Goal: Task Accomplishment & Management: Complete application form

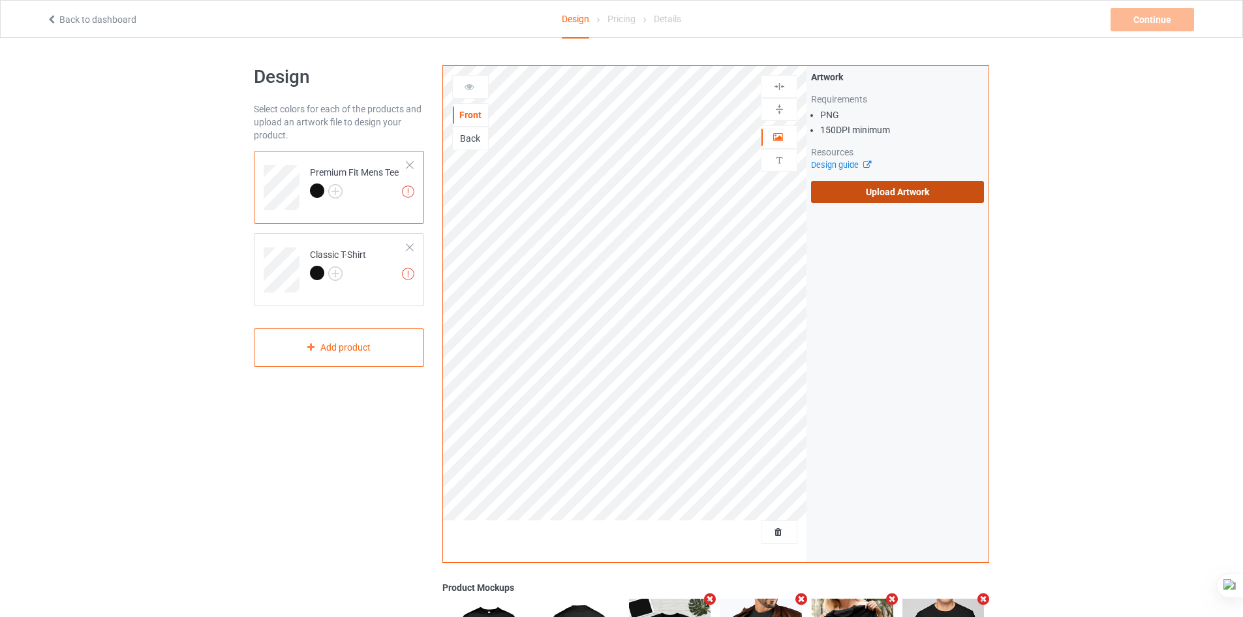
click at [831, 192] on label "Upload Artwork" at bounding box center [897, 192] width 173 height 22
click at [0, 0] on input "Upload Artwork" at bounding box center [0, 0] width 0 height 0
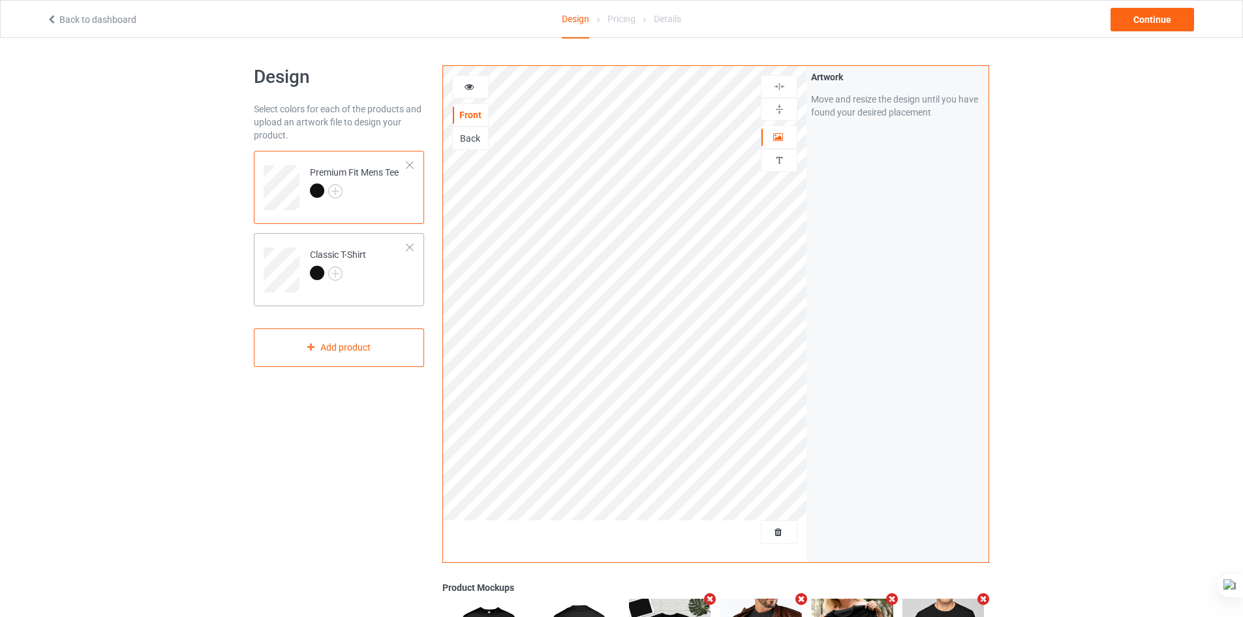
click at [373, 273] on td "Classic T-Shirt" at bounding box center [359, 265] width 112 height 54
click at [364, 204] on td "Premium Fit Mens Tee" at bounding box center [359, 183] width 112 height 54
click at [354, 353] on div "Add product" at bounding box center [339, 347] width 170 height 38
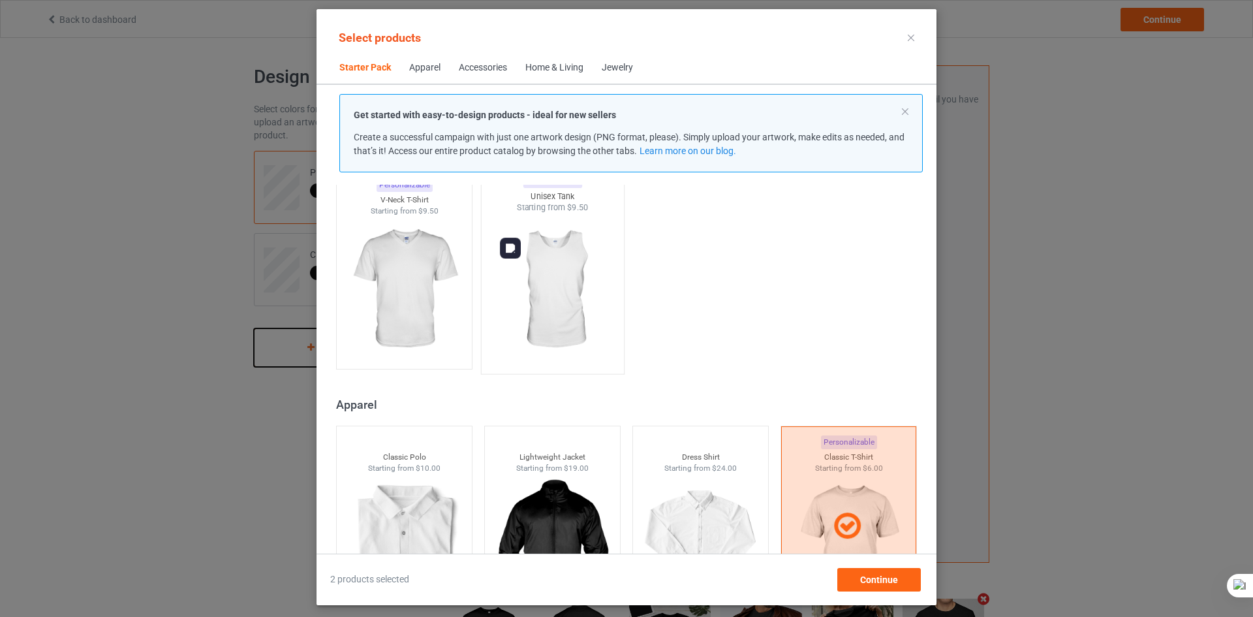
scroll to position [278, 0]
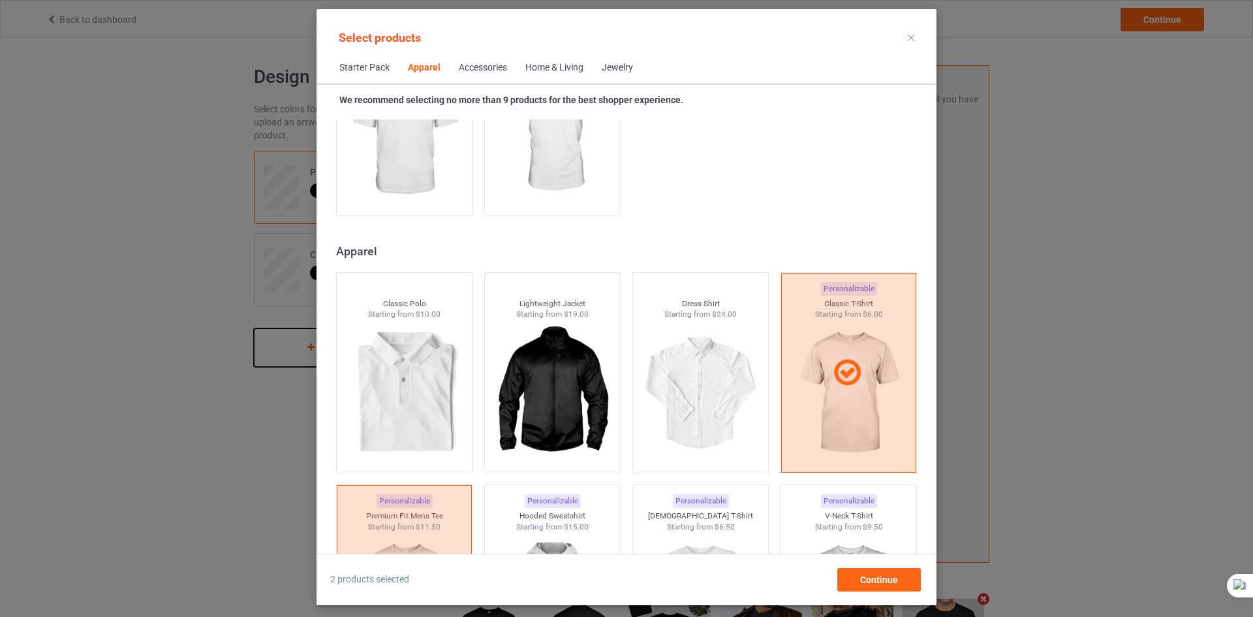
scroll to position [539, 0]
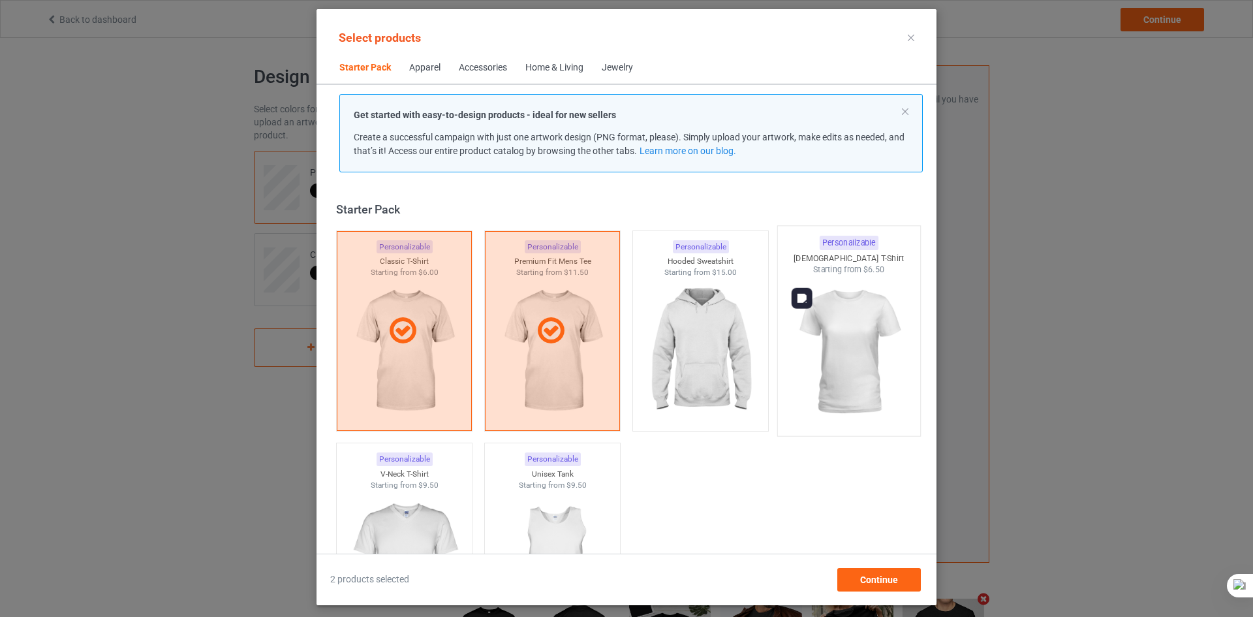
click at [853, 362] on img at bounding box center [848, 351] width 123 height 153
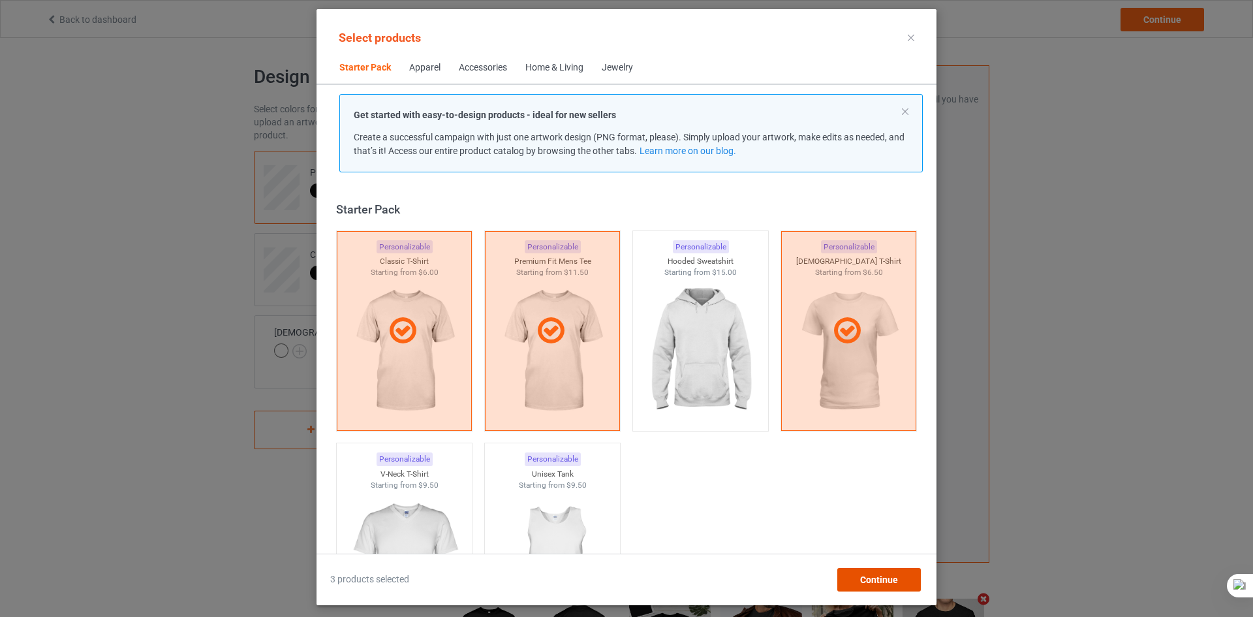
click at [861, 581] on span "Continue" at bounding box center [879, 579] width 38 height 10
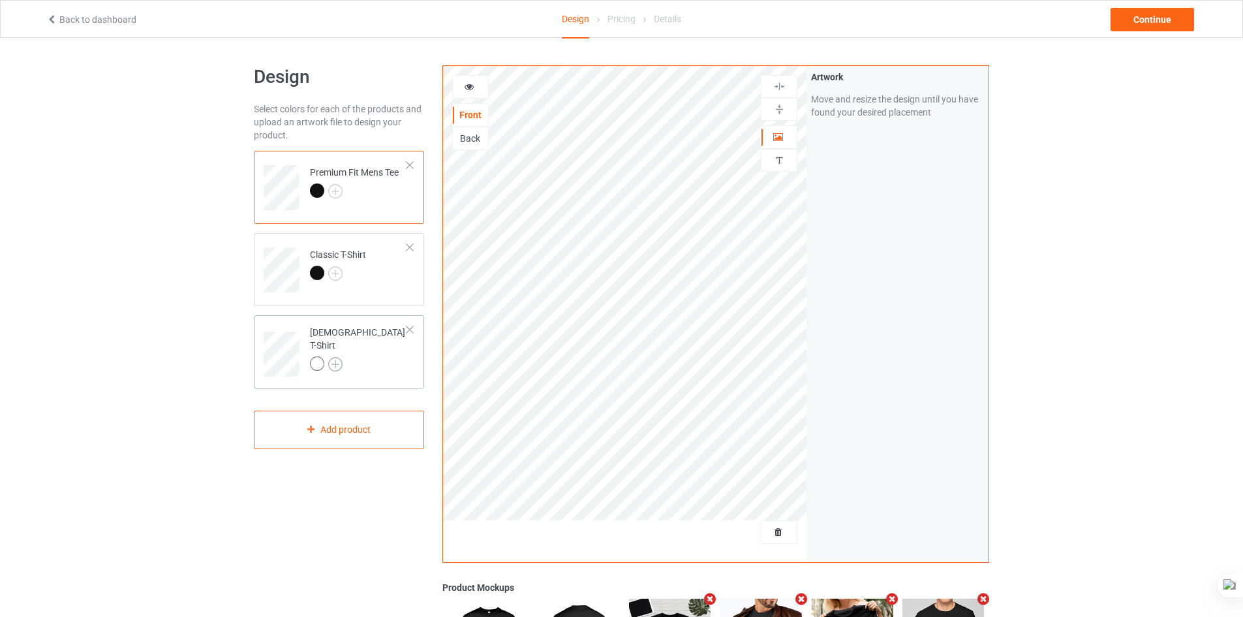
click at [334, 357] on img at bounding box center [335, 364] width 14 height 14
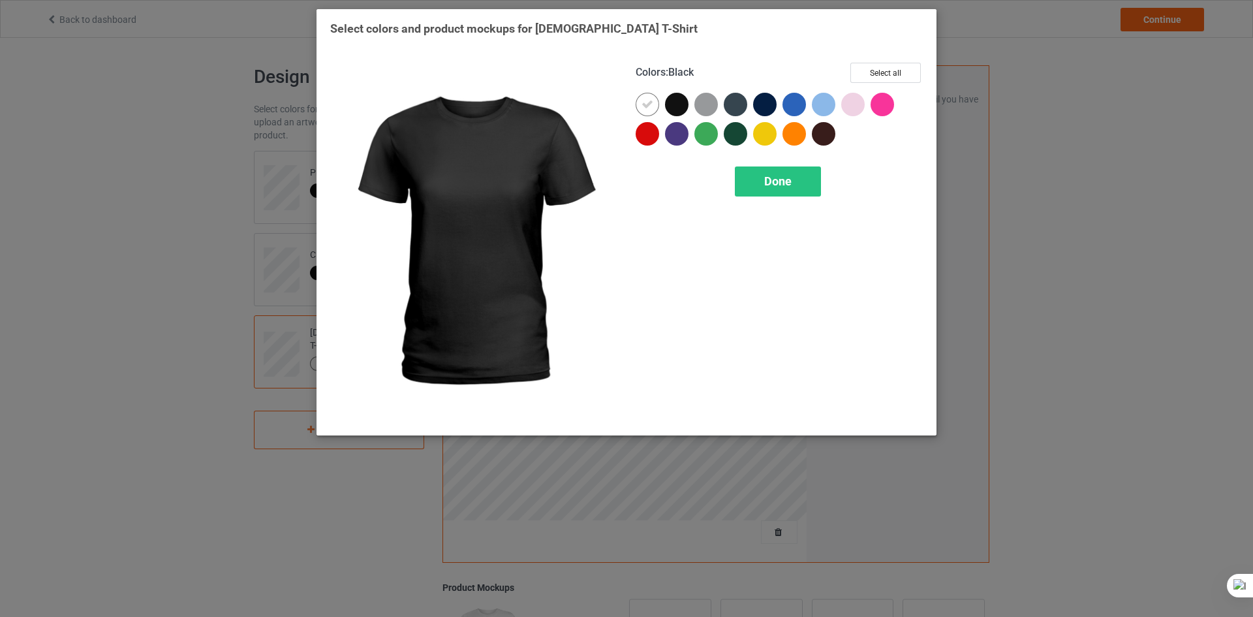
click at [673, 101] on div at bounding box center [676, 104] width 23 height 23
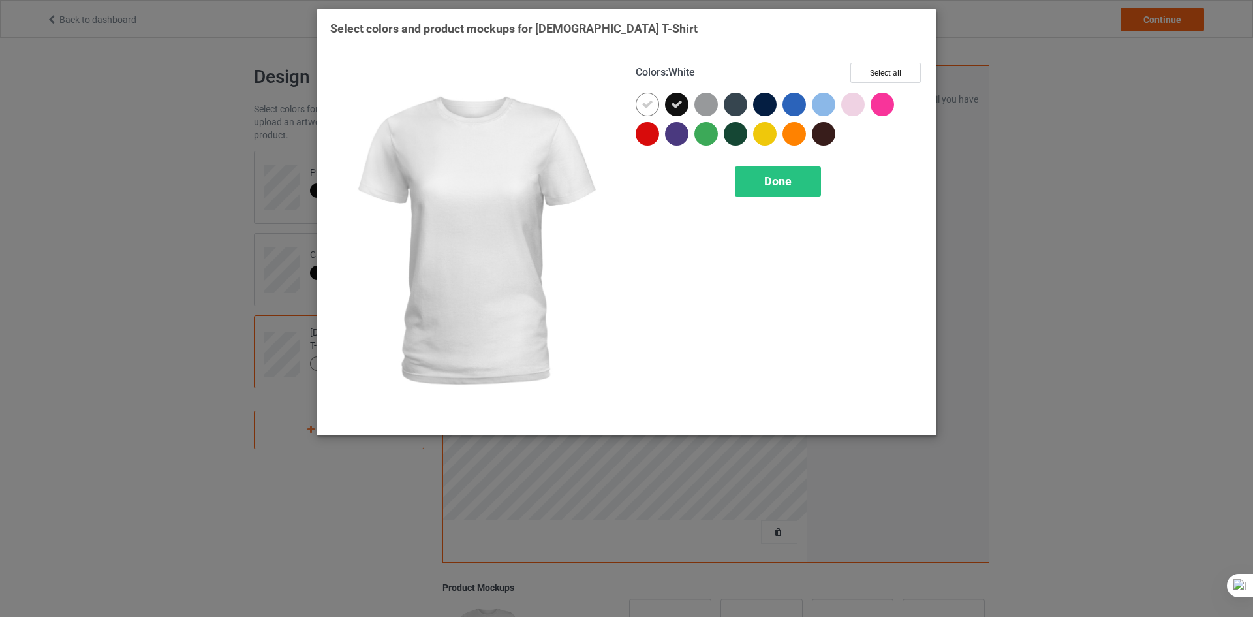
click at [640, 101] on div at bounding box center [646, 104] width 23 height 23
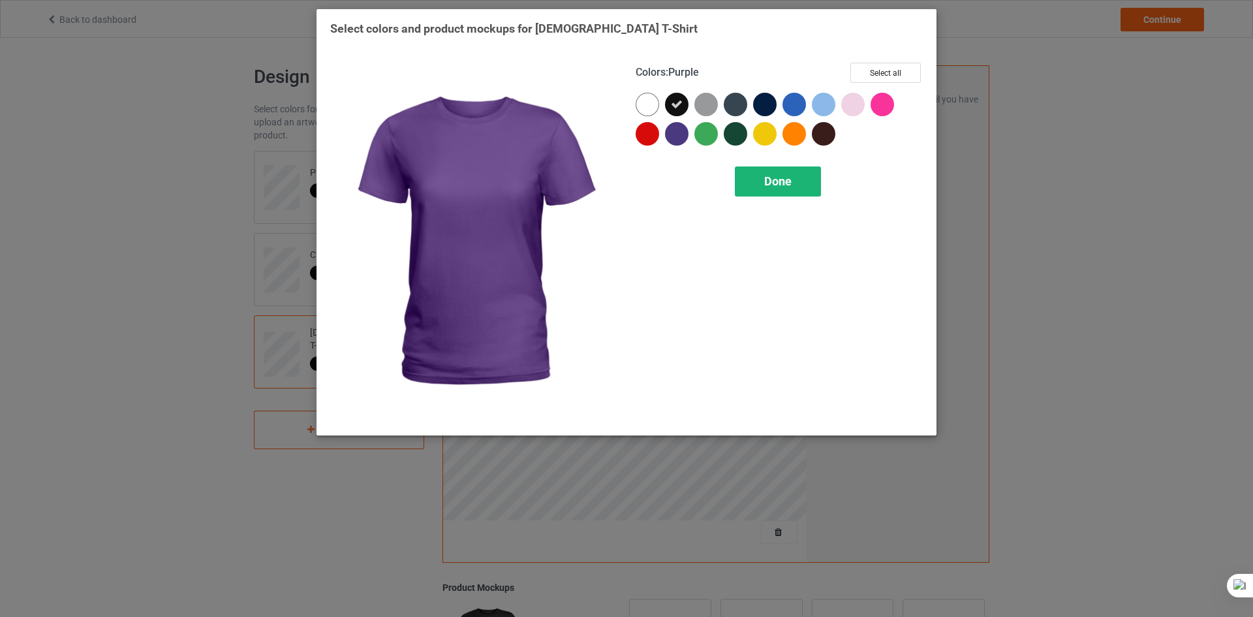
click at [778, 175] on span "Done" at bounding box center [777, 181] width 27 height 14
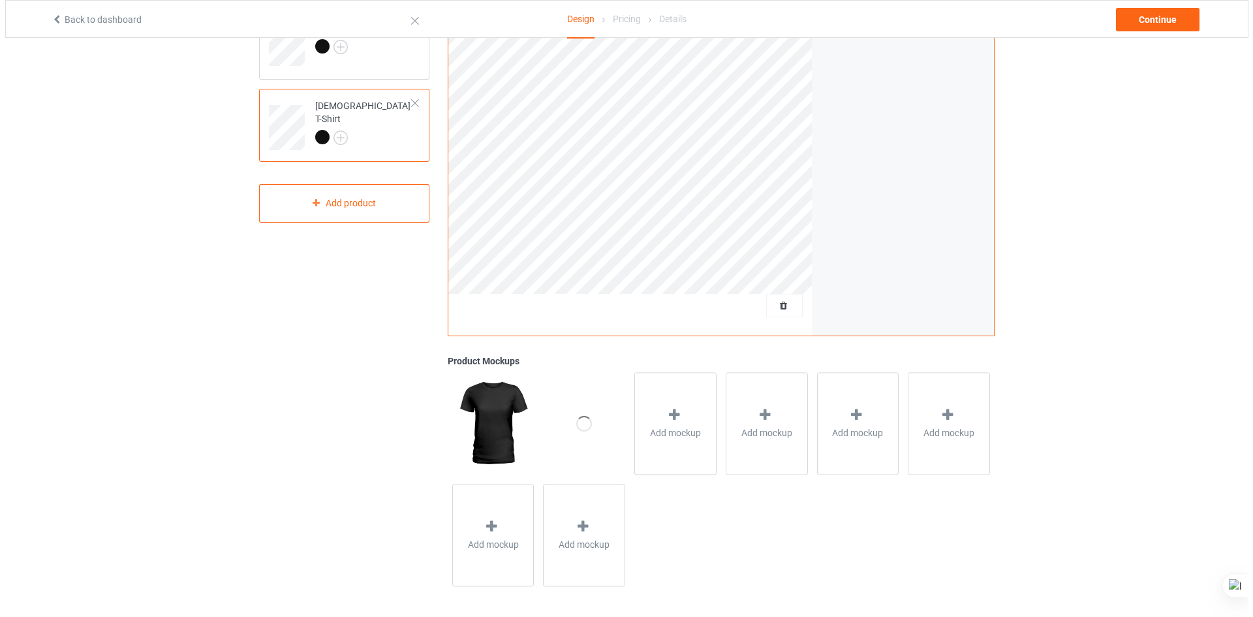
scroll to position [229, 0]
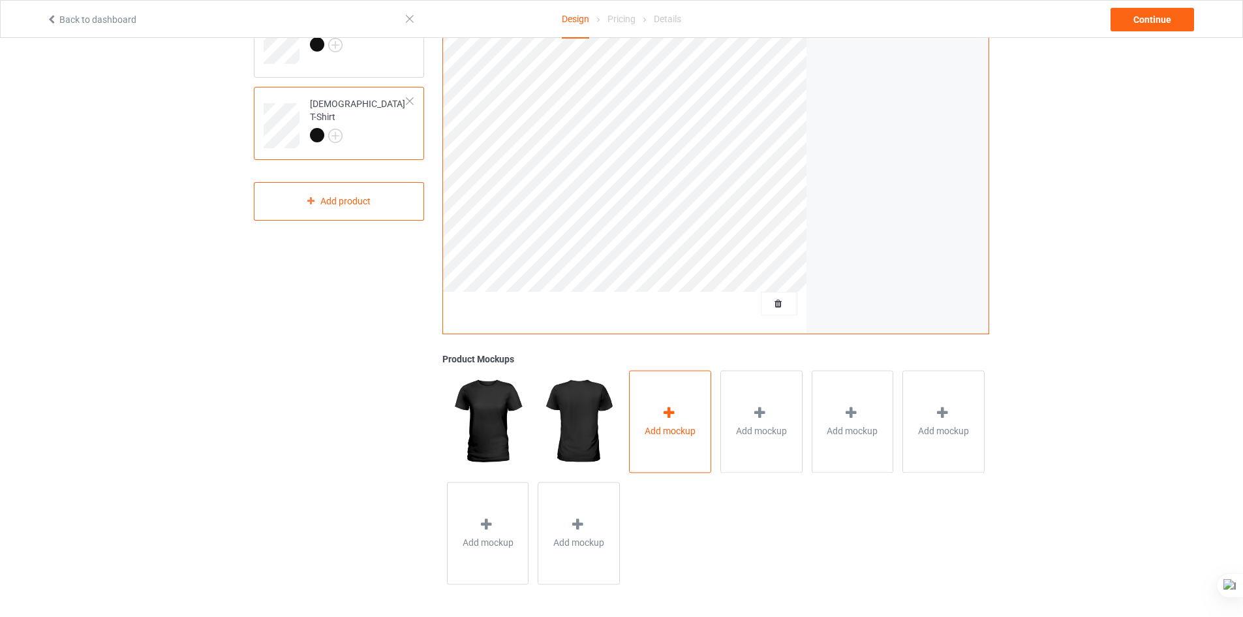
click at [700, 430] on div "Add mockup" at bounding box center [670, 421] width 82 height 102
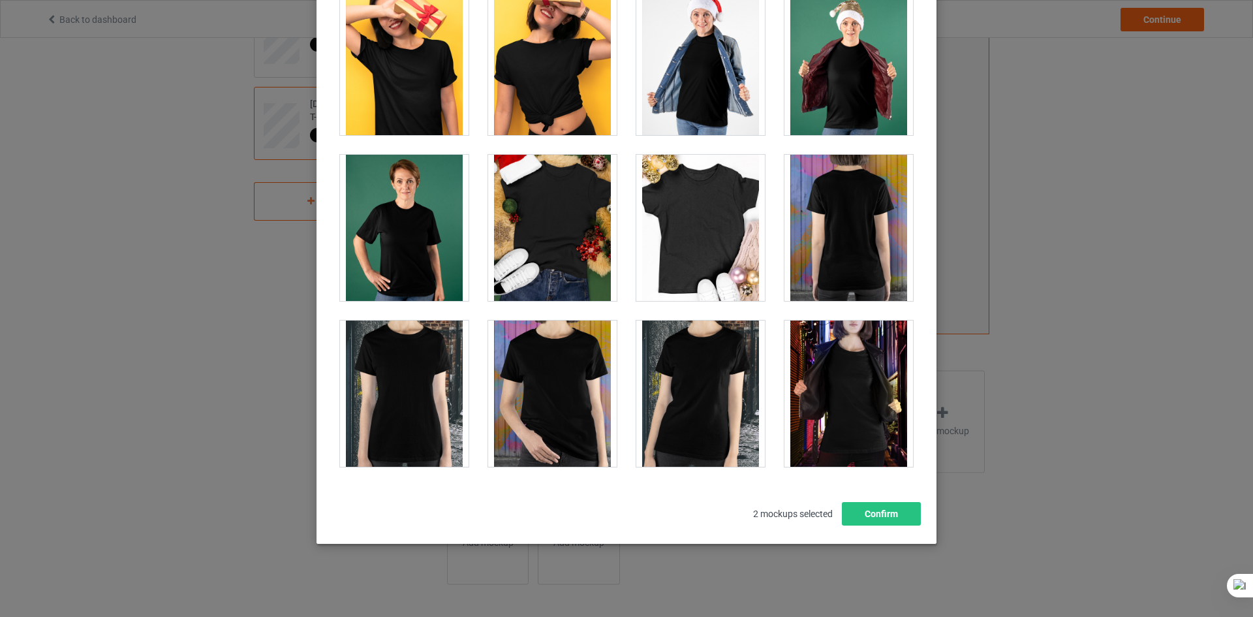
scroll to position [1305, 0]
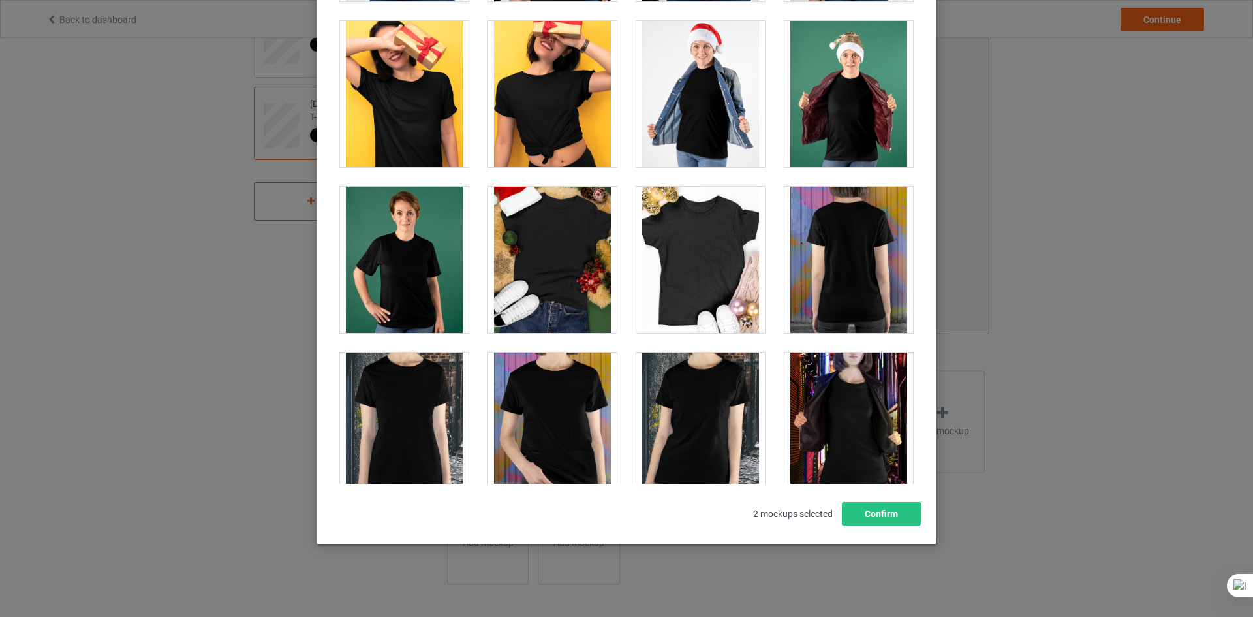
click at [652, 253] on div at bounding box center [700, 260] width 129 height 146
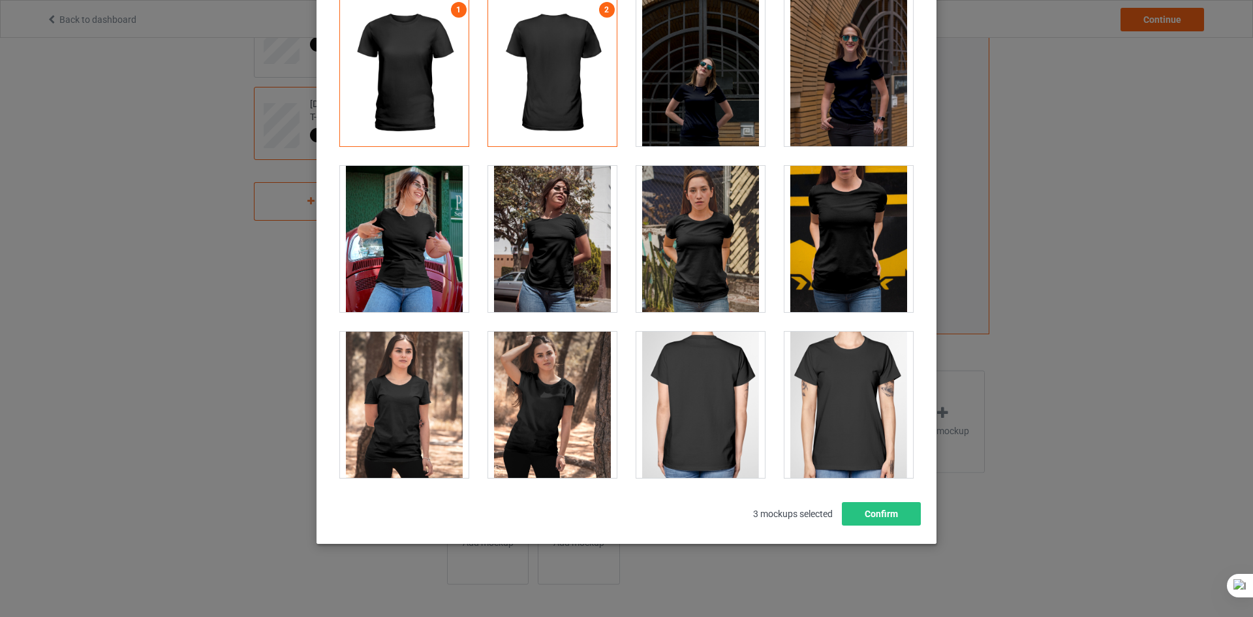
scroll to position [391, 0]
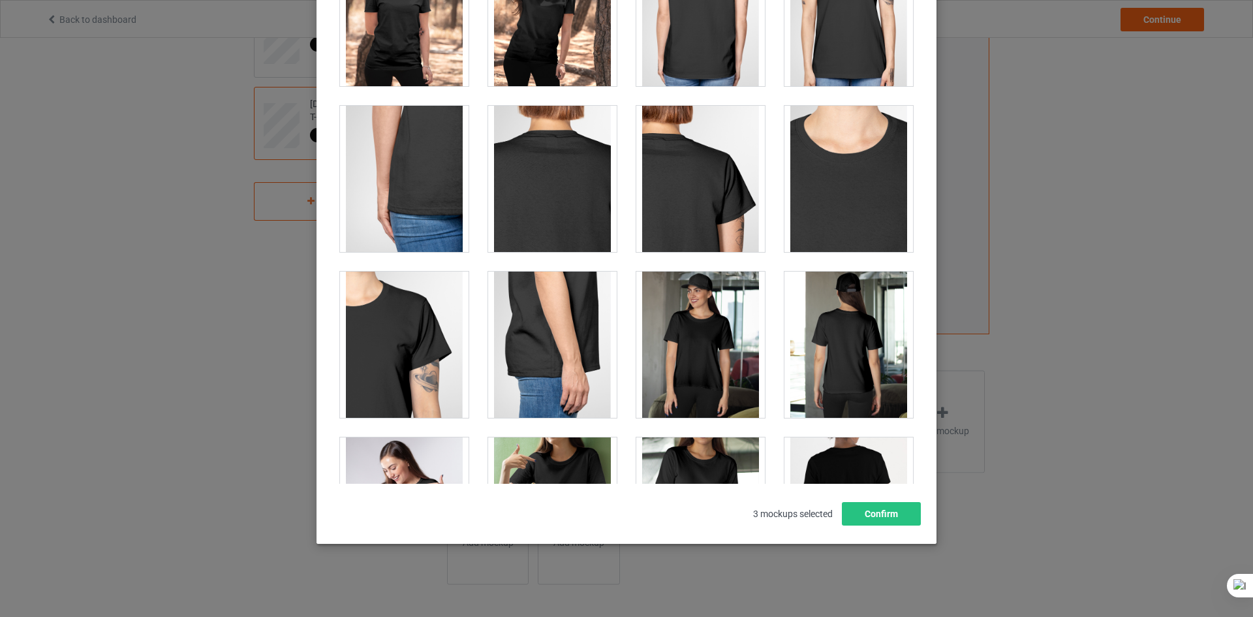
click at [1039, 219] on div "Select mockups visible on campaign page You may select up to 8 mockups 1 2 3 3 …" at bounding box center [626, 308] width 1253 height 617
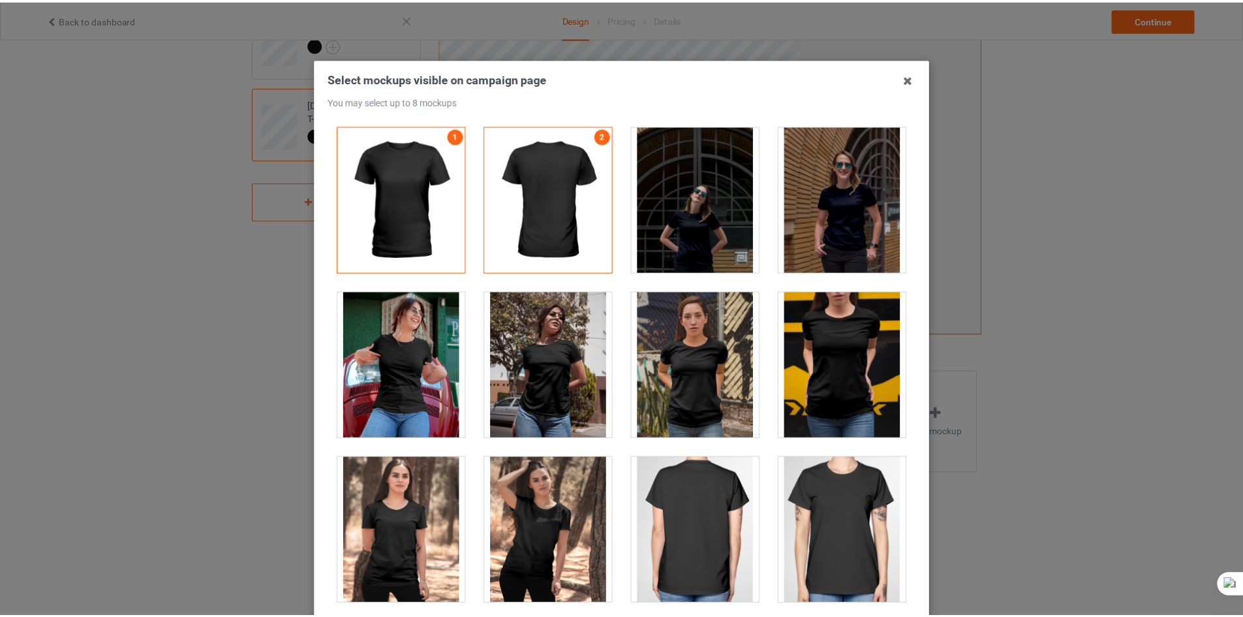
scroll to position [0, 0]
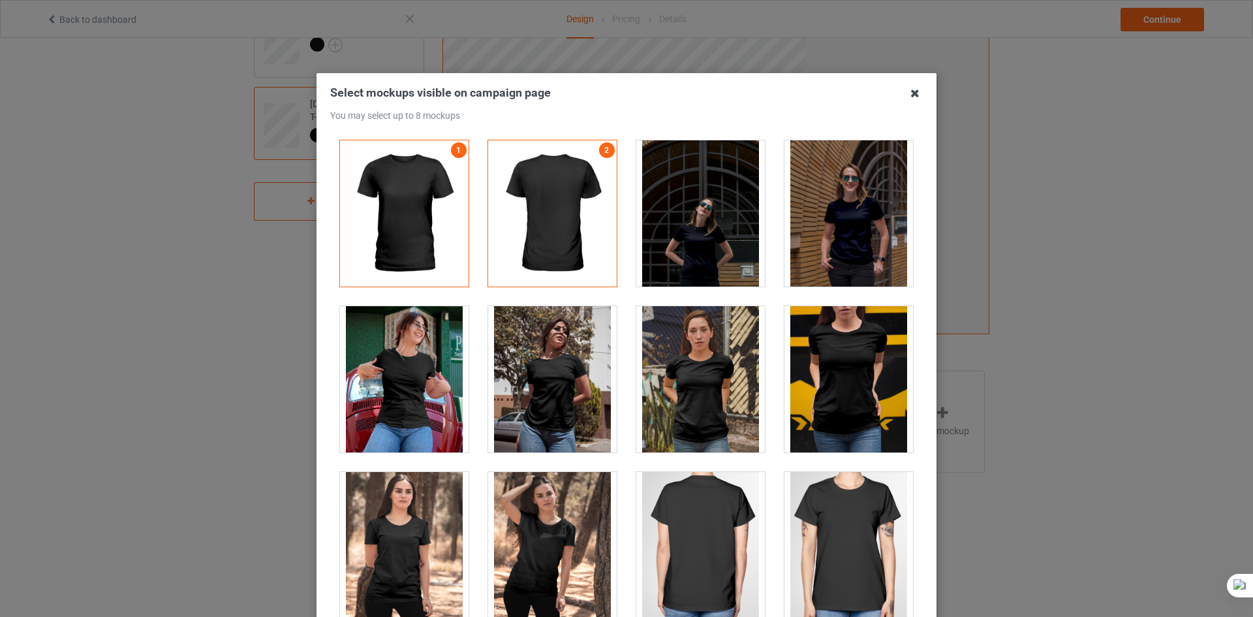
click at [908, 92] on icon at bounding box center [914, 93] width 21 height 21
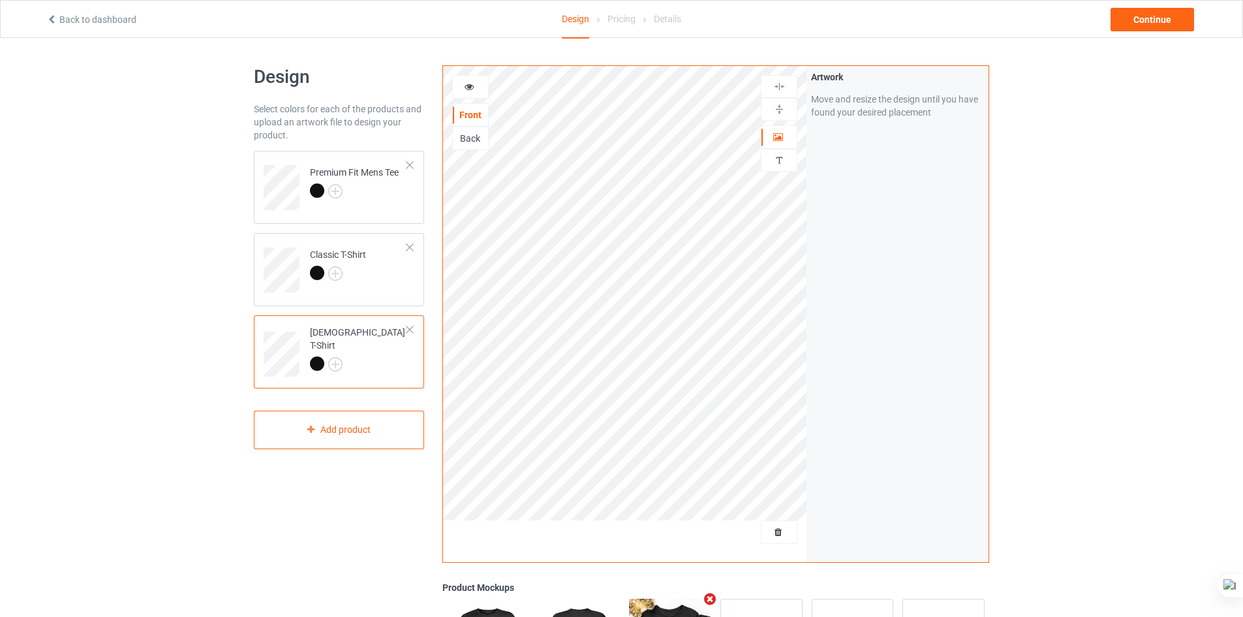
click at [408, 333] on div at bounding box center [409, 329] width 9 height 9
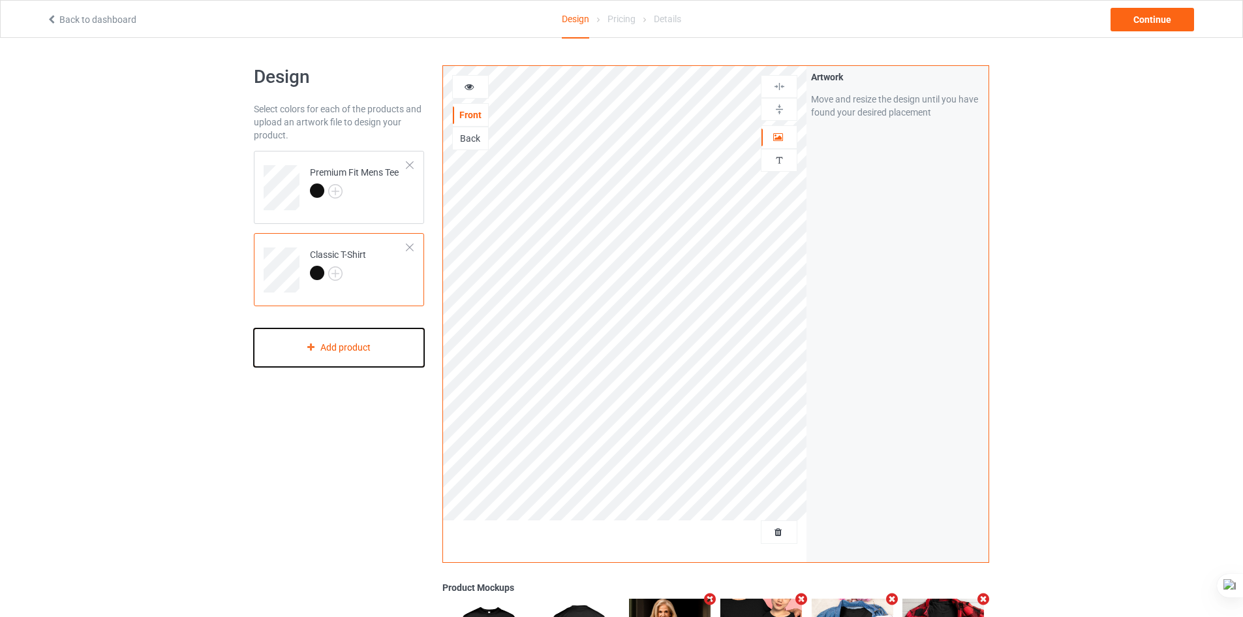
click at [373, 359] on div "Add product" at bounding box center [339, 347] width 170 height 38
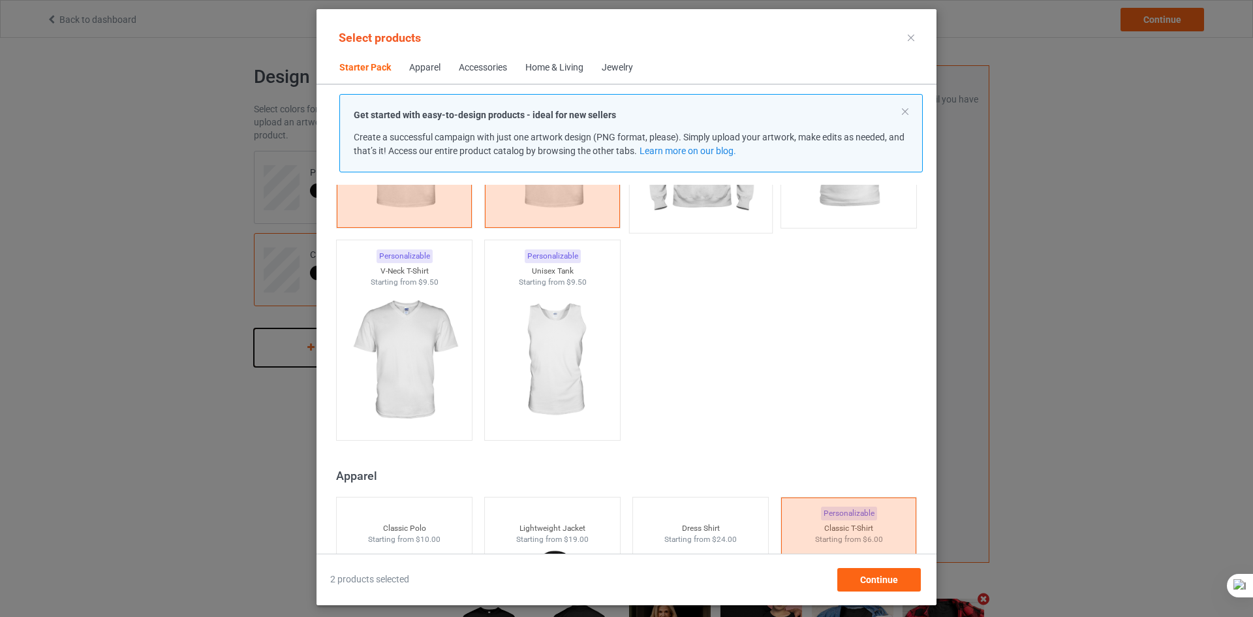
scroll to position [213, 0]
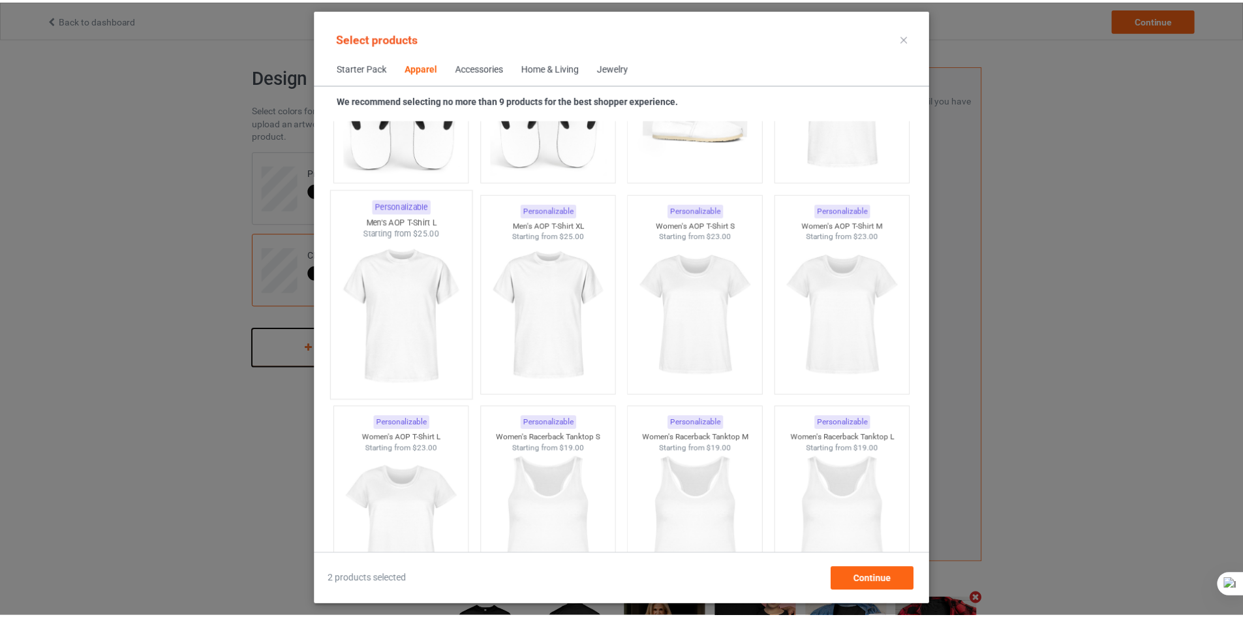
scroll to position [2235, 0]
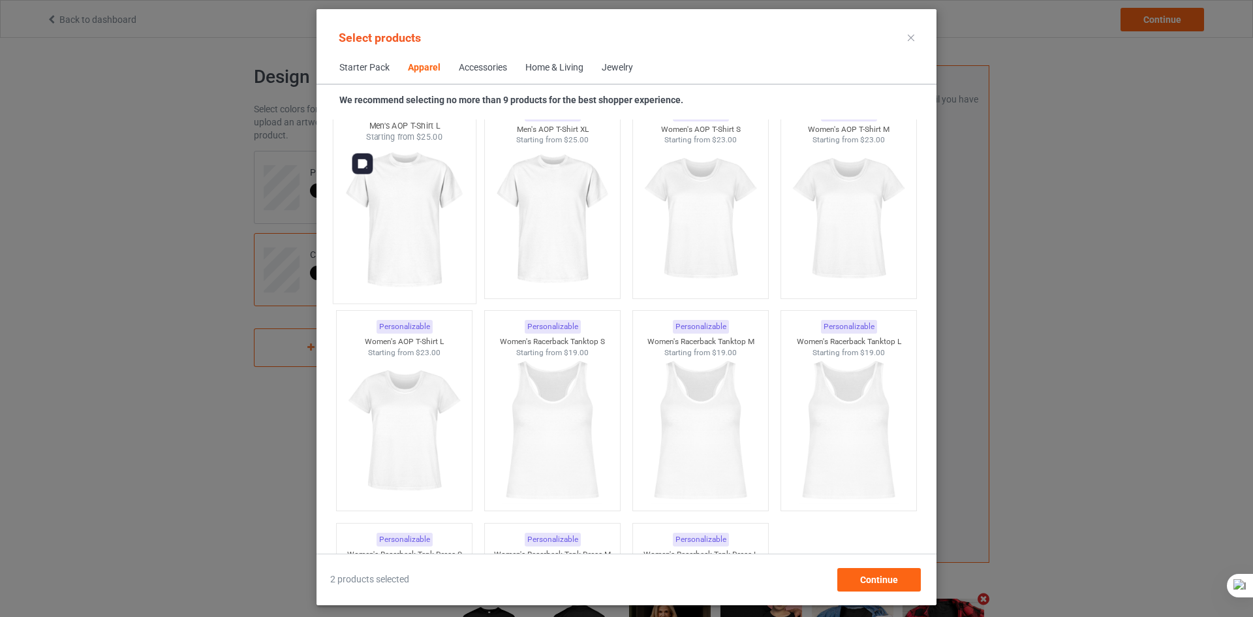
click at [425, 214] on img at bounding box center [404, 219] width 123 height 153
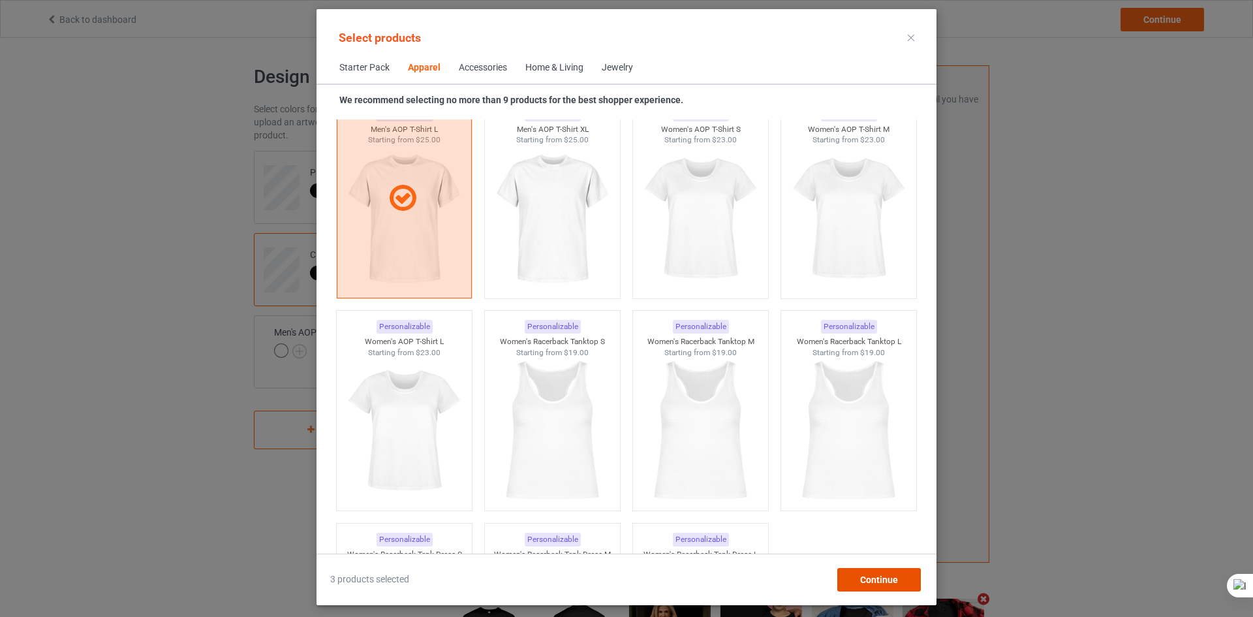
click at [909, 580] on div "Continue" at bounding box center [879, 579] width 84 height 23
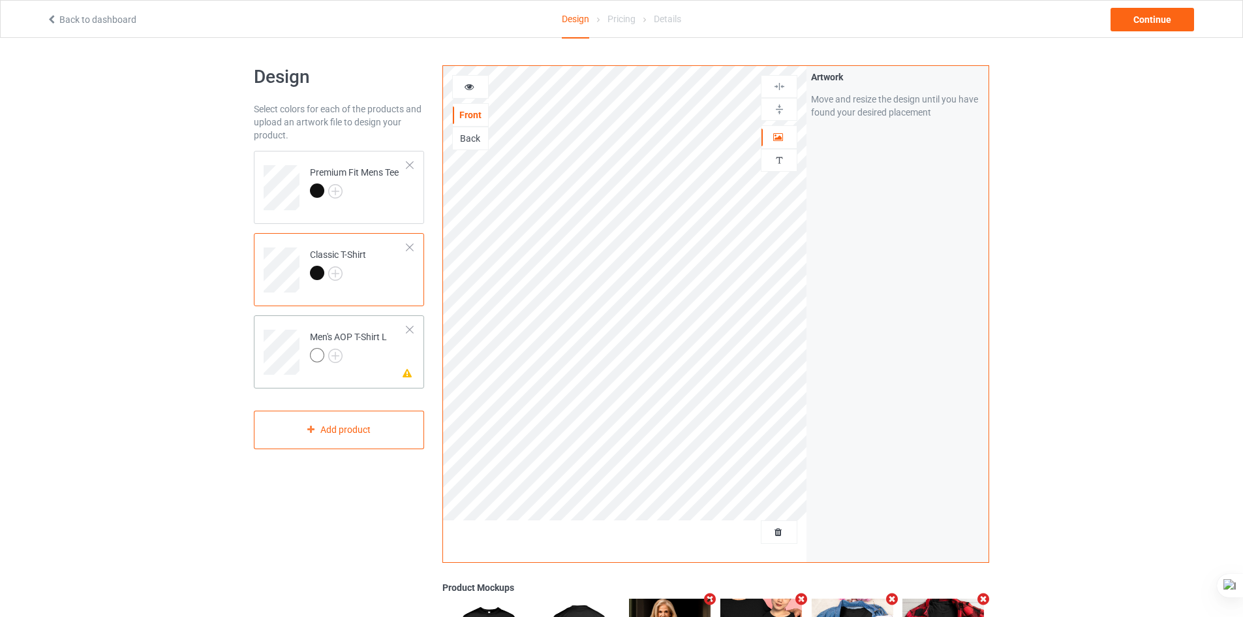
click at [380, 350] on div at bounding box center [348, 357] width 77 height 18
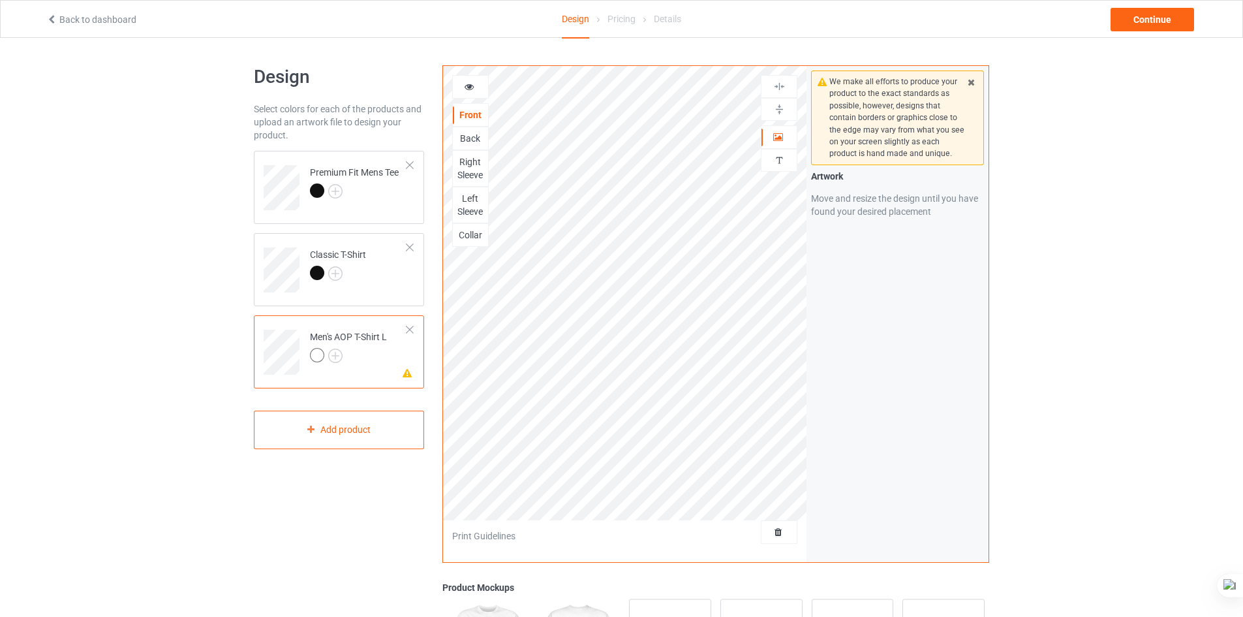
scroll to position [229, 0]
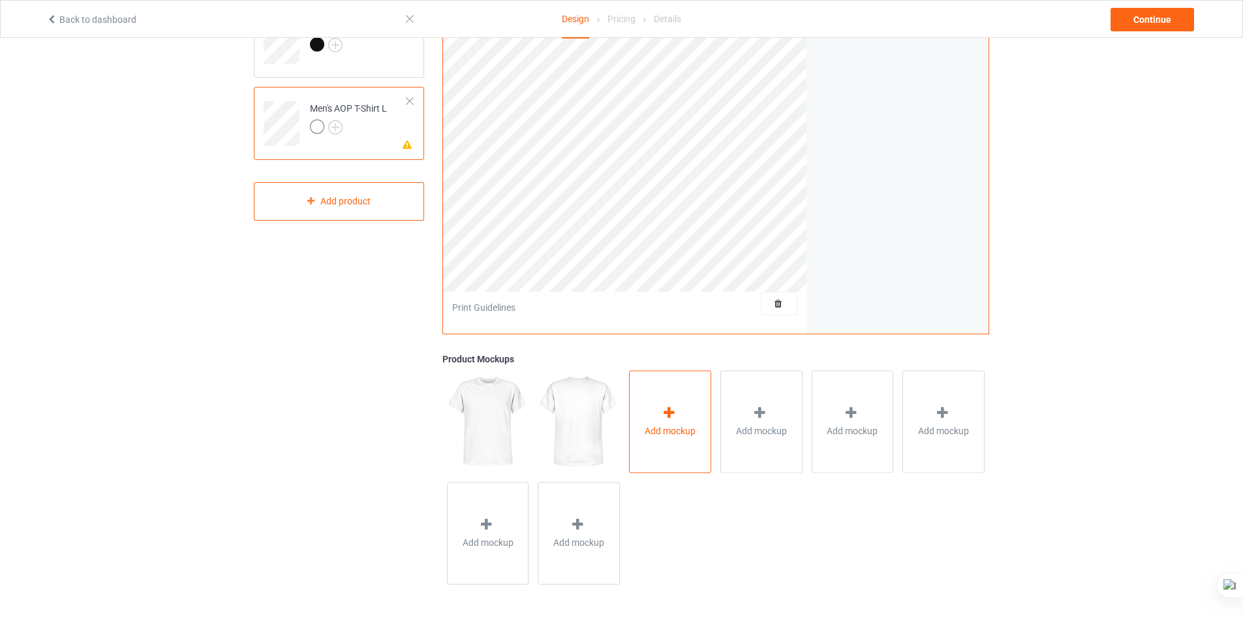
click at [683, 396] on div "Add mockup" at bounding box center [670, 421] width 82 height 102
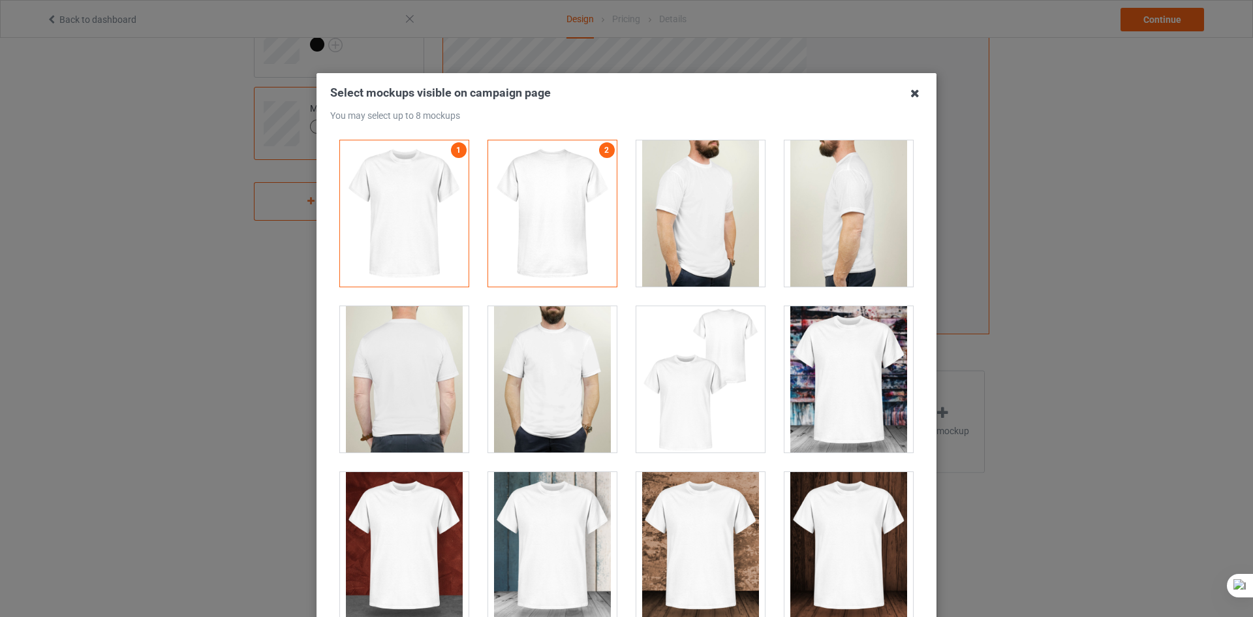
click at [911, 88] on icon at bounding box center [914, 93] width 21 height 21
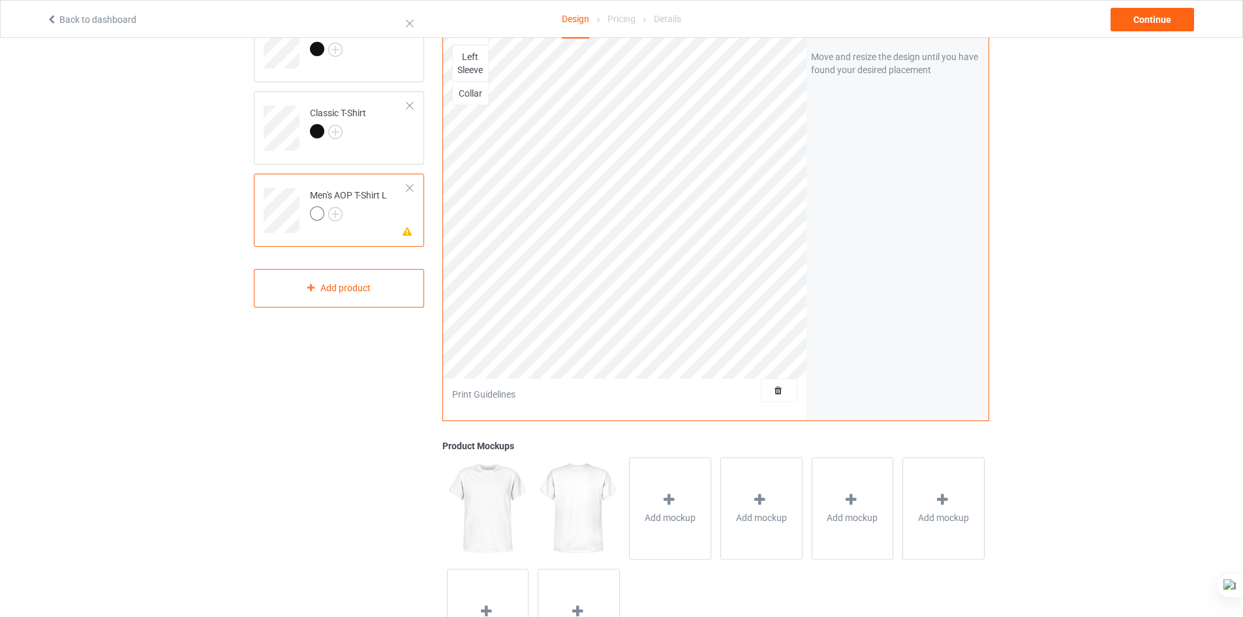
scroll to position [99, 0]
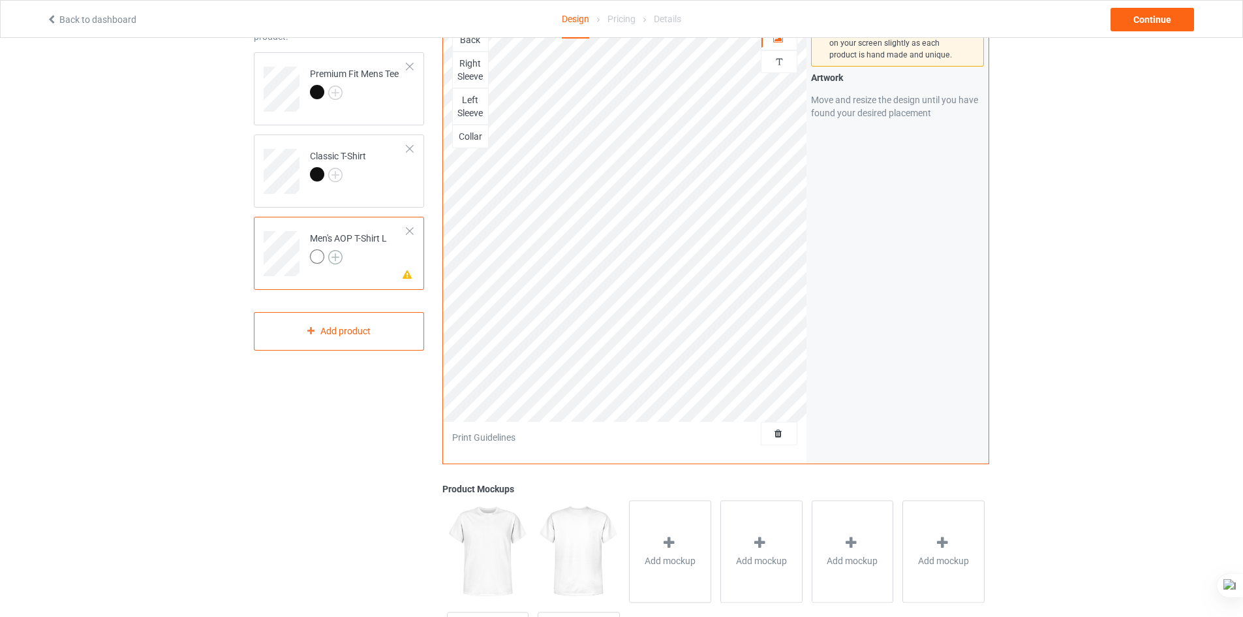
click at [342, 254] on img at bounding box center [335, 257] width 14 height 14
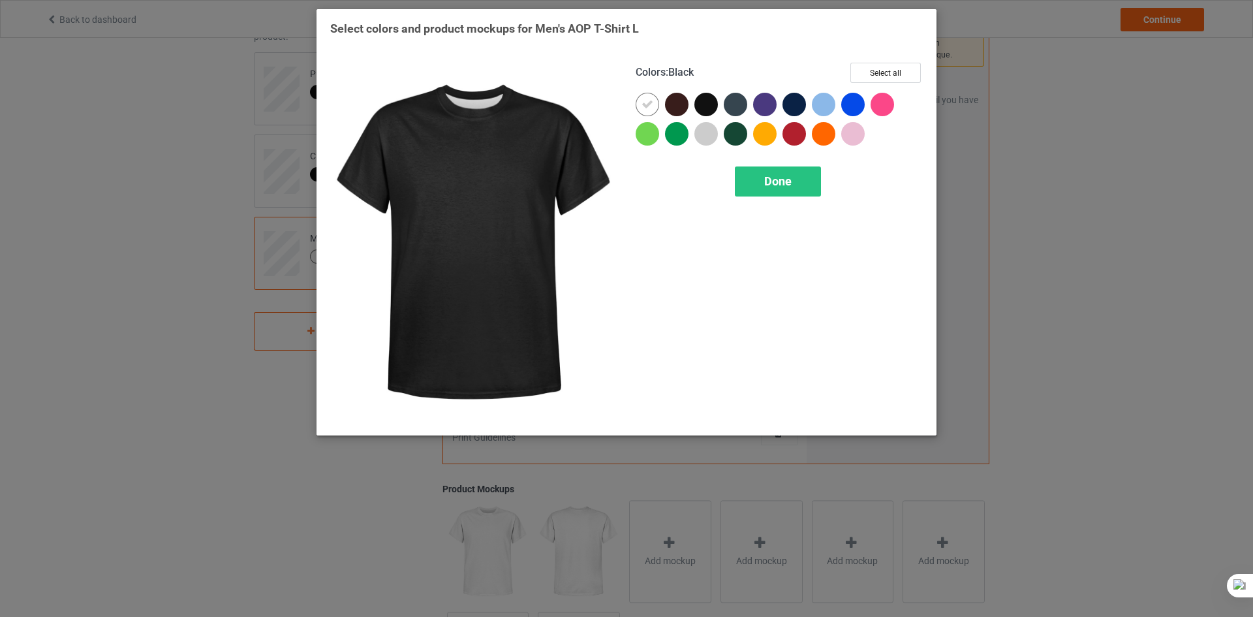
click at [703, 102] on div at bounding box center [705, 104] width 23 height 23
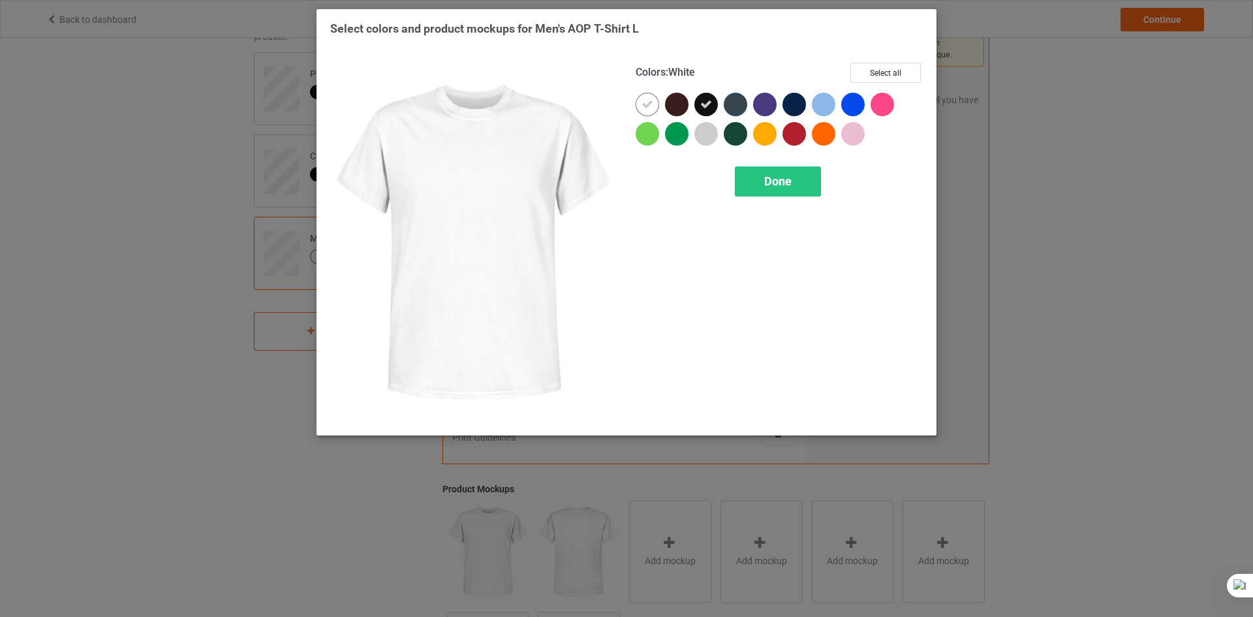
click at [657, 104] on div at bounding box center [646, 104] width 23 height 23
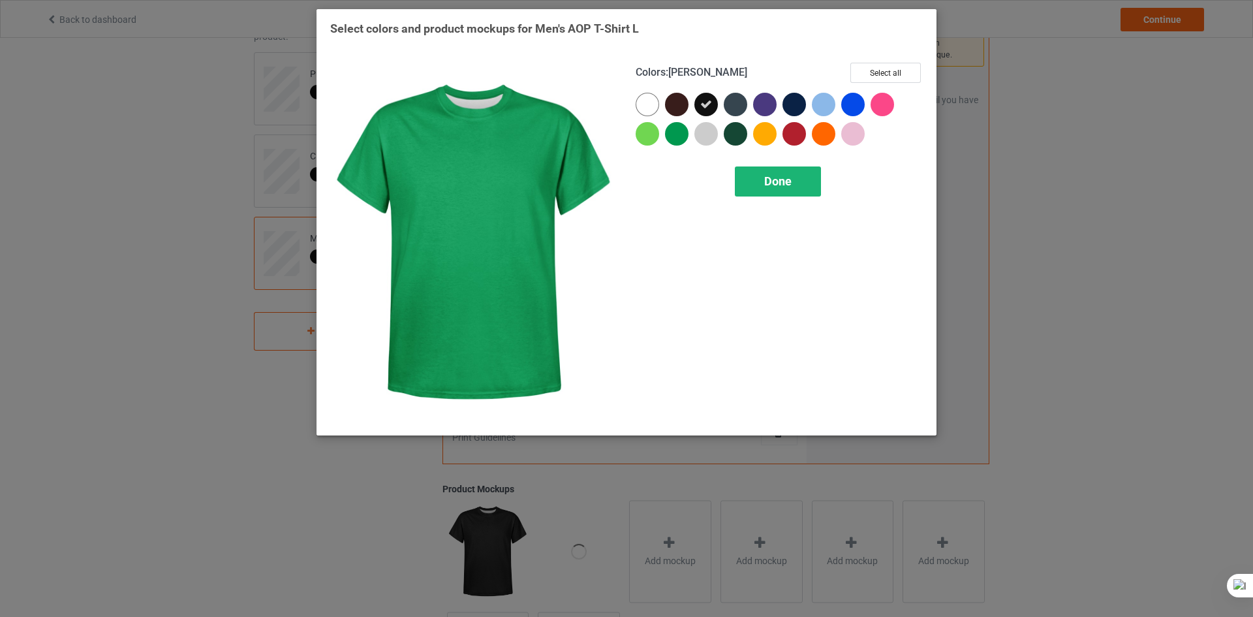
click at [813, 181] on div "Done" at bounding box center [778, 181] width 86 height 30
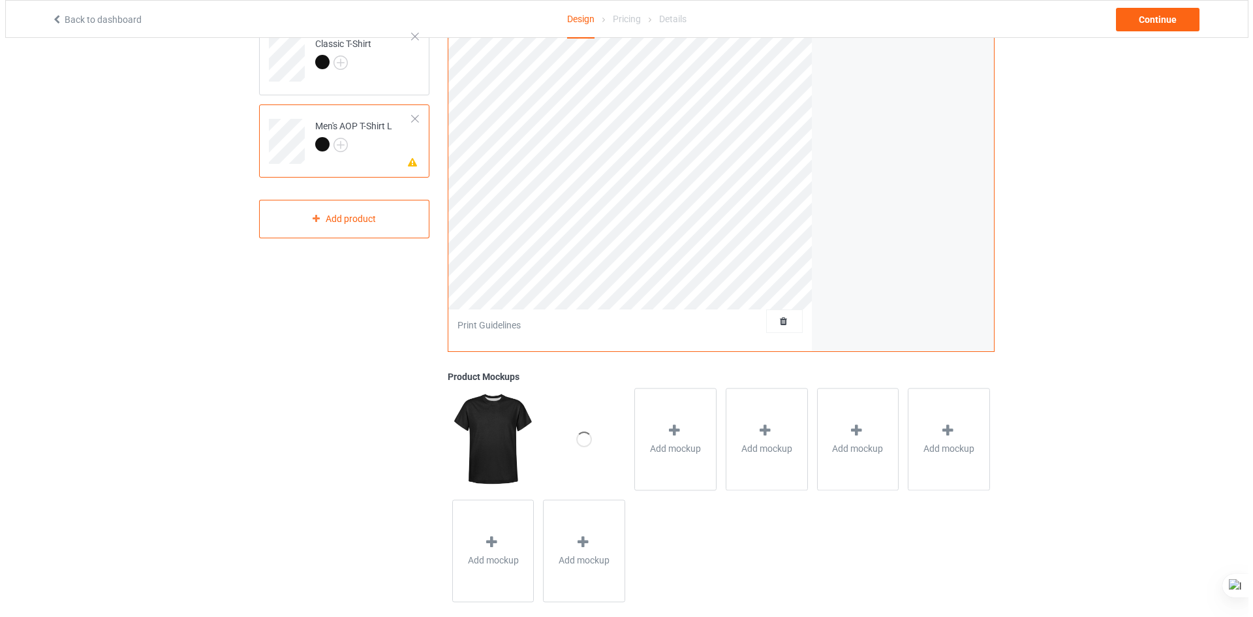
scroll to position [229, 0]
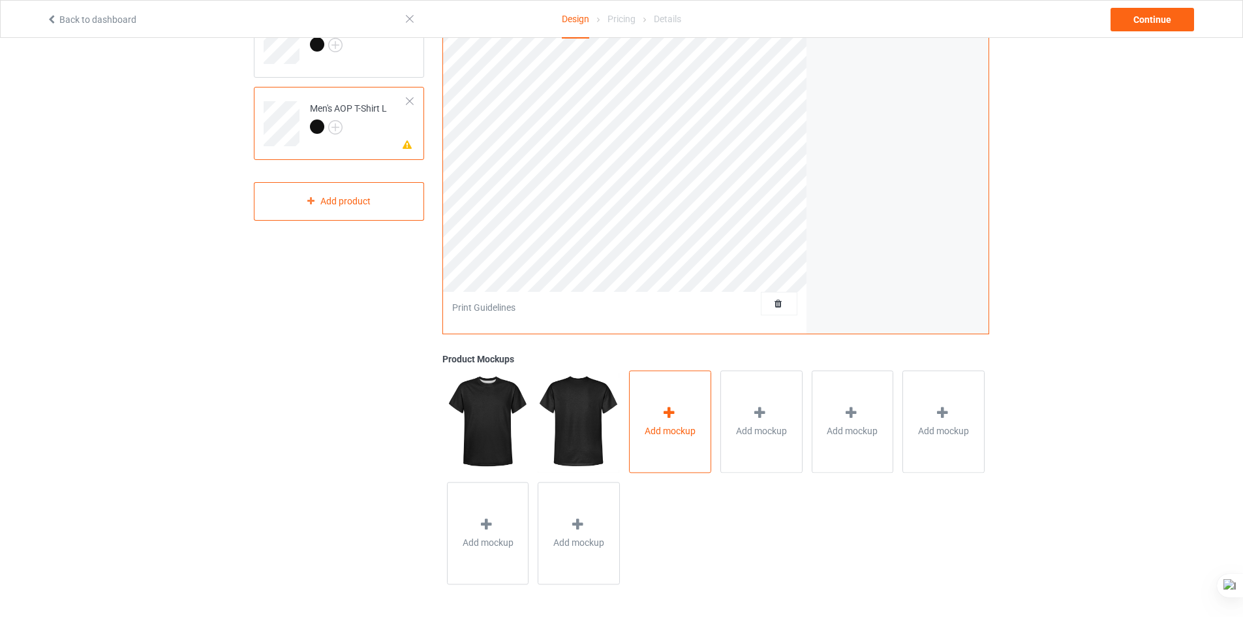
click at [692, 419] on div "Add mockup" at bounding box center [670, 421] width 82 height 102
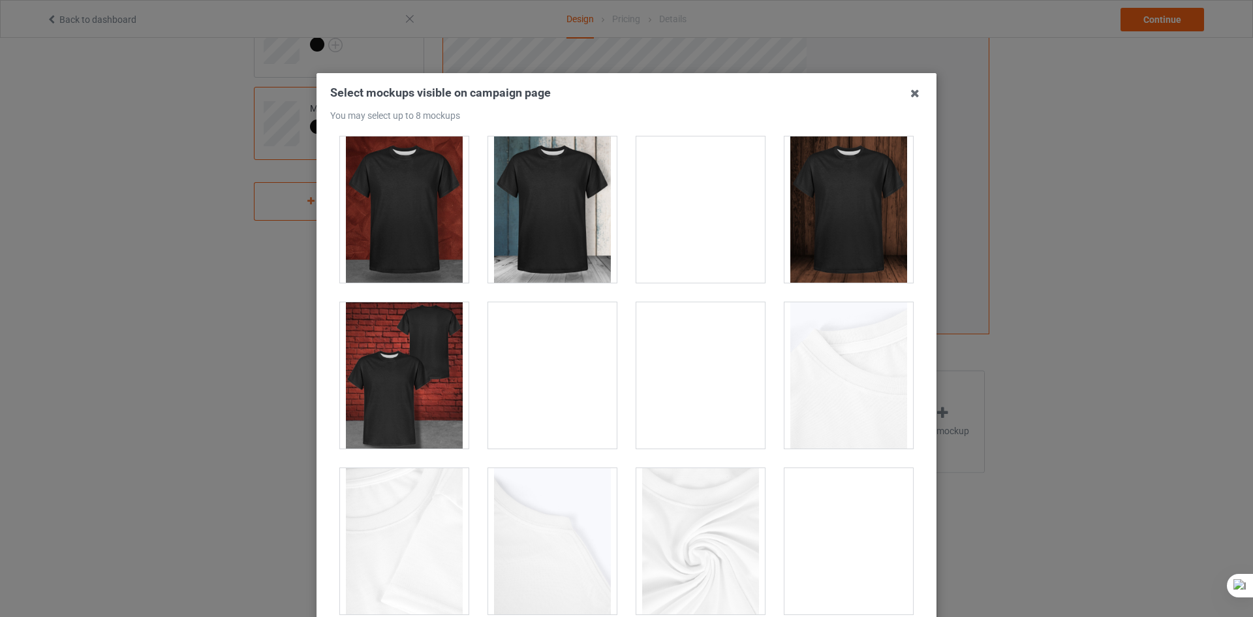
scroll to position [9, 0]
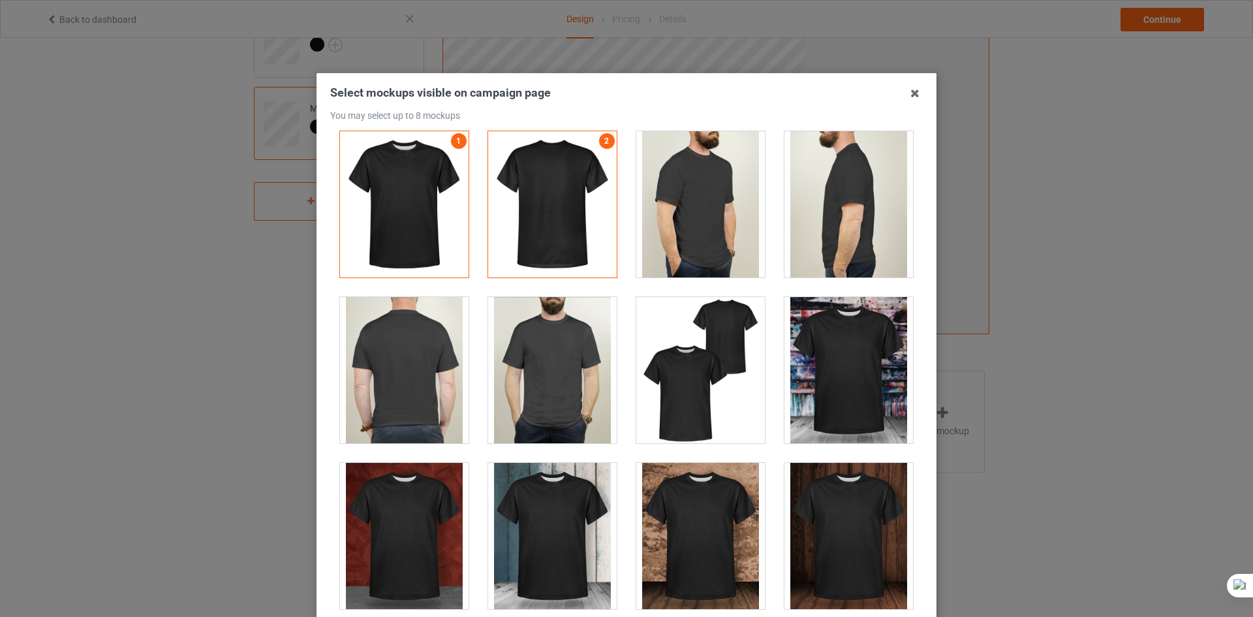
click at [851, 367] on div at bounding box center [848, 370] width 129 height 146
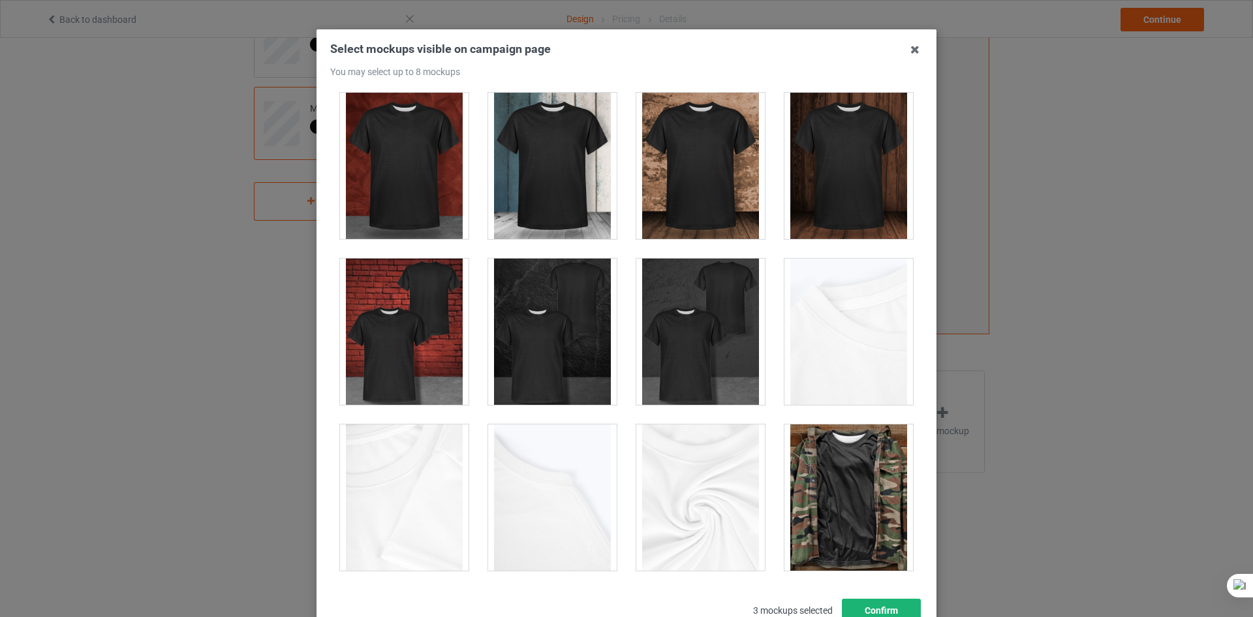
scroll to position [140, 0]
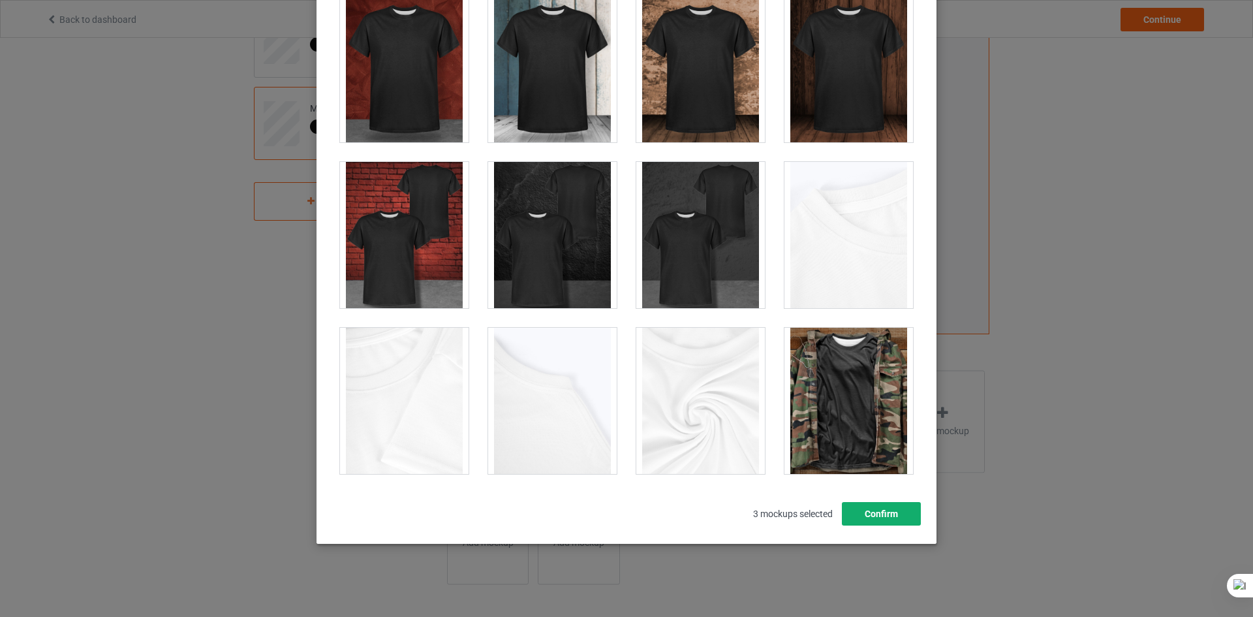
click at [864, 520] on button "Confirm" at bounding box center [881, 513] width 79 height 23
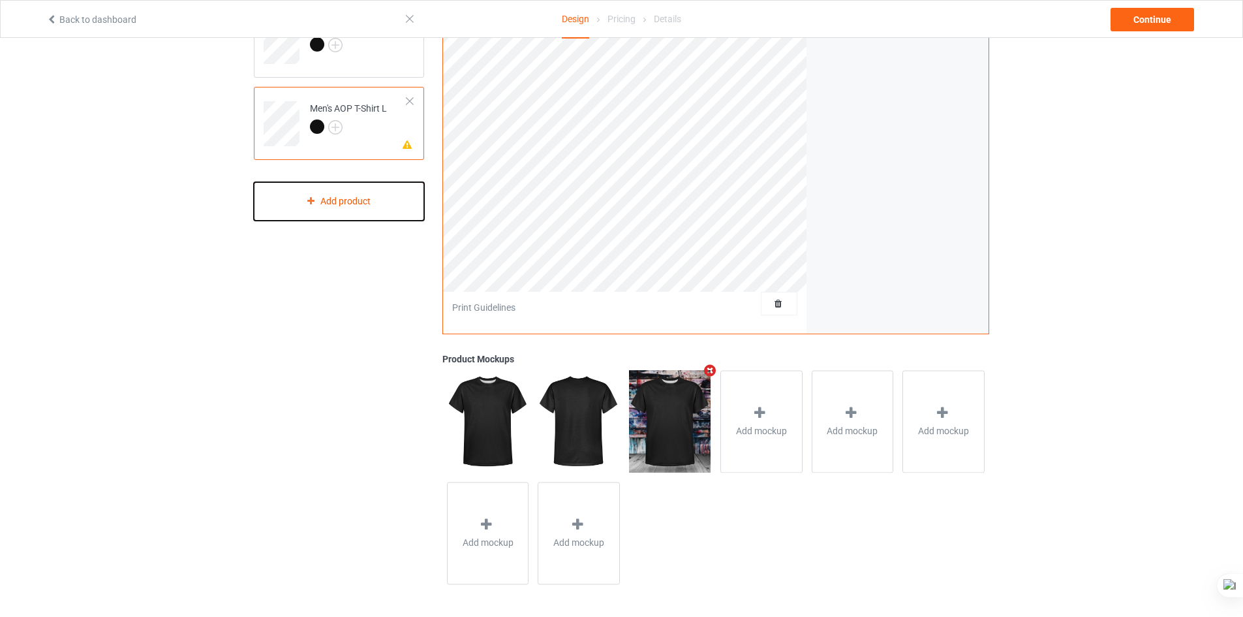
click at [352, 204] on div "Add product" at bounding box center [339, 201] width 170 height 38
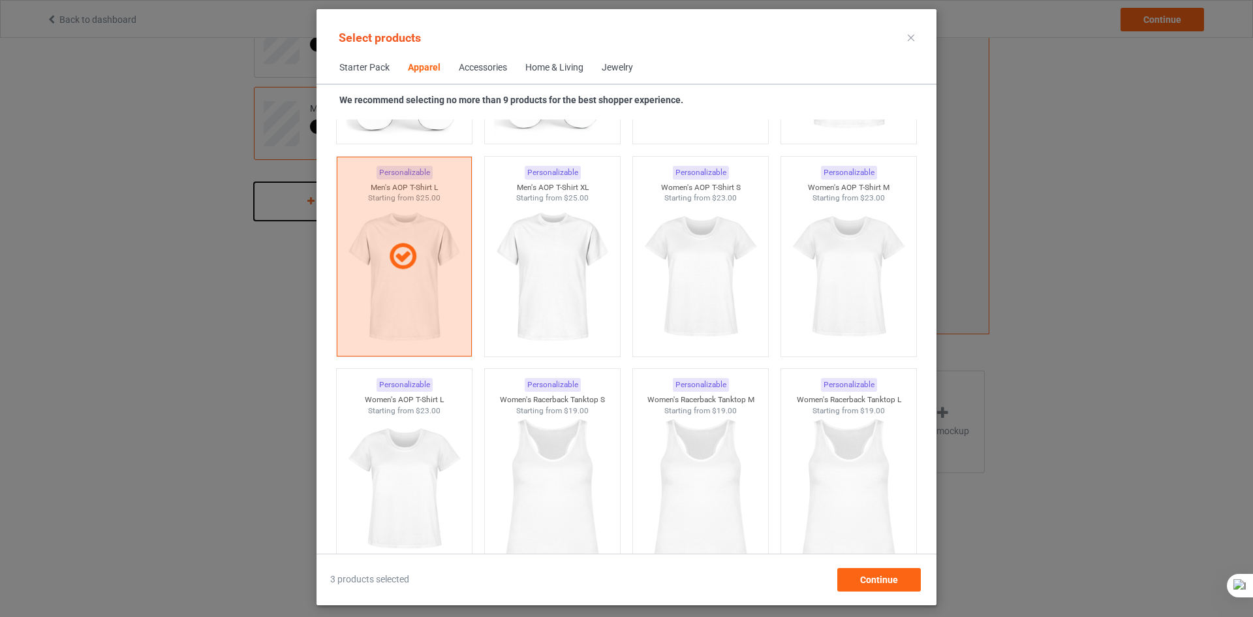
scroll to position [2170, 0]
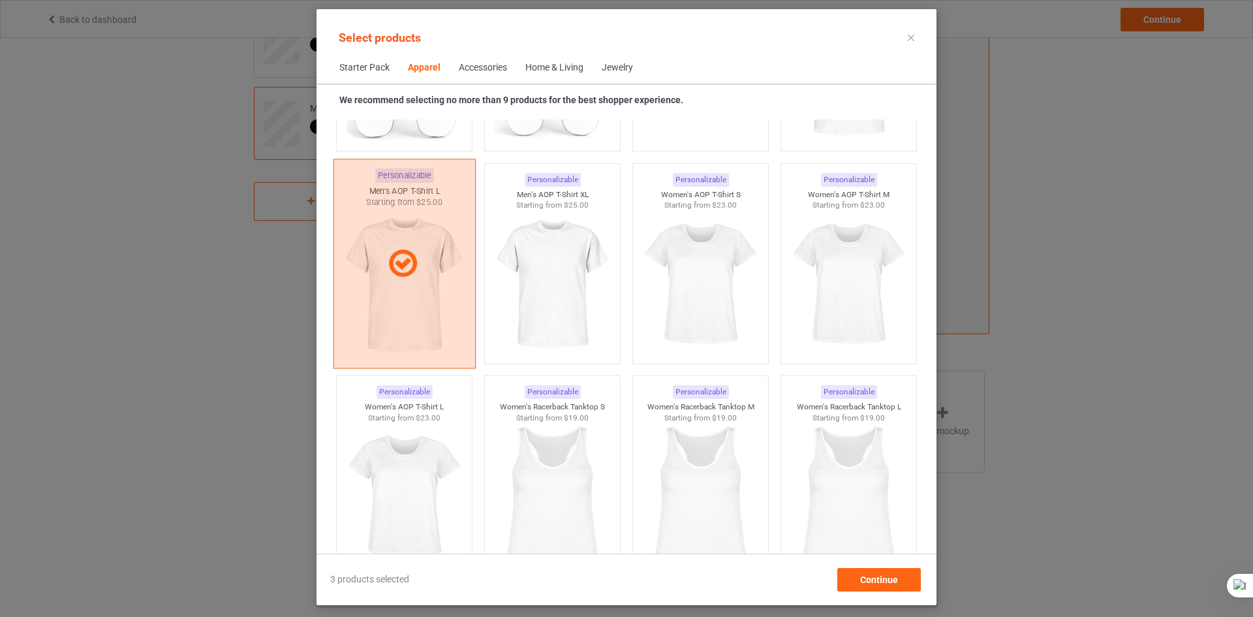
click at [452, 286] on div at bounding box center [404, 263] width 142 height 209
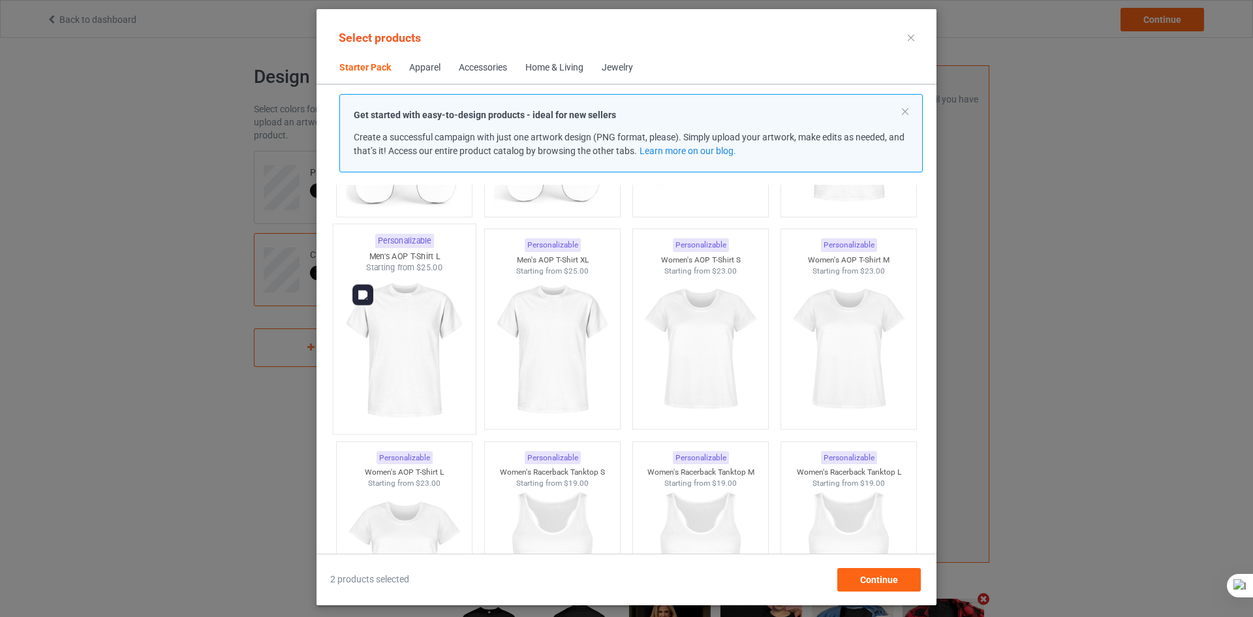
click at [412, 333] on img at bounding box center [404, 349] width 123 height 153
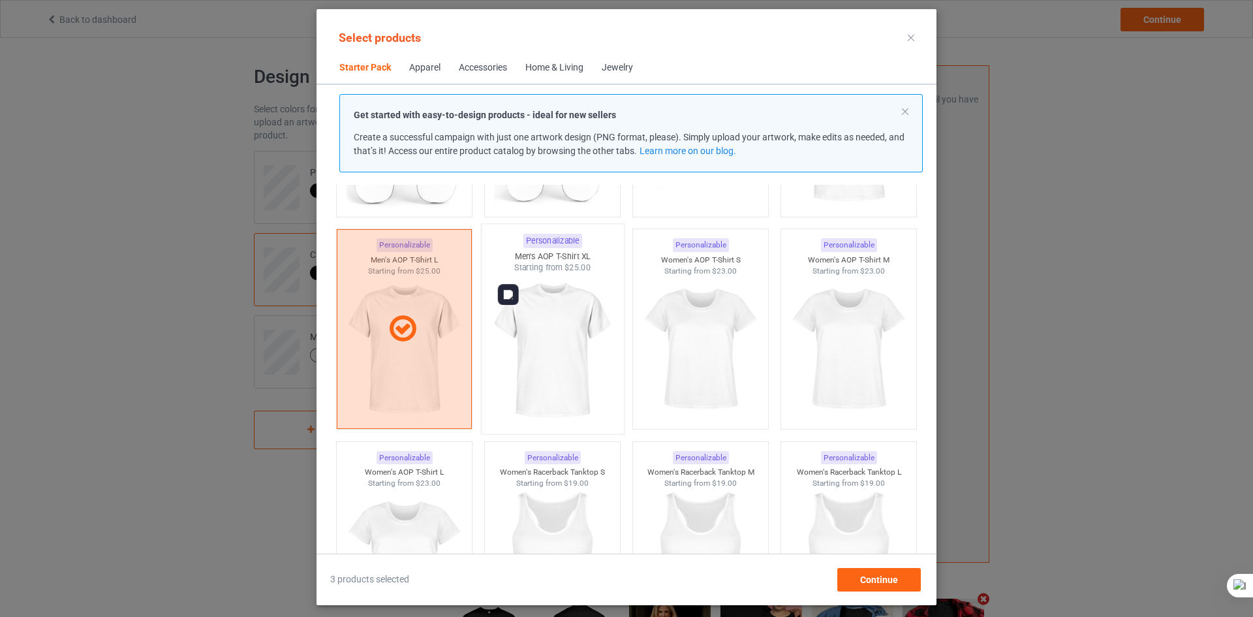
click at [554, 356] on img at bounding box center [552, 349] width 123 height 153
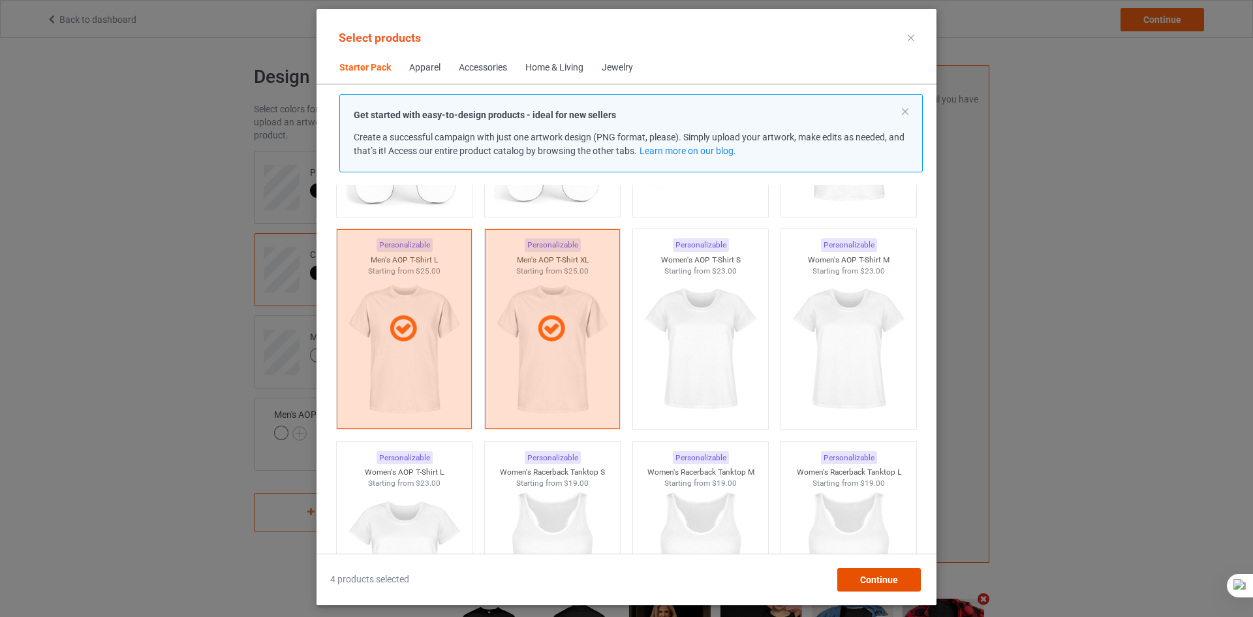
click at [863, 583] on span "Continue" at bounding box center [879, 579] width 38 height 10
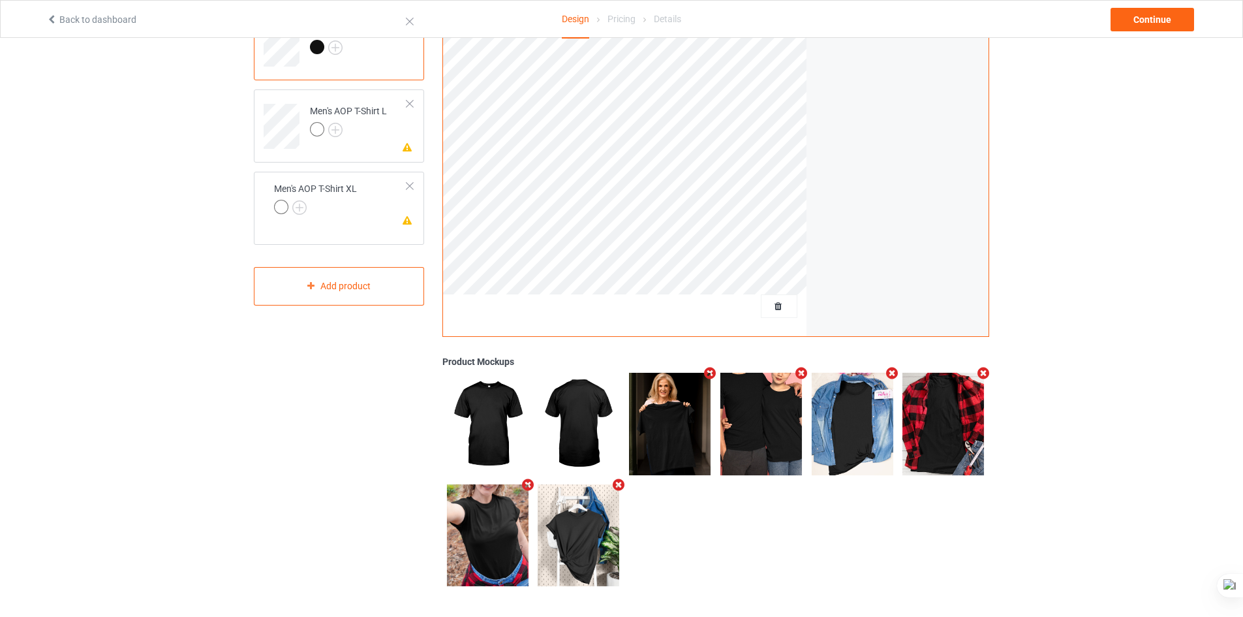
scroll to position [228, 0]
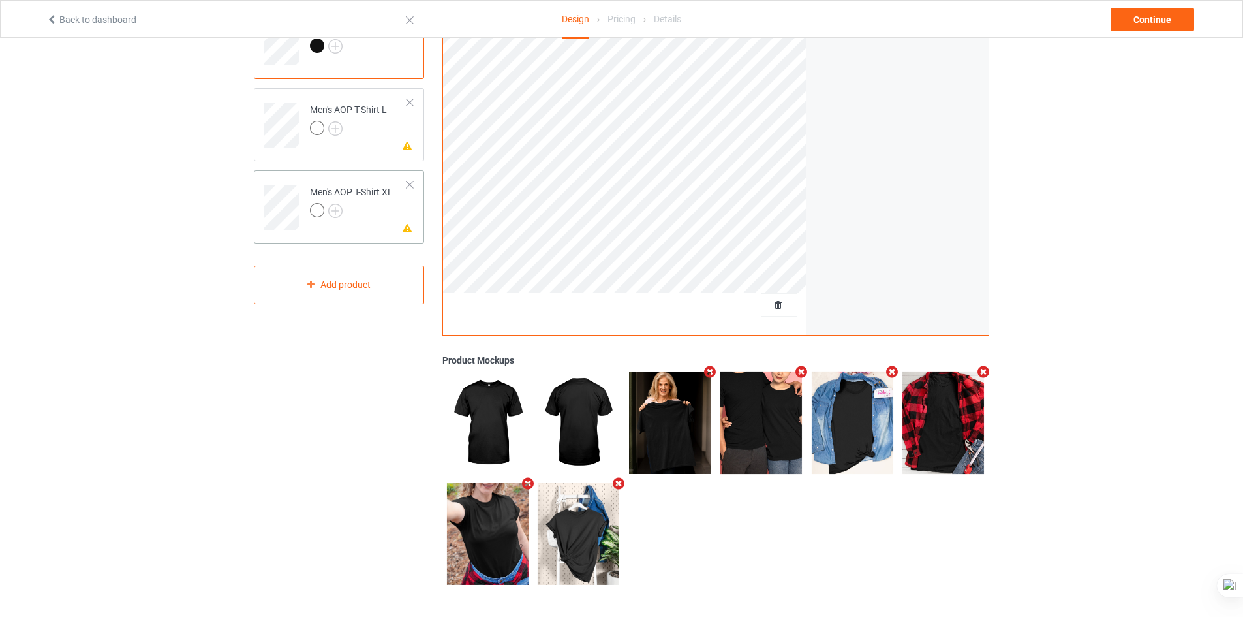
click at [357, 232] on div "Missing artwork on 4 side(s) Men's AOP T-Shirt XL" at bounding box center [339, 206] width 170 height 73
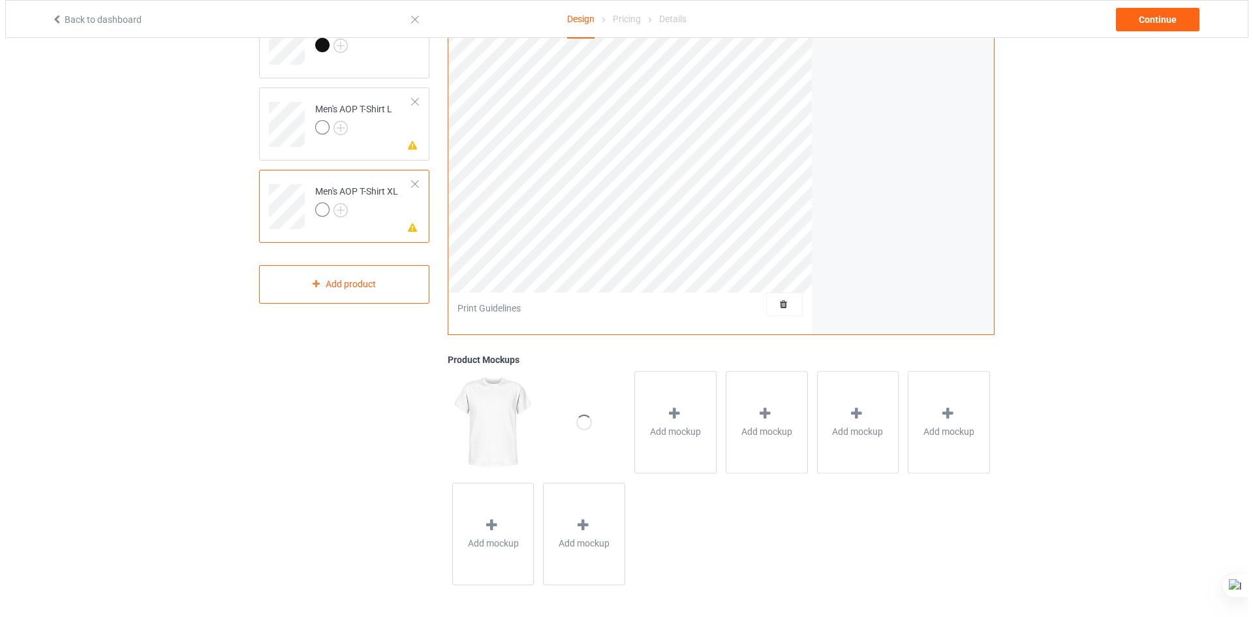
scroll to position [229, 0]
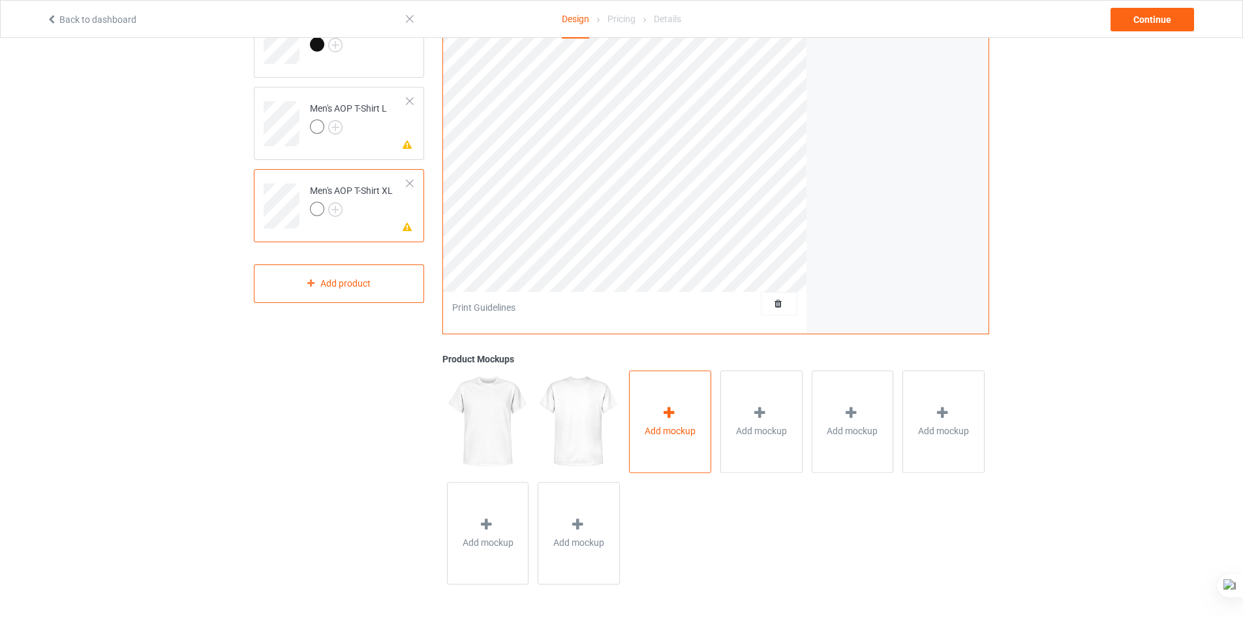
click at [677, 447] on div "Add mockup" at bounding box center [670, 421] width 82 height 102
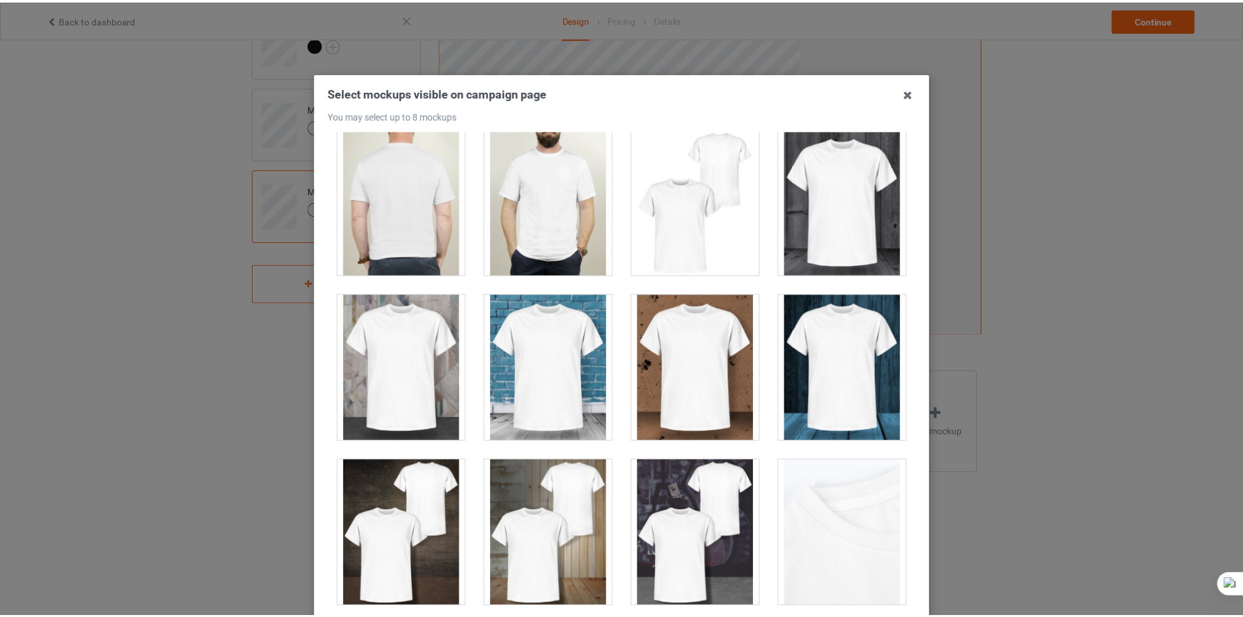
scroll to position [196, 0]
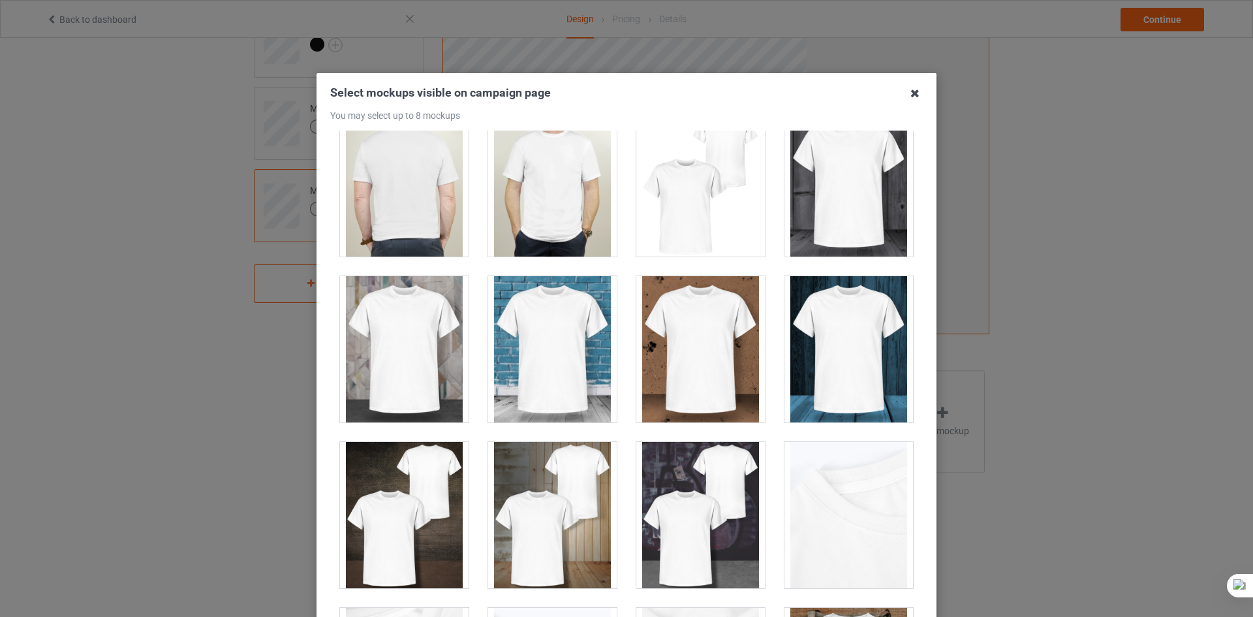
click at [911, 95] on icon at bounding box center [914, 93] width 21 height 21
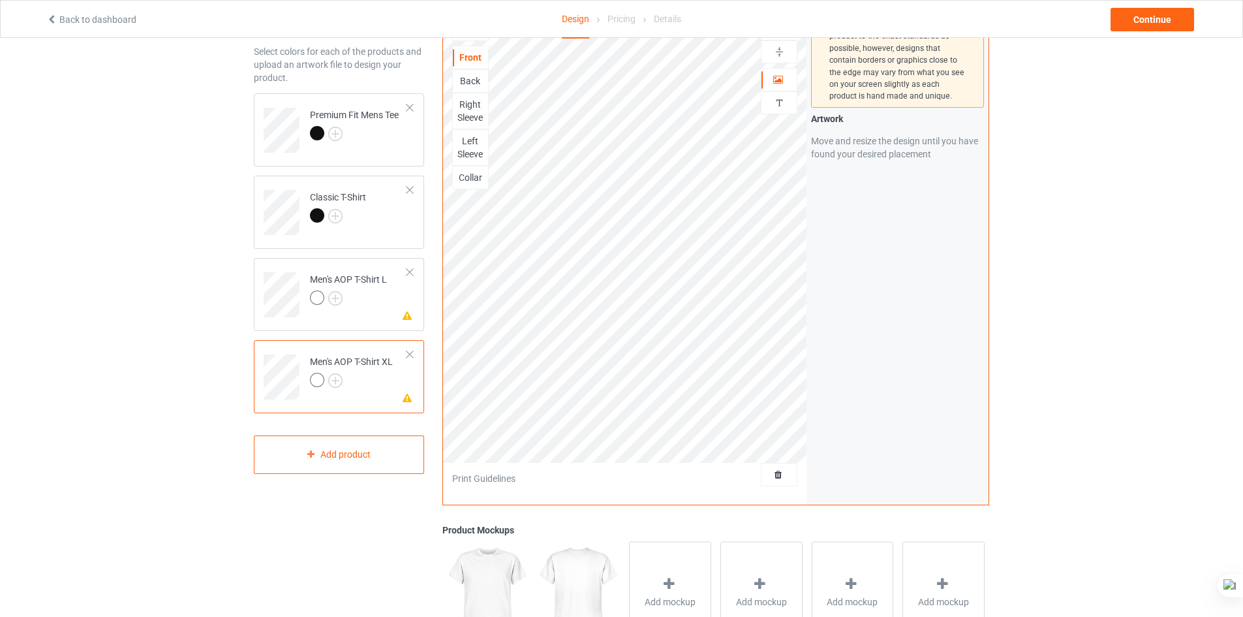
scroll to position [33, 0]
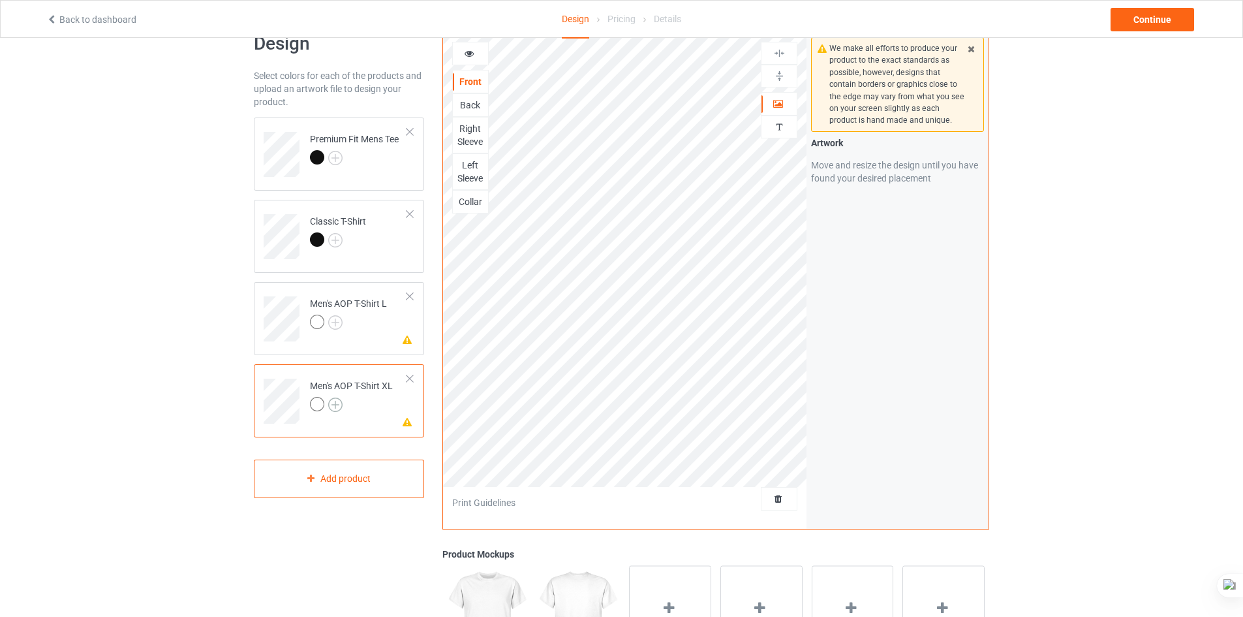
click at [339, 410] on img at bounding box center [335, 404] width 14 height 14
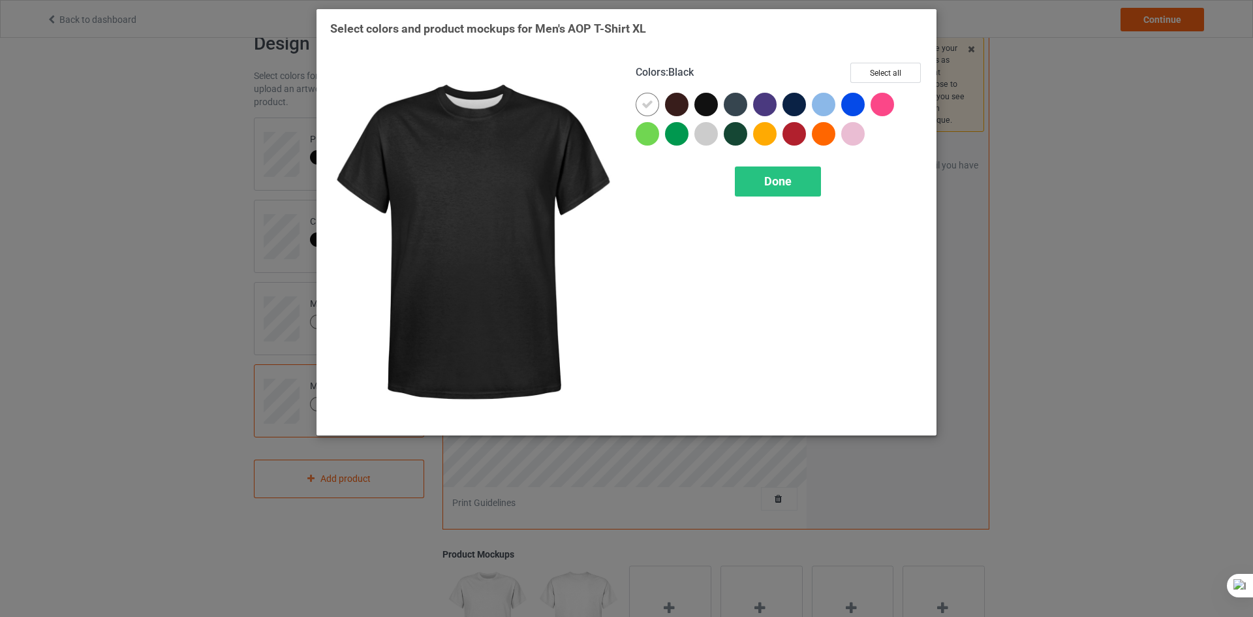
click at [704, 95] on div at bounding box center [705, 104] width 23 height 23
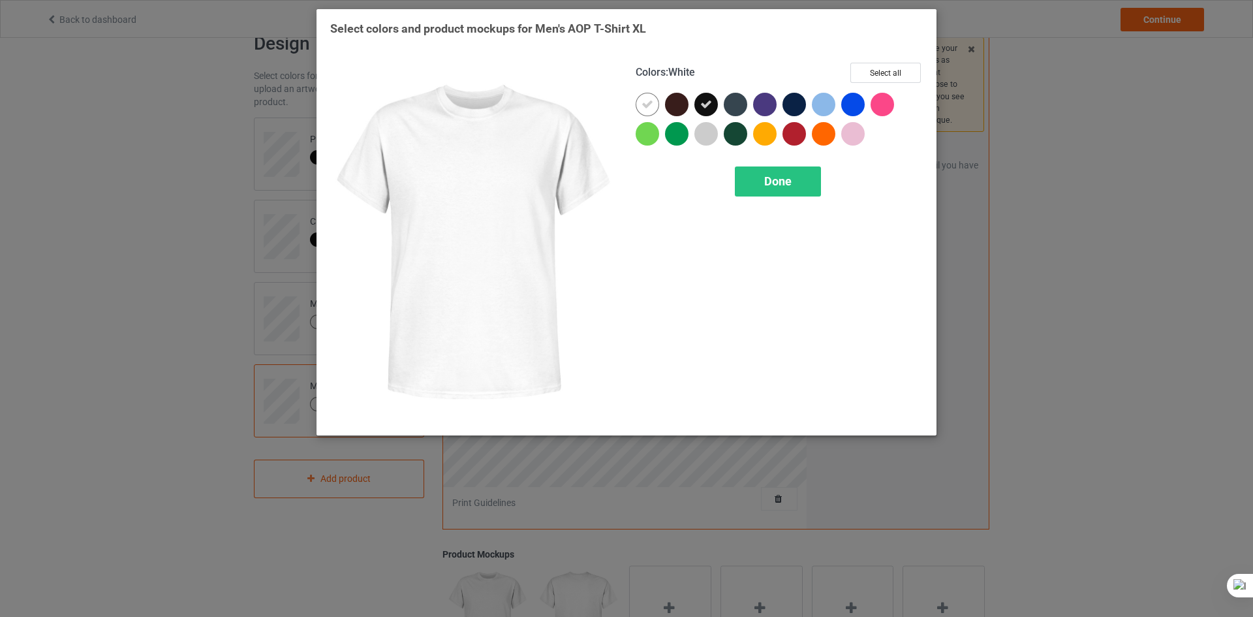
click at [653, 121] on div at bounding box center [649, 107] width 29 height 29
click at [647, 108] on div at bounding box center [646, 104] width 23 height 23
click at [647, 108] on icon at bounding box center [647, 105] width 12 height 12
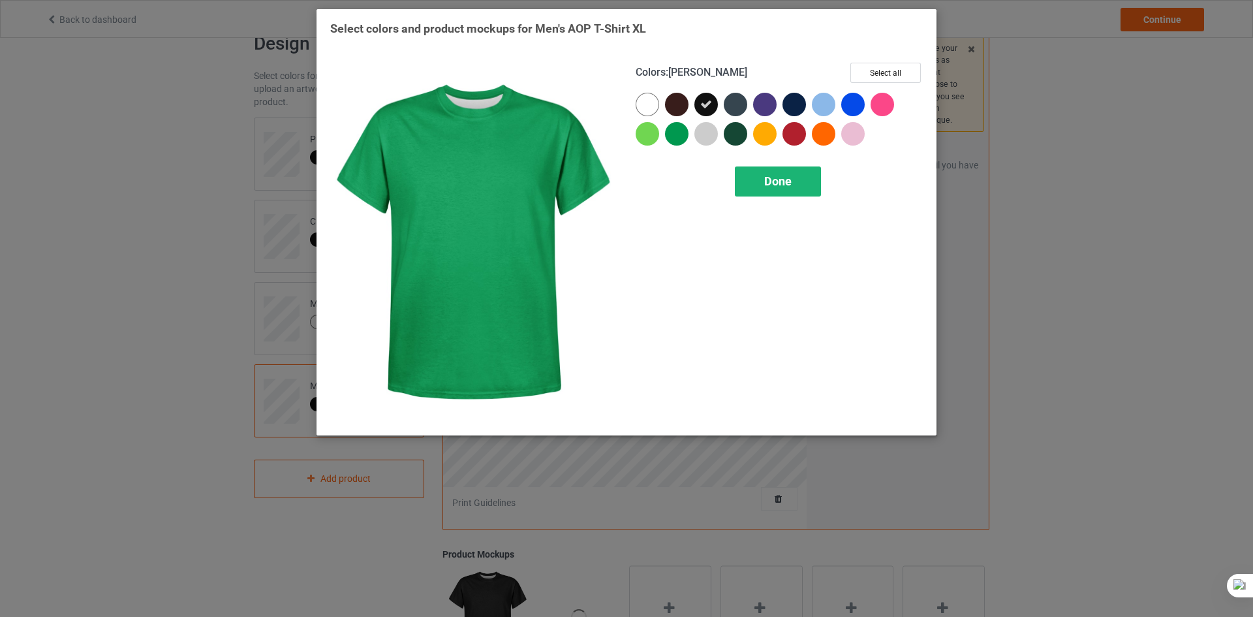
click at [810, 187] on div "Done" at bounding box center [778, 181] width 86 height 30
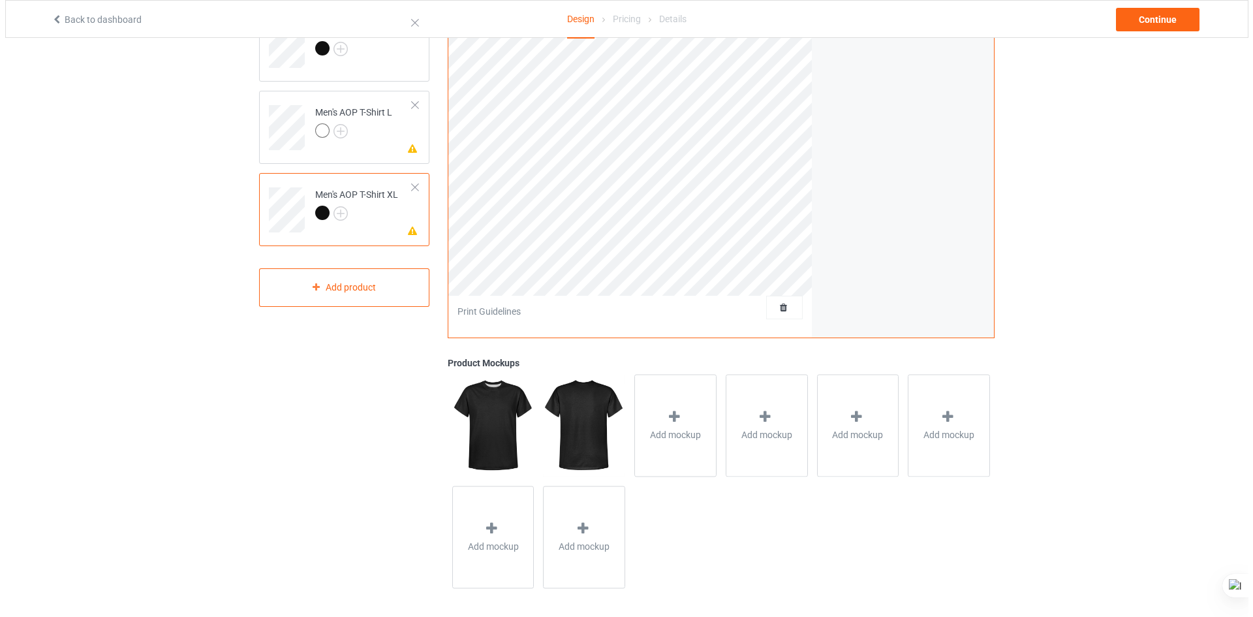
scroll to position [229, 0]
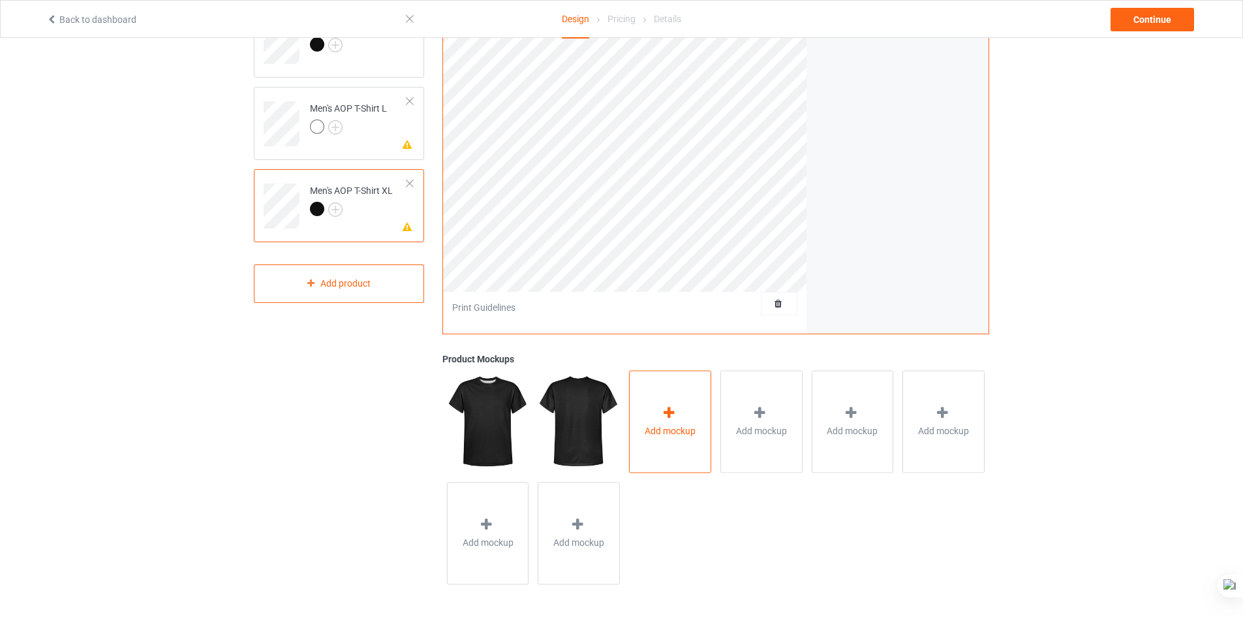
click at [673, 425] on span "Add mockup" at bounding box center [670, 430] width 51 height 13
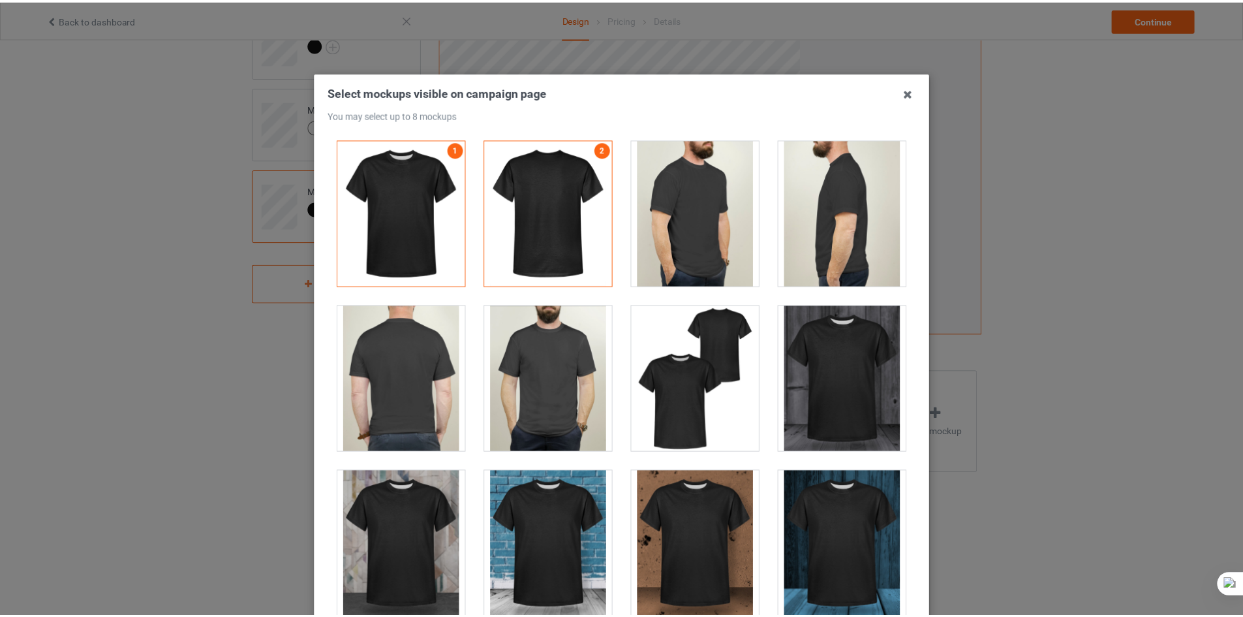
scroll to position [0, 0]
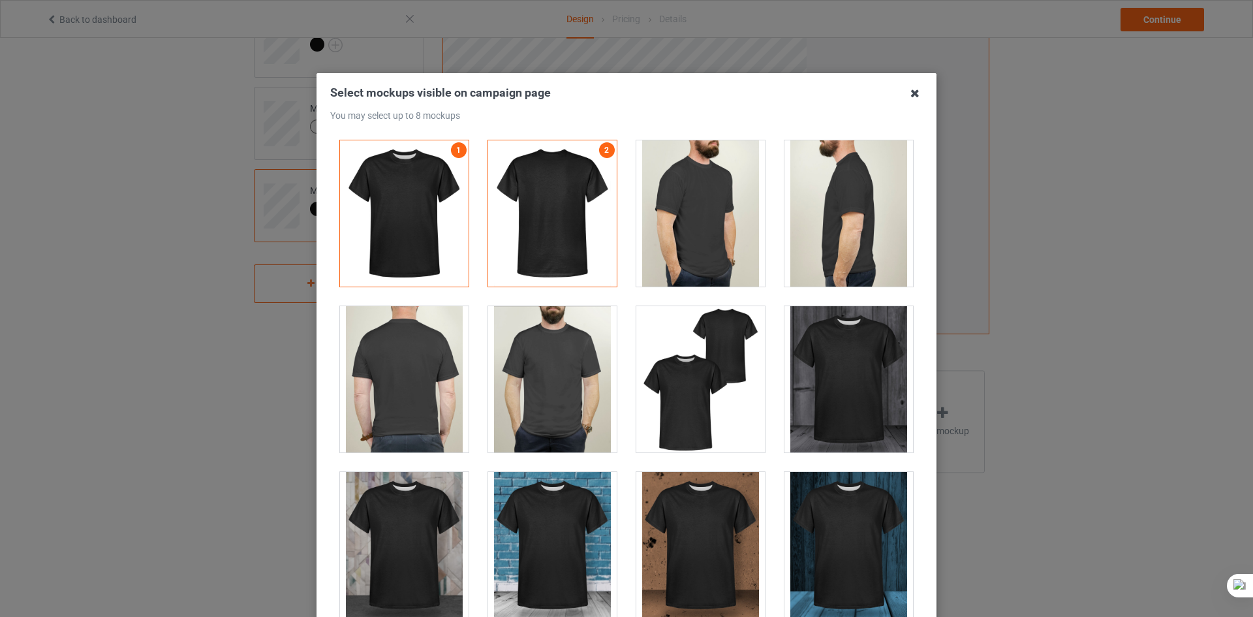
click at [910, 91] on icon at bounding box center [914, 93] width 21 height 21
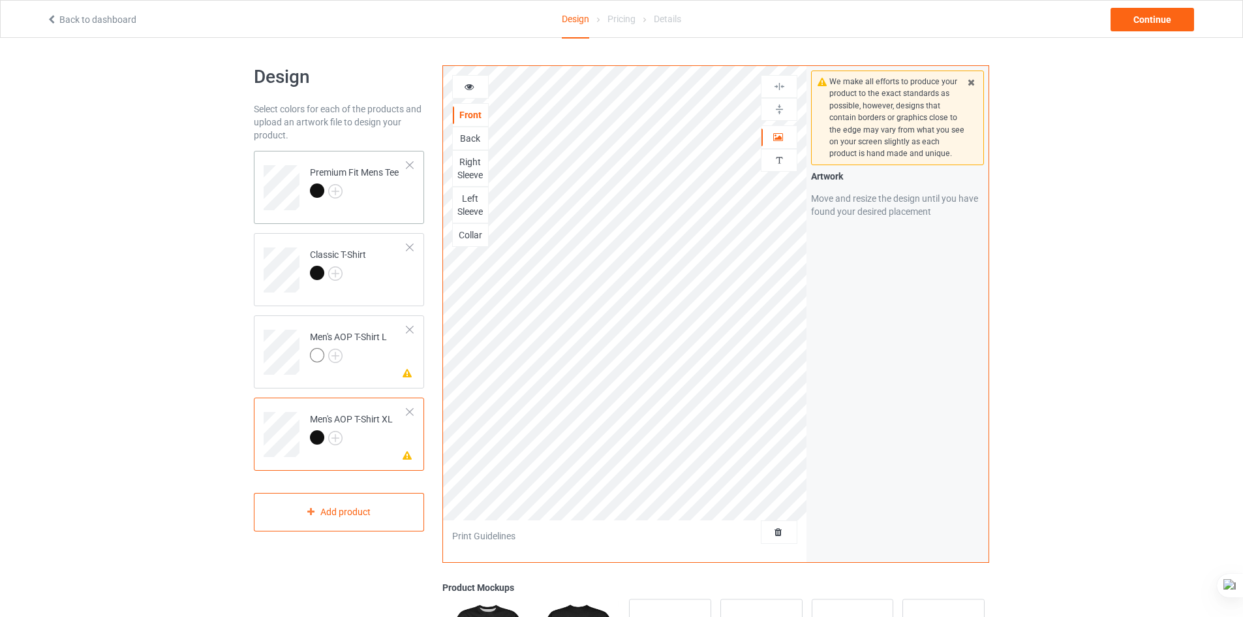
click at [352, 199] on div at bounding box center [354, 192] width 89 height 18
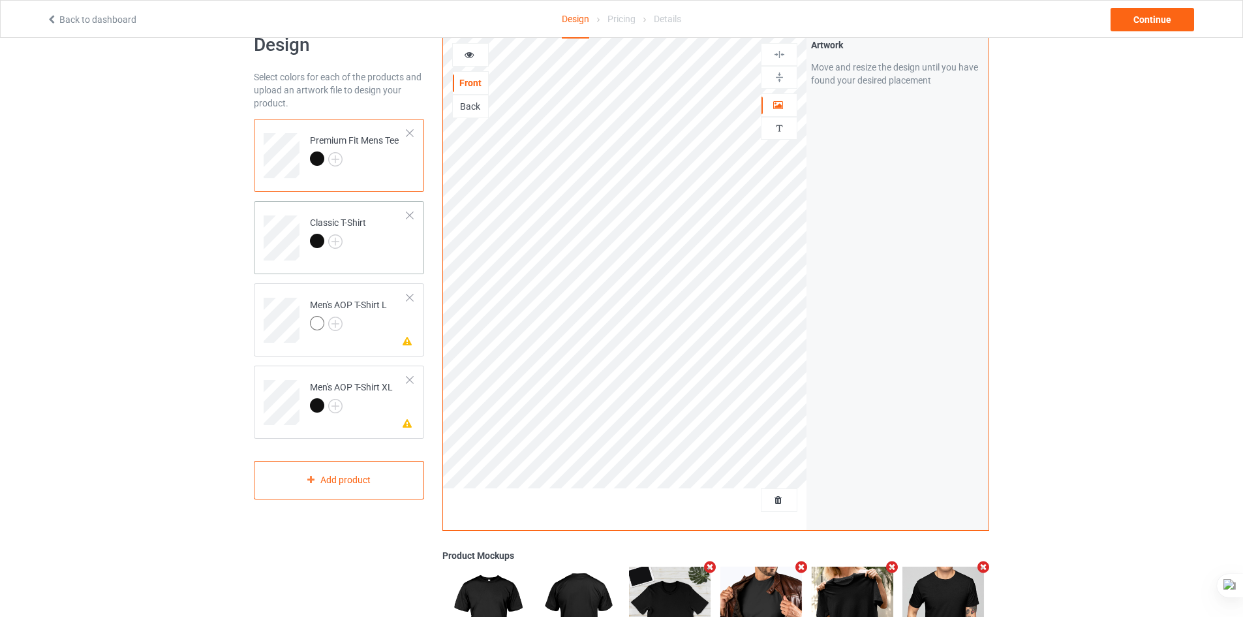
click at [369, 231] on td "Classic T-Shirt" at bounding box center [359, 233] width 112 height 54
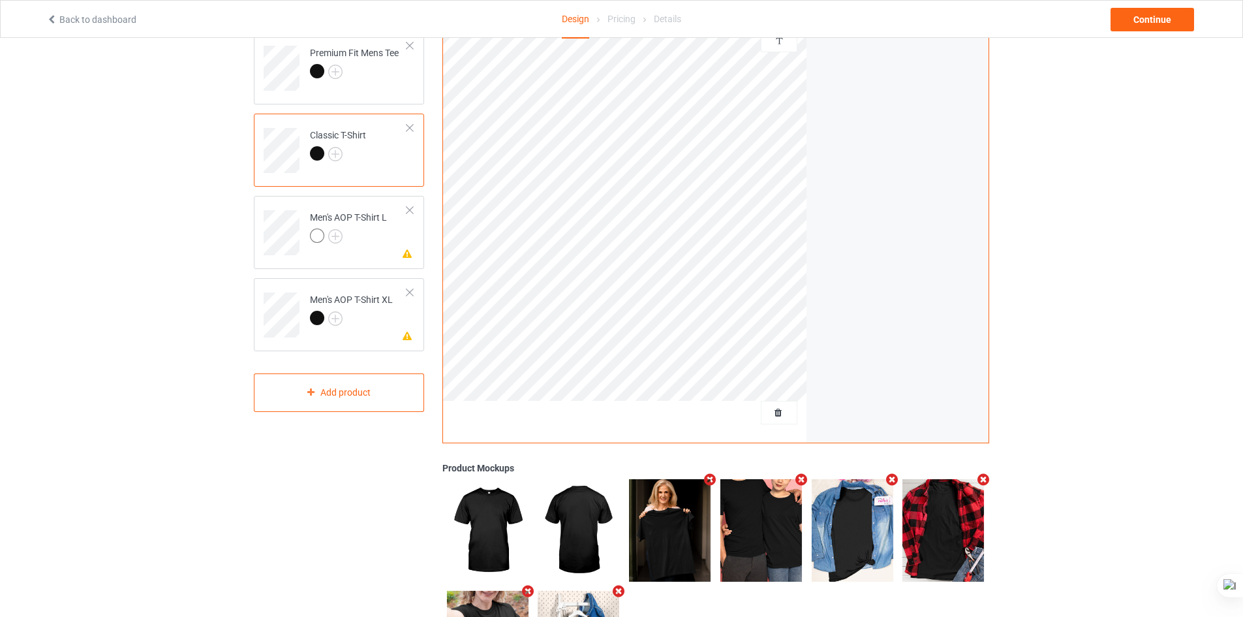
scroll to position [97, 0]
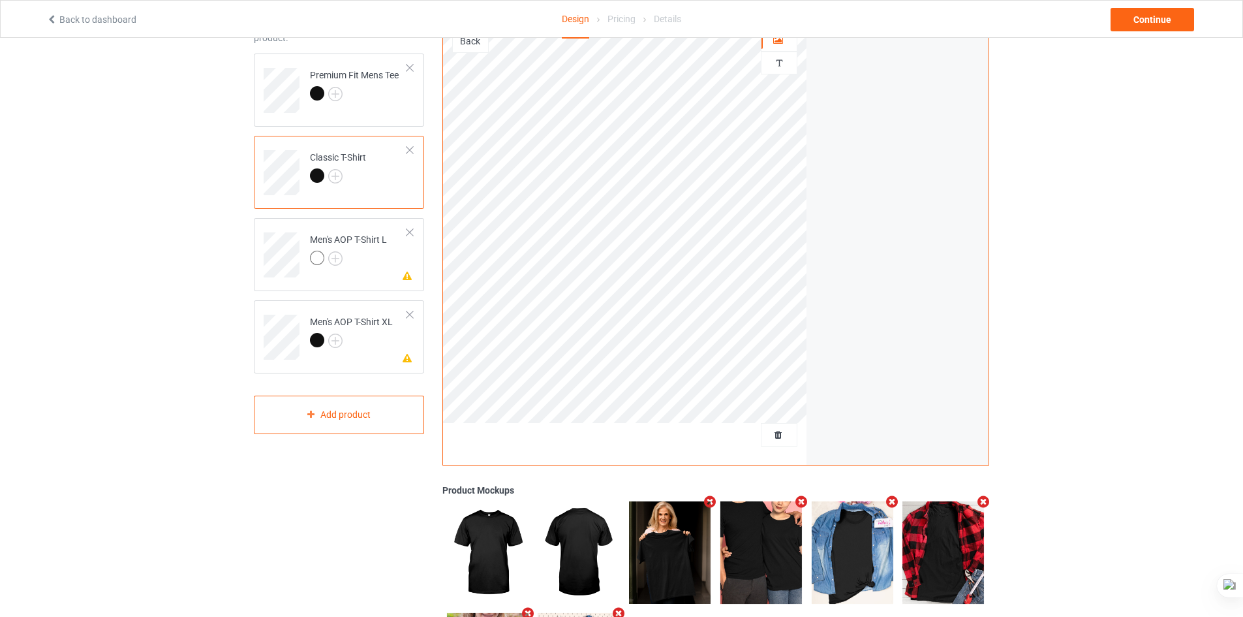
click at [380, 193] on td "Classic T-Shirt" at bounding box center [359, 168] width 112 height 54
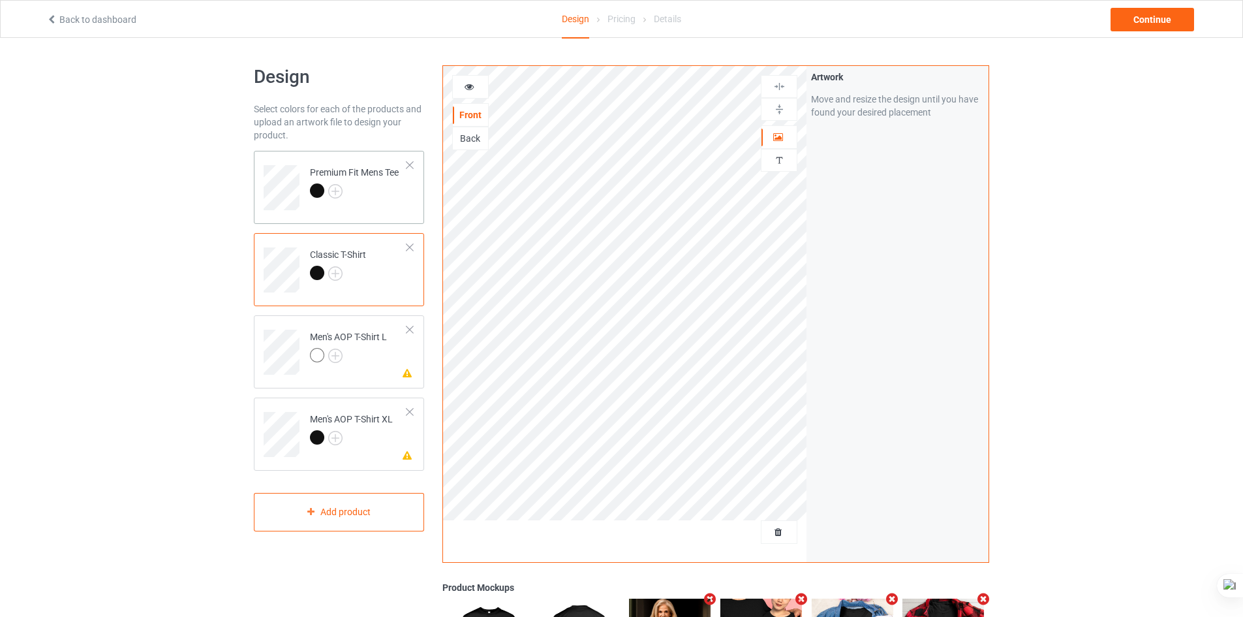
click at [361, 194] on div at bounding box center [354, 192] width 89 height 18
click at [364, 271] on div at bounding box center [338, 275] width 56 height 18
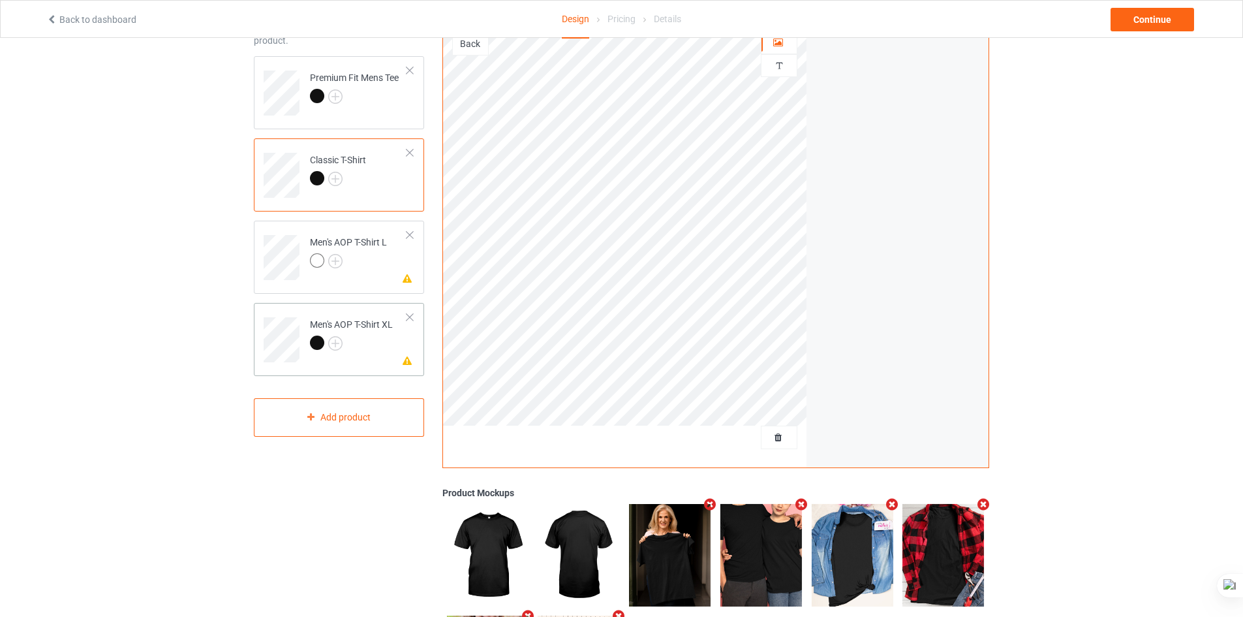
scroll to position [32, 0]
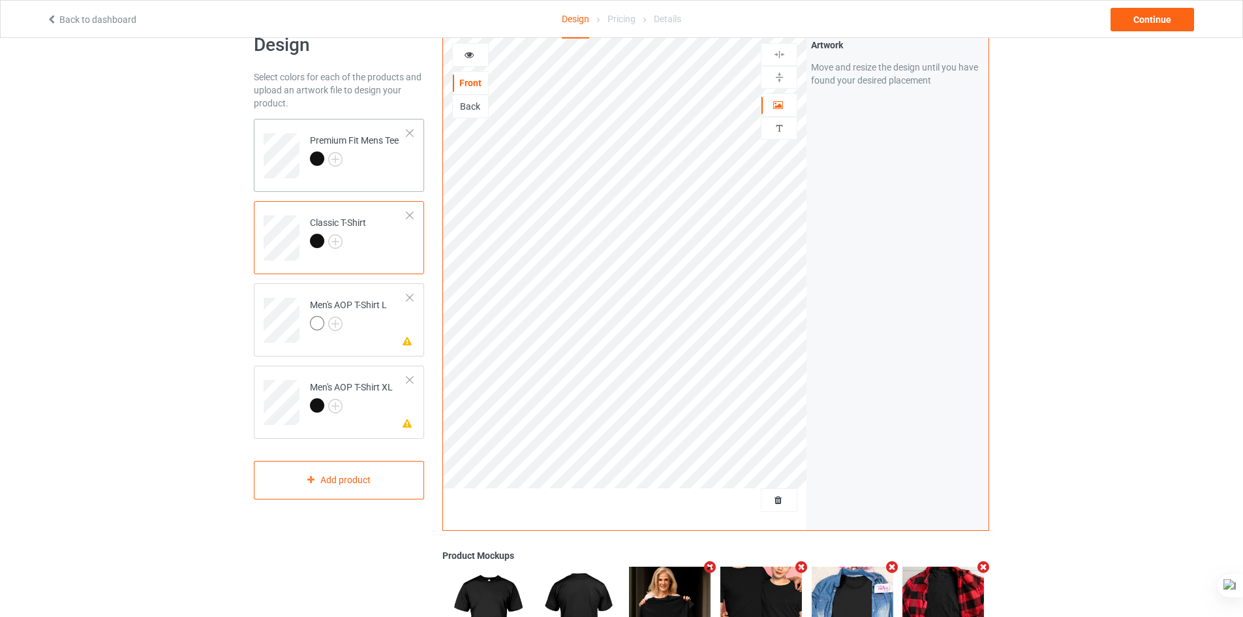
click at [359, 174] on td "Premium Fit Mens Tee" at bounding box center [359, 151] width 112 height 54
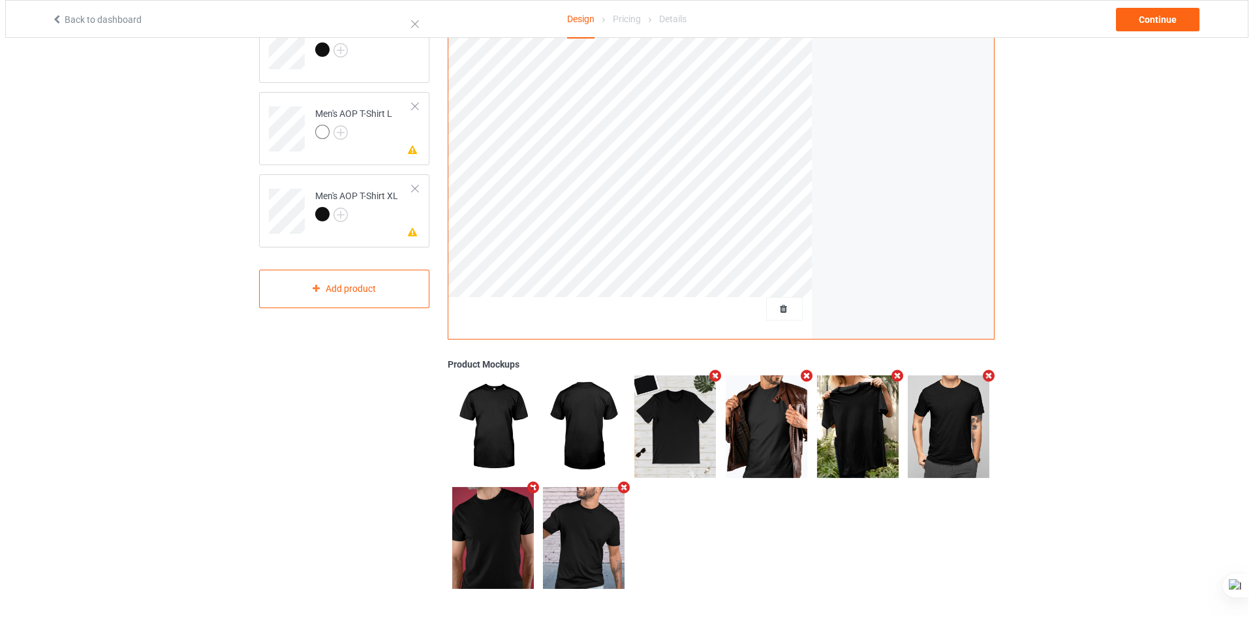
scroll to position [228, 0]
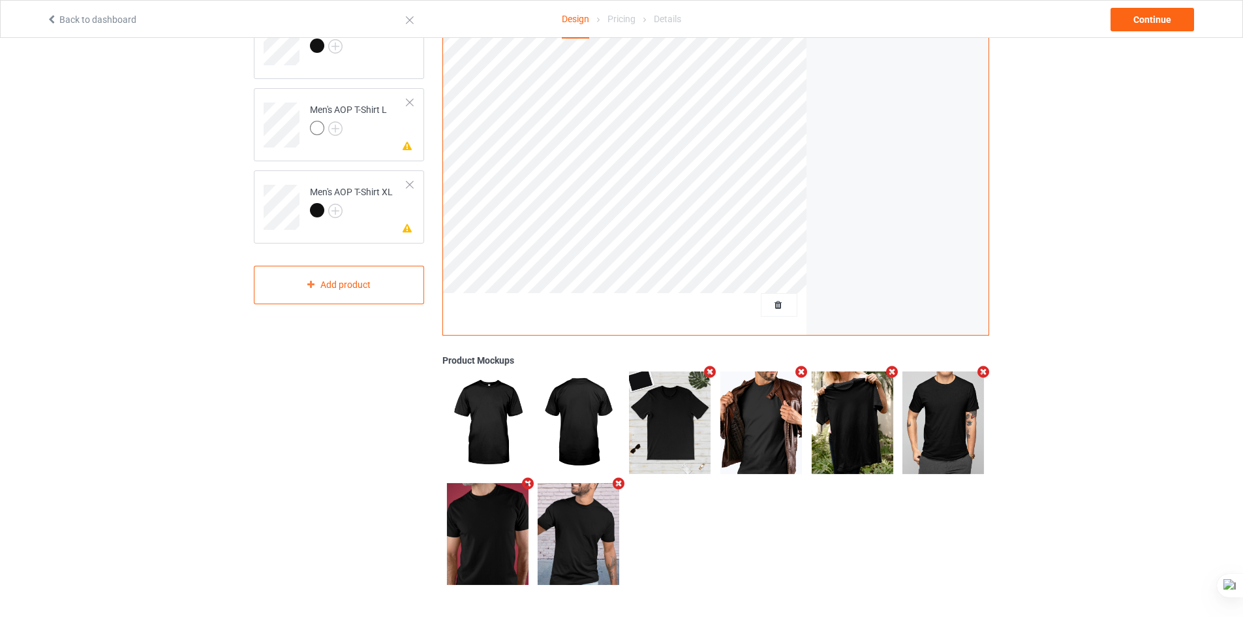
click at [708, 373] on icon "Remove mockup" at bounding box center [710, 372] width 16 height 14
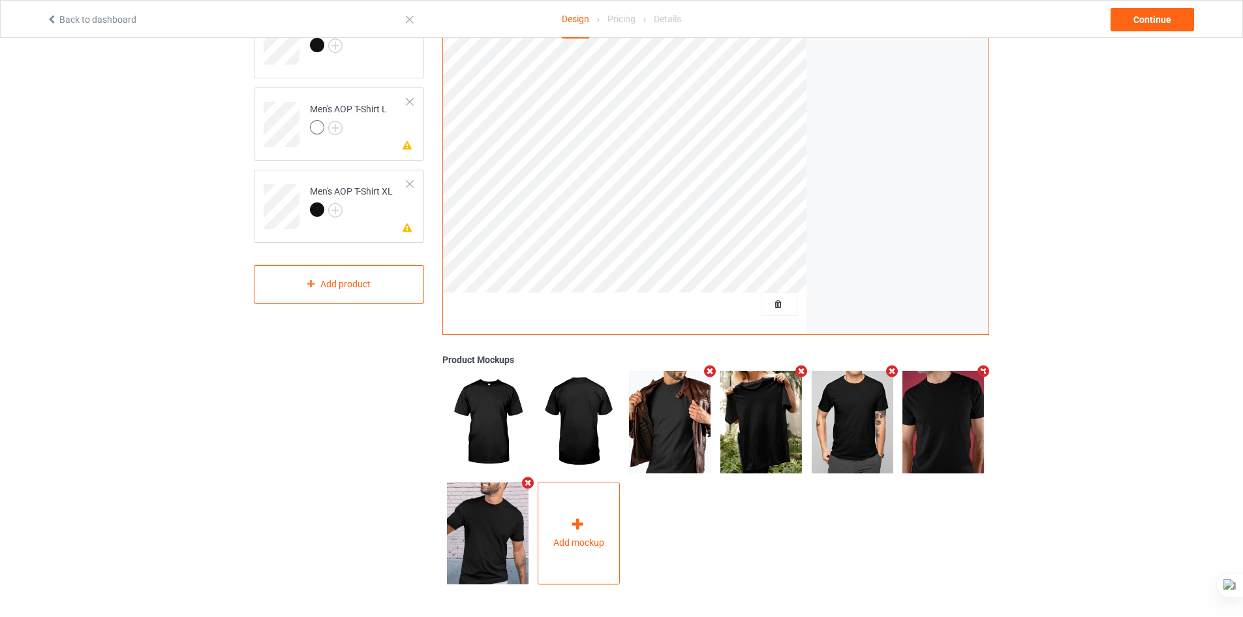
click at [592, 519] on div "Add mockup" at bounding box center [579, 533] width 82 height 102
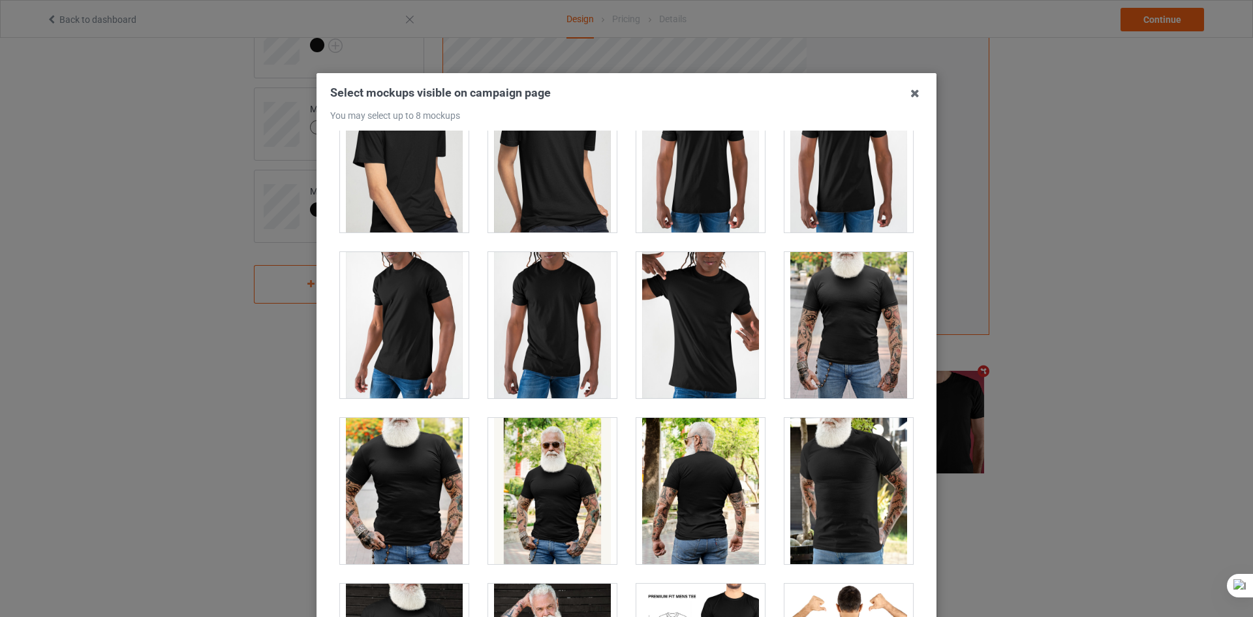
scroll to position [2349, 0]
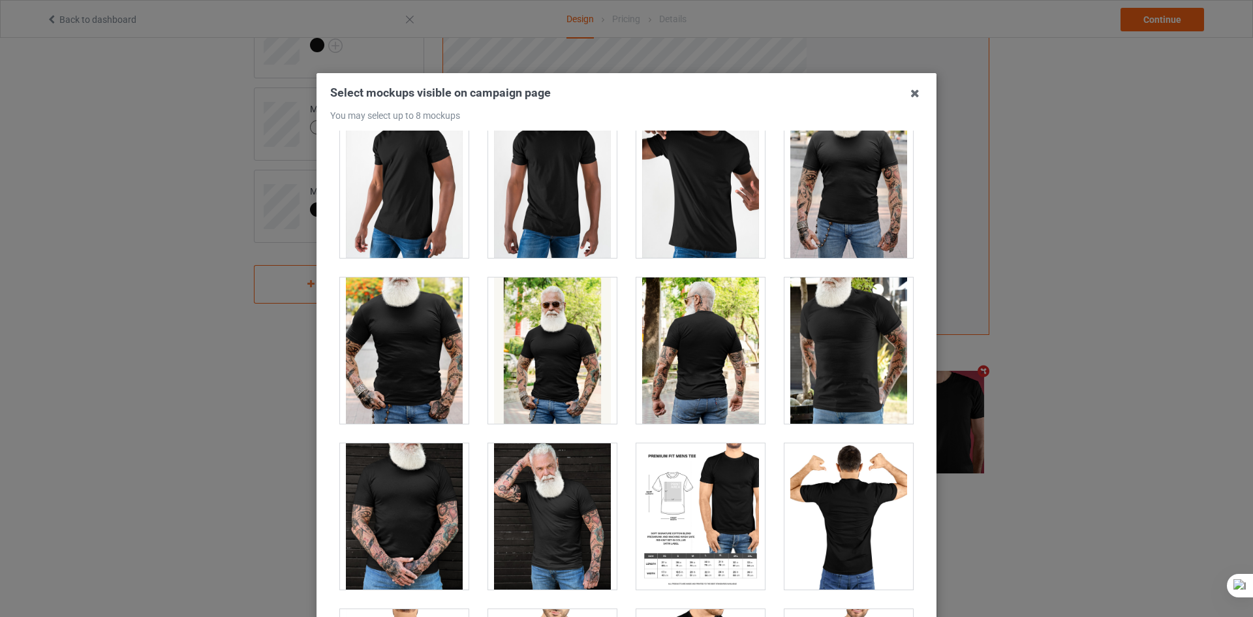
click at [393, 367] on div at bounding box center [404, 350] width 129 height 146
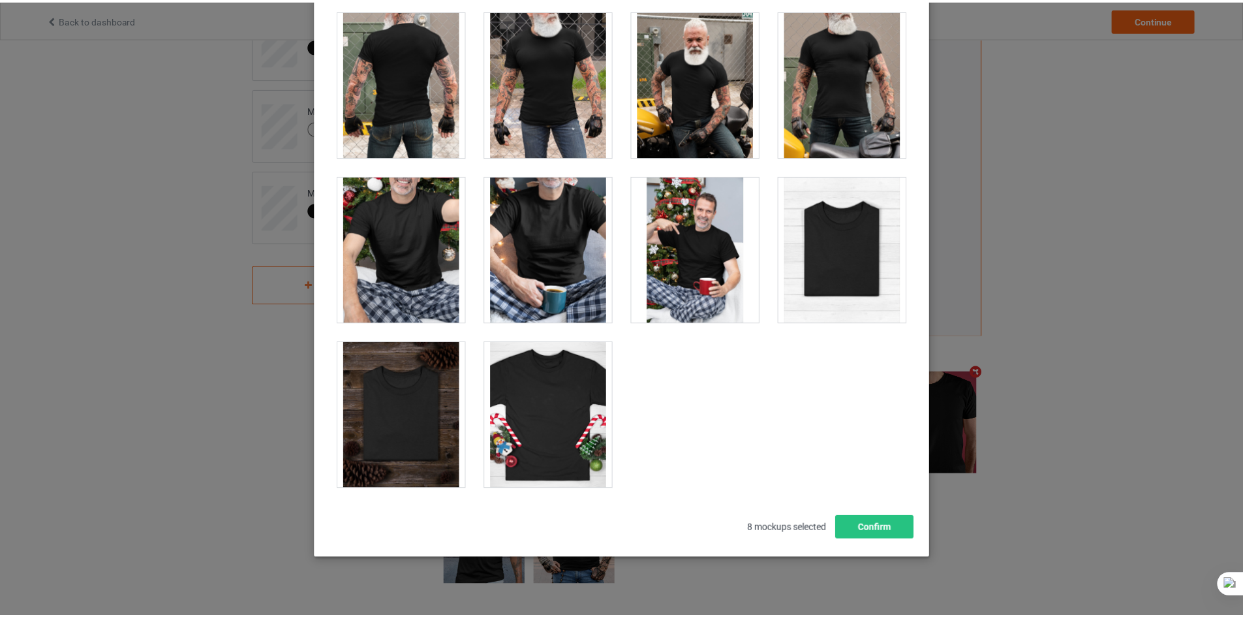
scroll to position [140, 0]
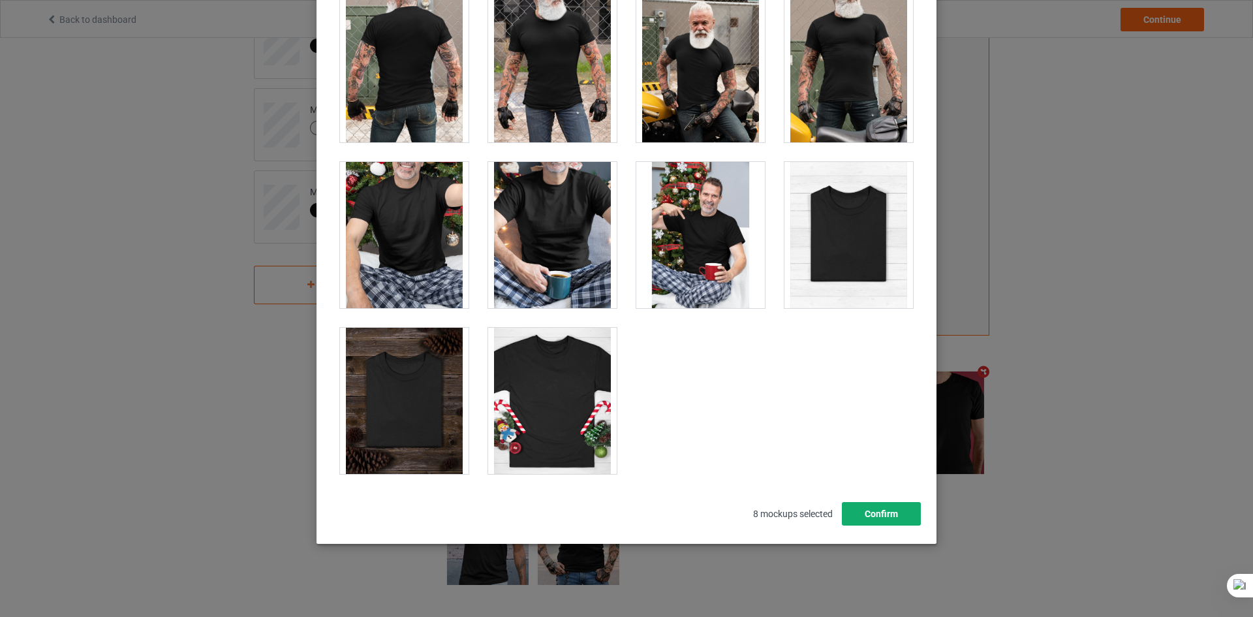
click at [882, 520] on button "Confirm" at bounding box center [881, 513] width 79 height 23
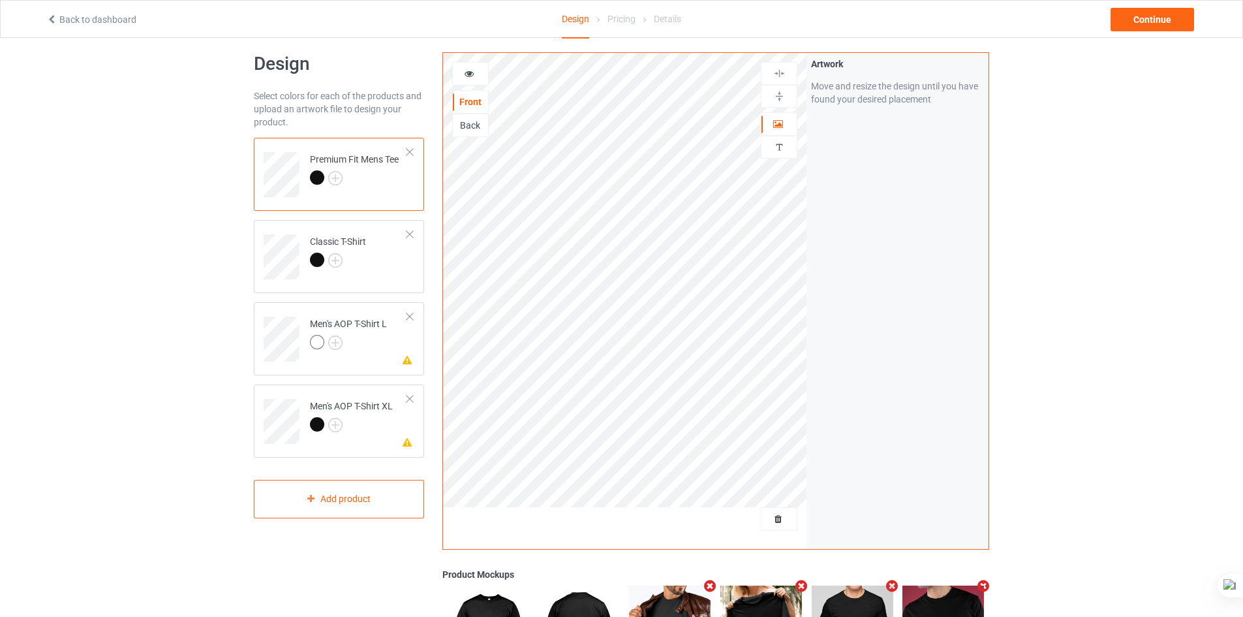
scroll to position [0, 0]
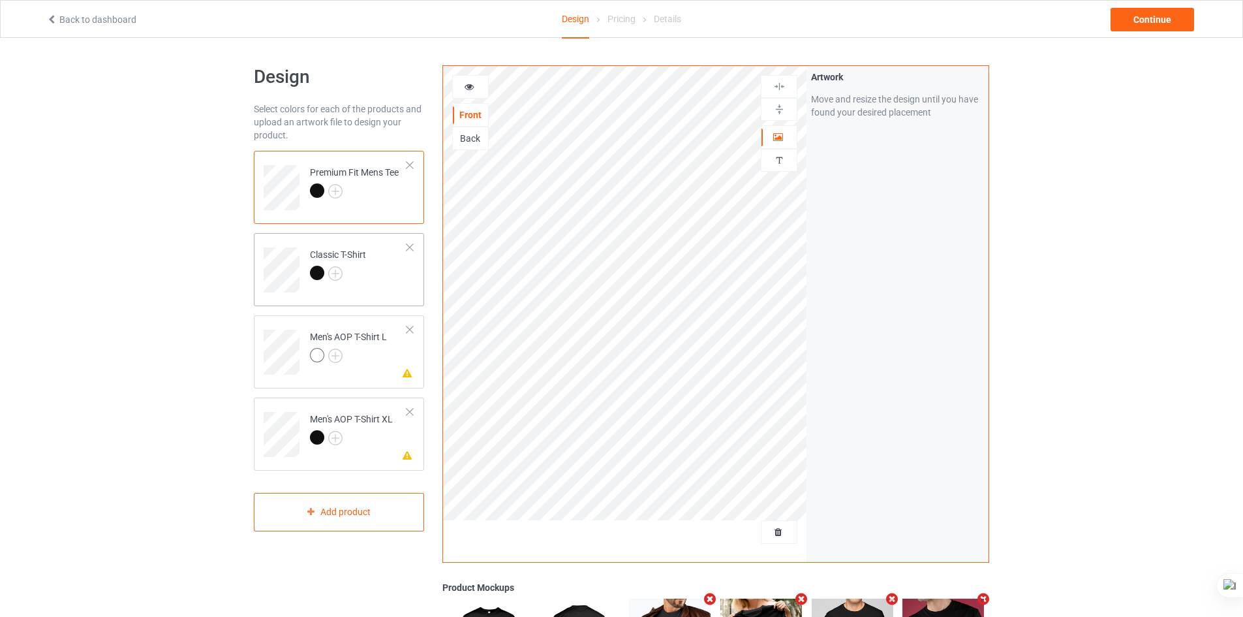
click at [361, 274] on div at bounding box center [338, 275] width 56 height 18
click at [366, 348] on div at bounding box center [348, 357] width 77 height 18
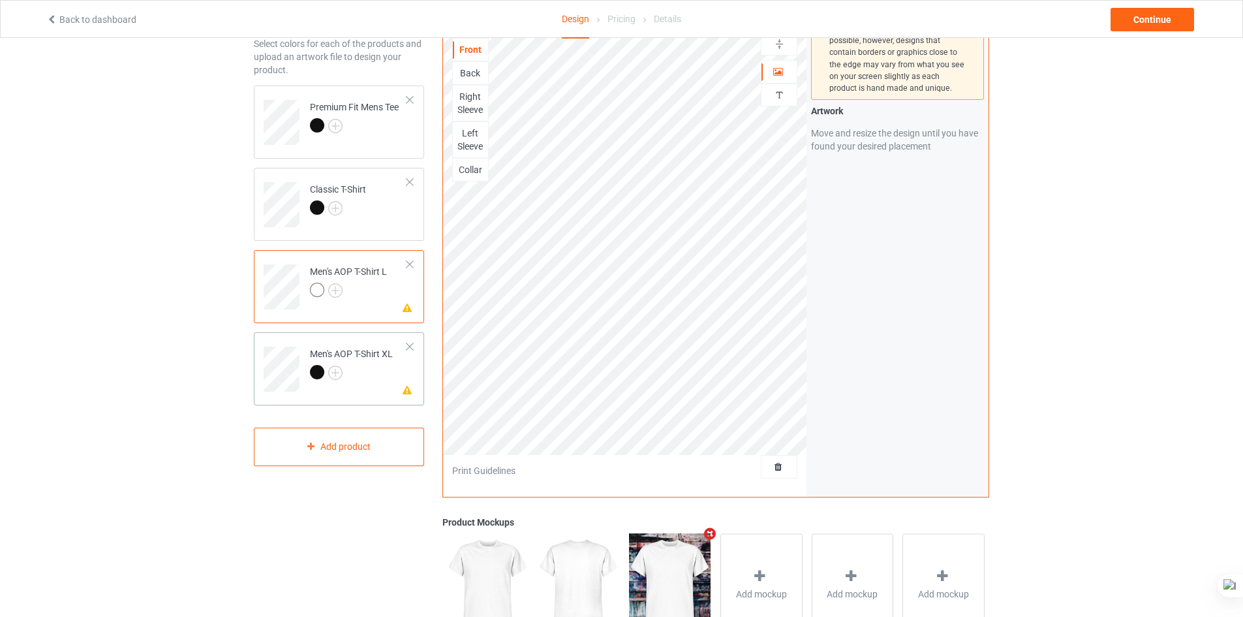
scroll to position [33, 0]
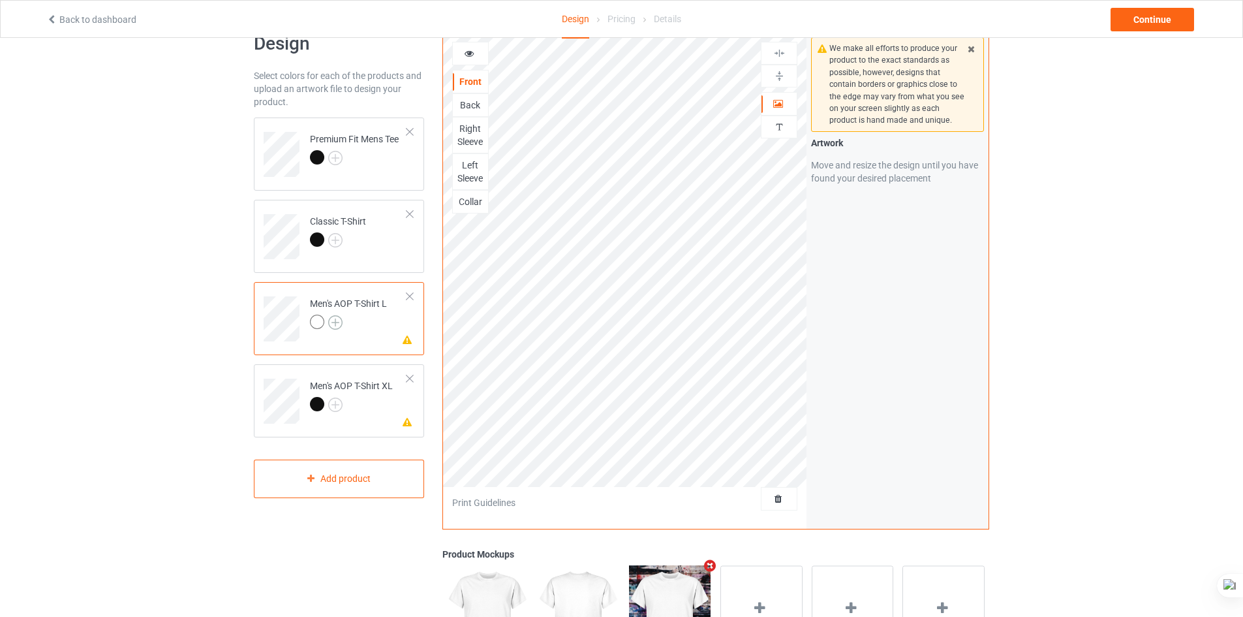
click at [329, 324] on img at bounding box center [335, 322] width 14 height 14
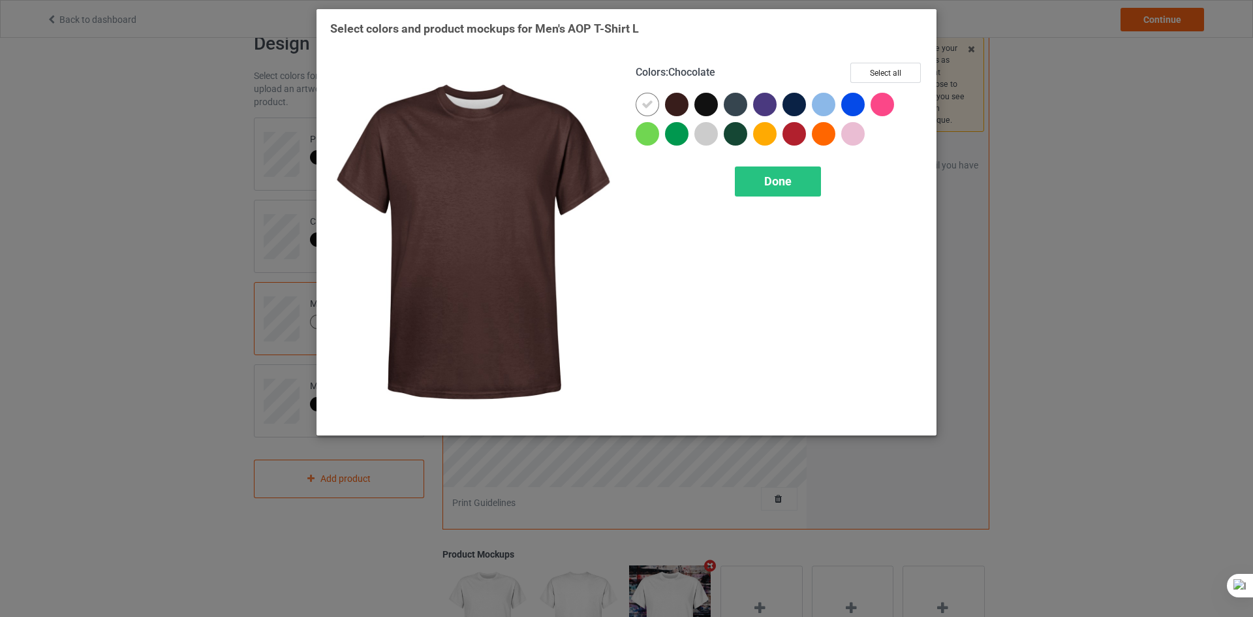
click at [707, 98] on div at bounding box center [705, 104] width 23 height 23
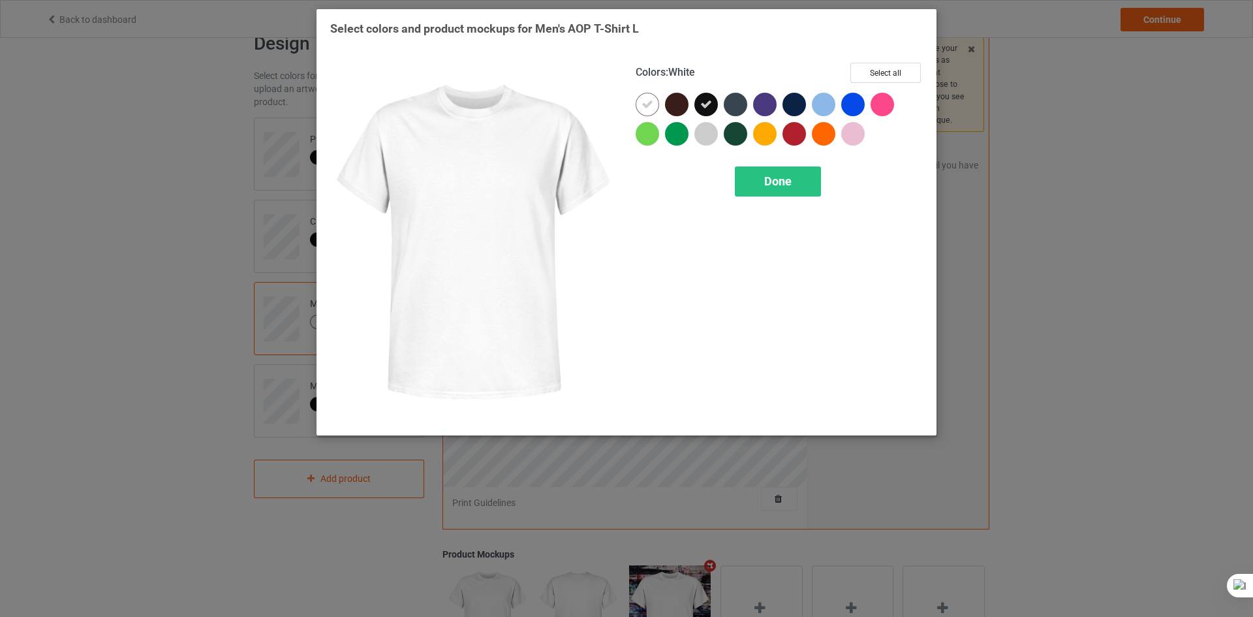
click at [639, 107] on div at bounding box center [646, 104] width 23 height 23
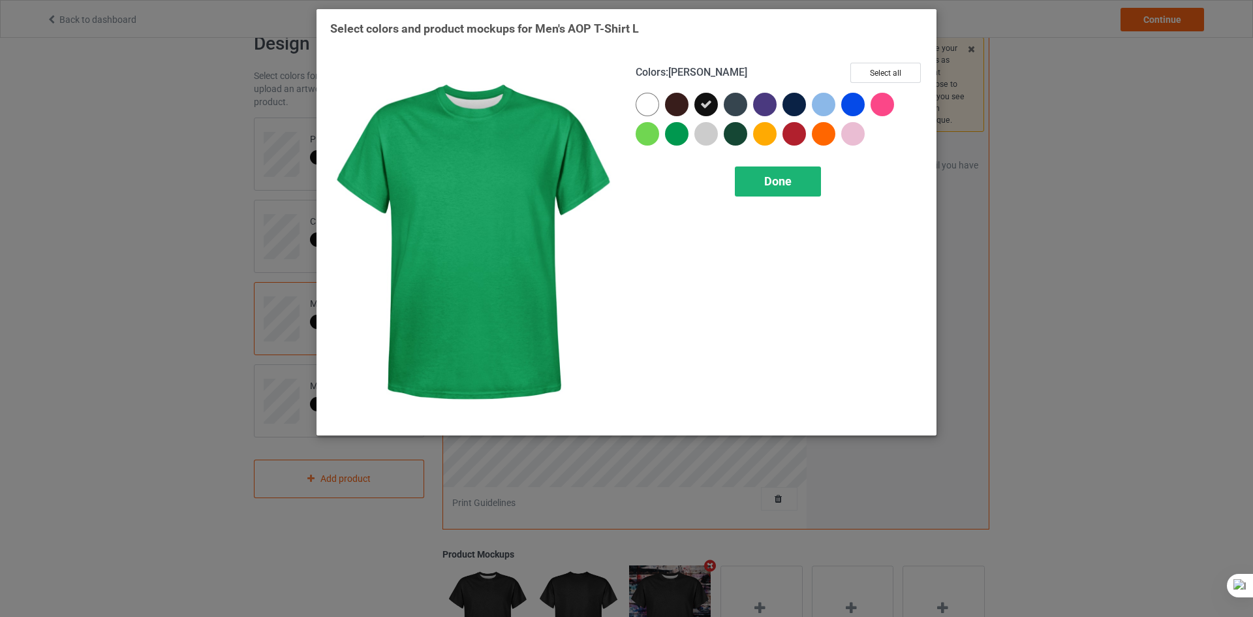
click at [779, 178] on span "Done" at bounding box center [777, 181] width 27 height 14
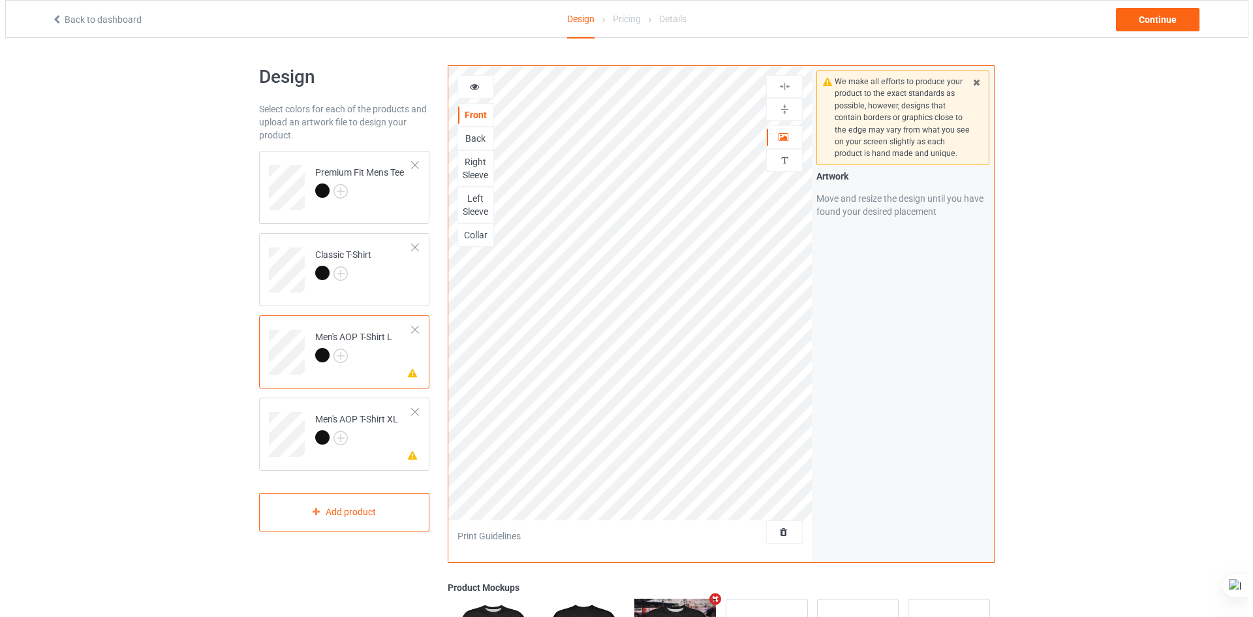
scroll to position [229, 0]
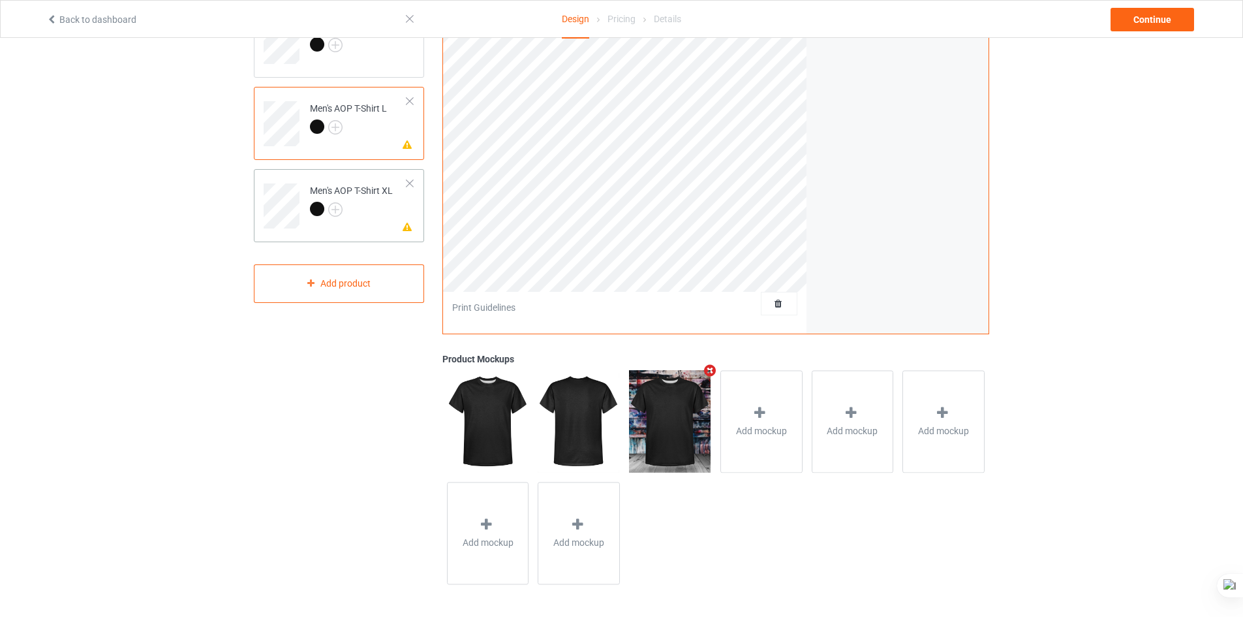
click at [347, 218] on div at bounding box center [351, 211] width 83 height 18
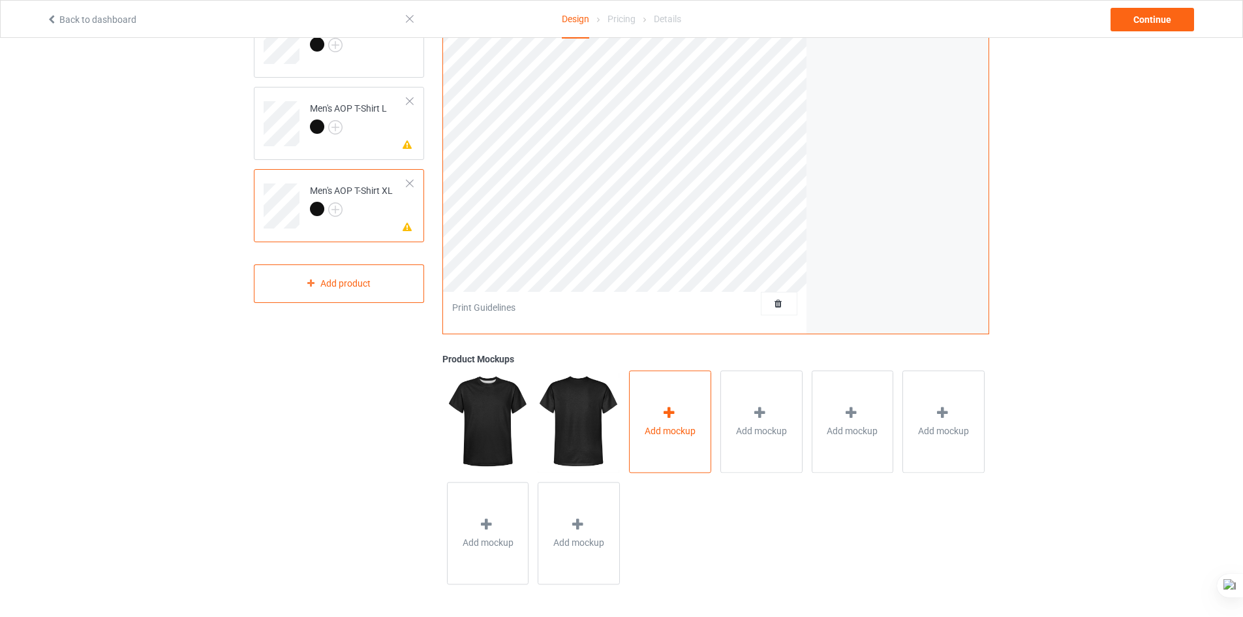
click at [674, 435] on span "Add mockup" at bounding box center [670, 430] width 51 height 13
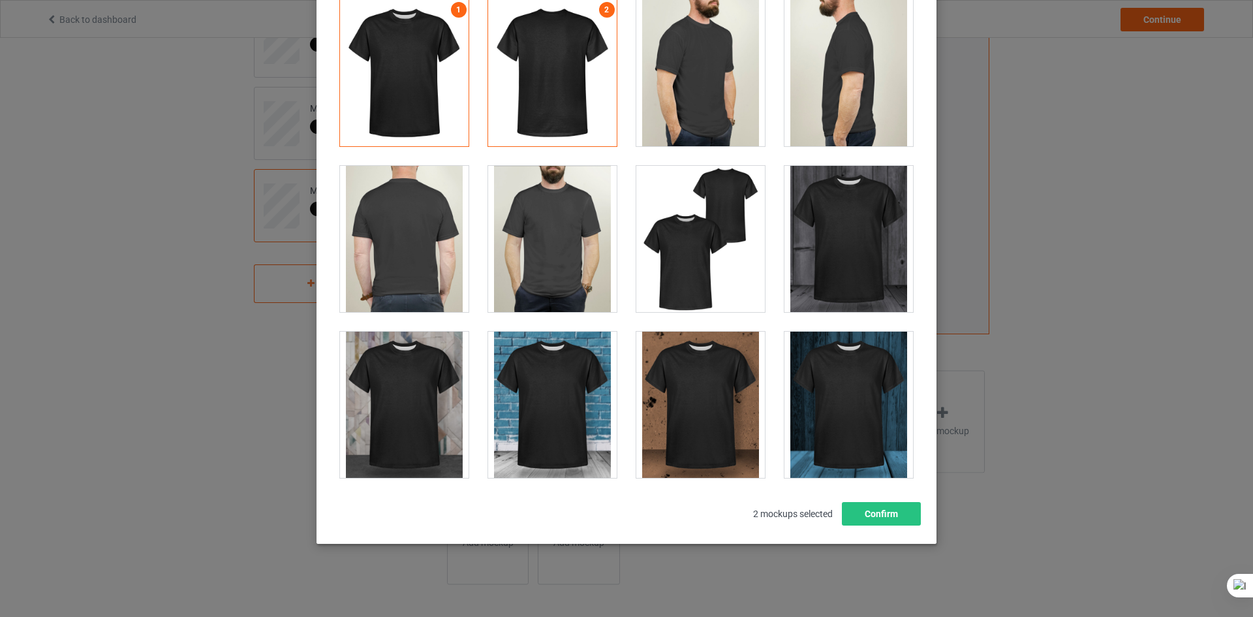
click at [1130, 329] on div "Select mockups visible on campaign page You may select up to 8 mockups 1 2 2 mo…" at bounding box center [626, 308] width 1253 height 617
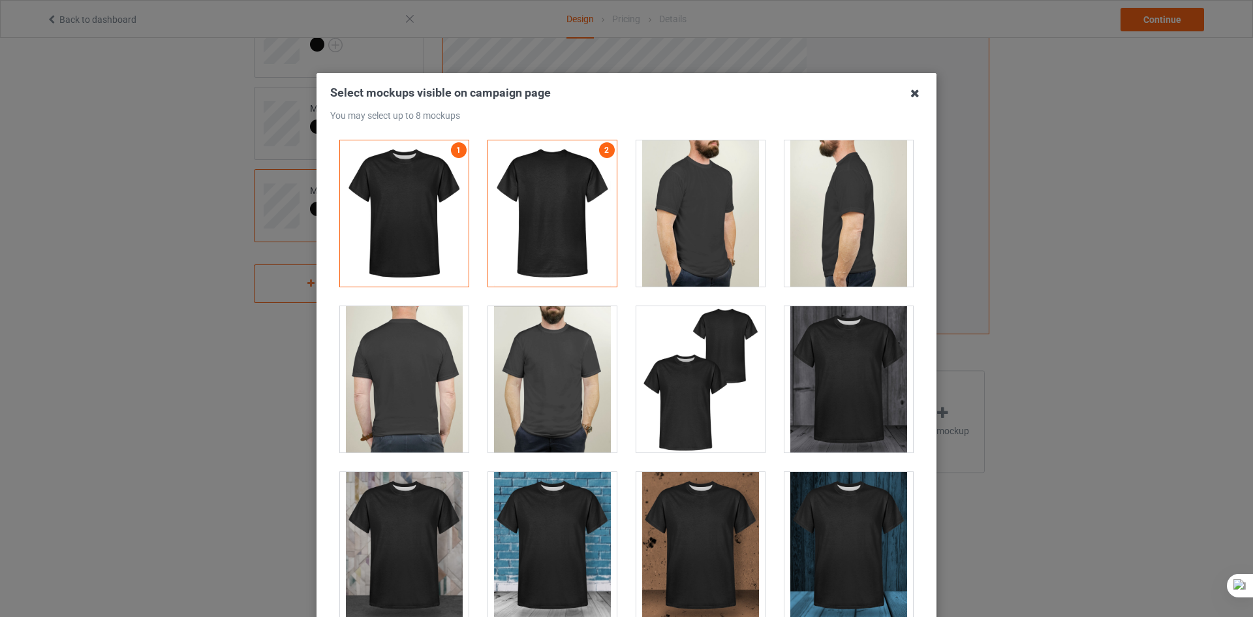
click at [913, 89] on icon at bounding box center [914, 93] width 21 height 21
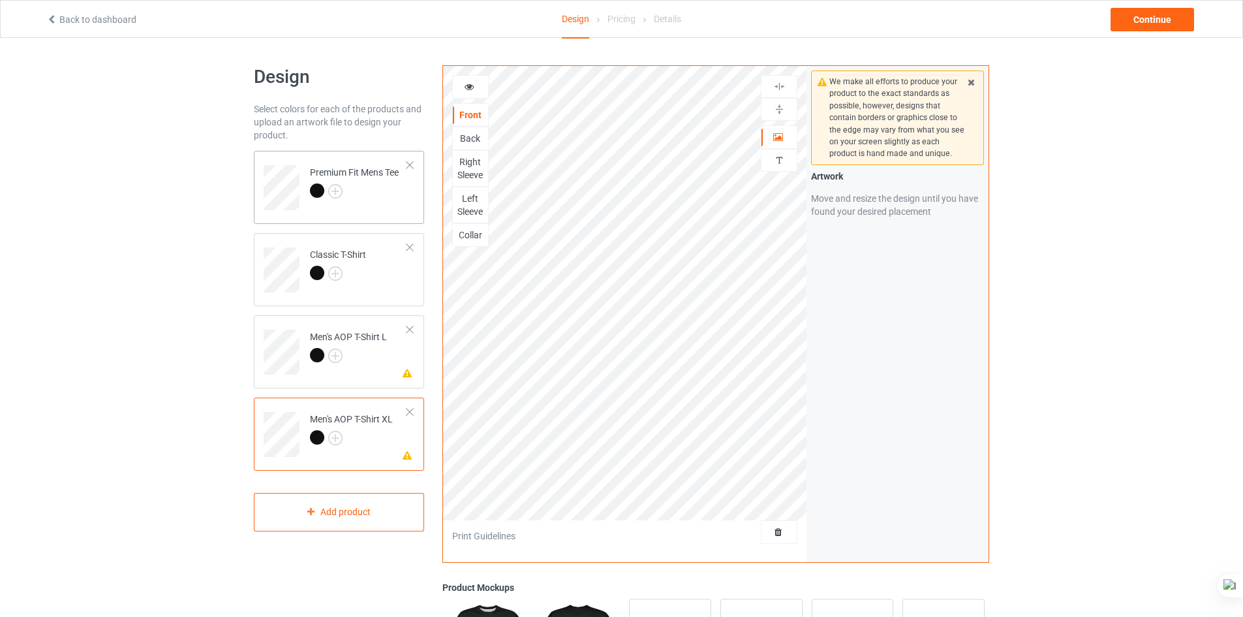
click at [348, 198] on div at bounding box center [354, 192] width 89 height 18
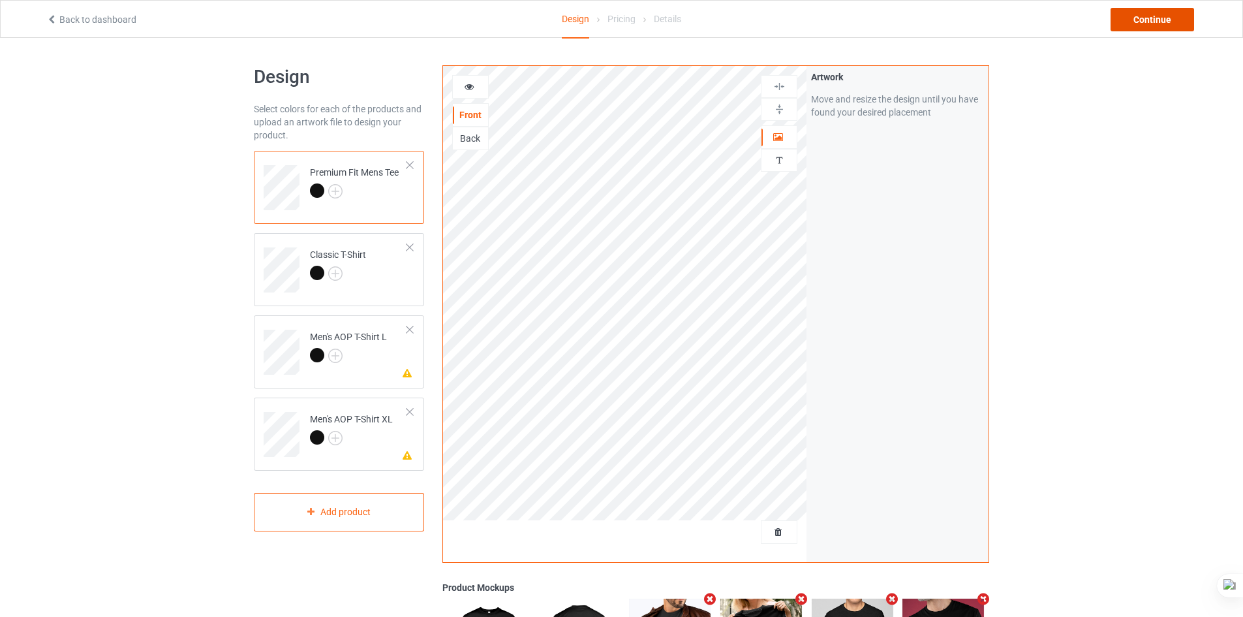
click at [1174, 22] on div "Continue" at bounding box center [1152, 19] width 84 height 23
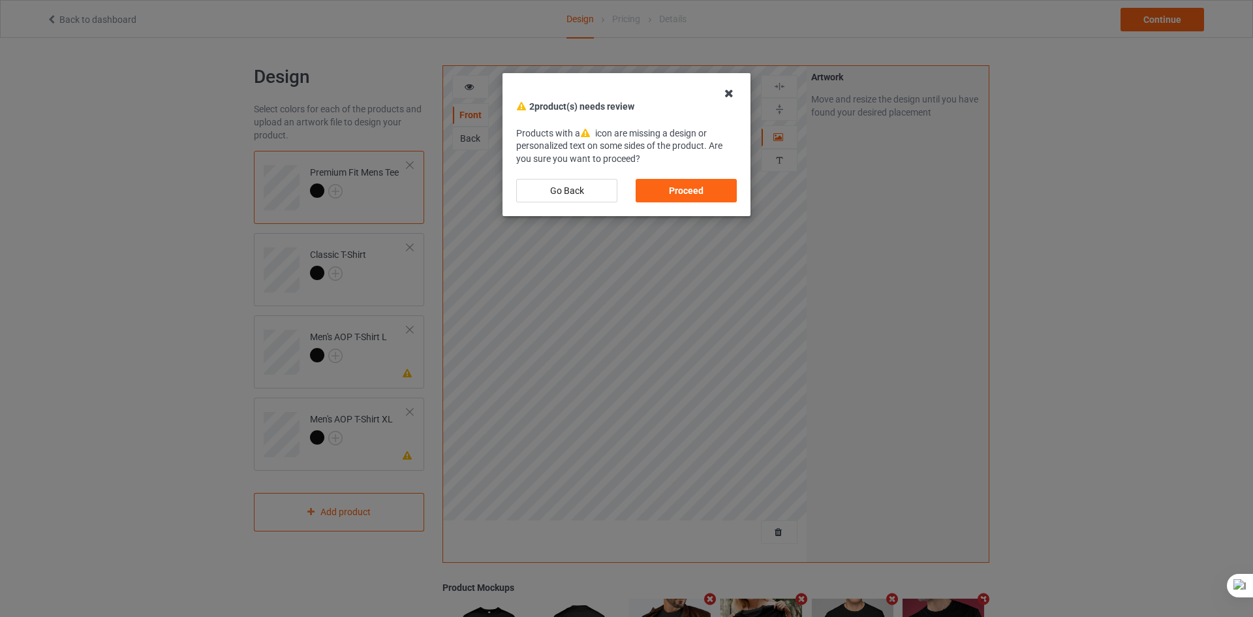
click at [734, 84] on icon at bounding box center [728, 93] width 21 height 21
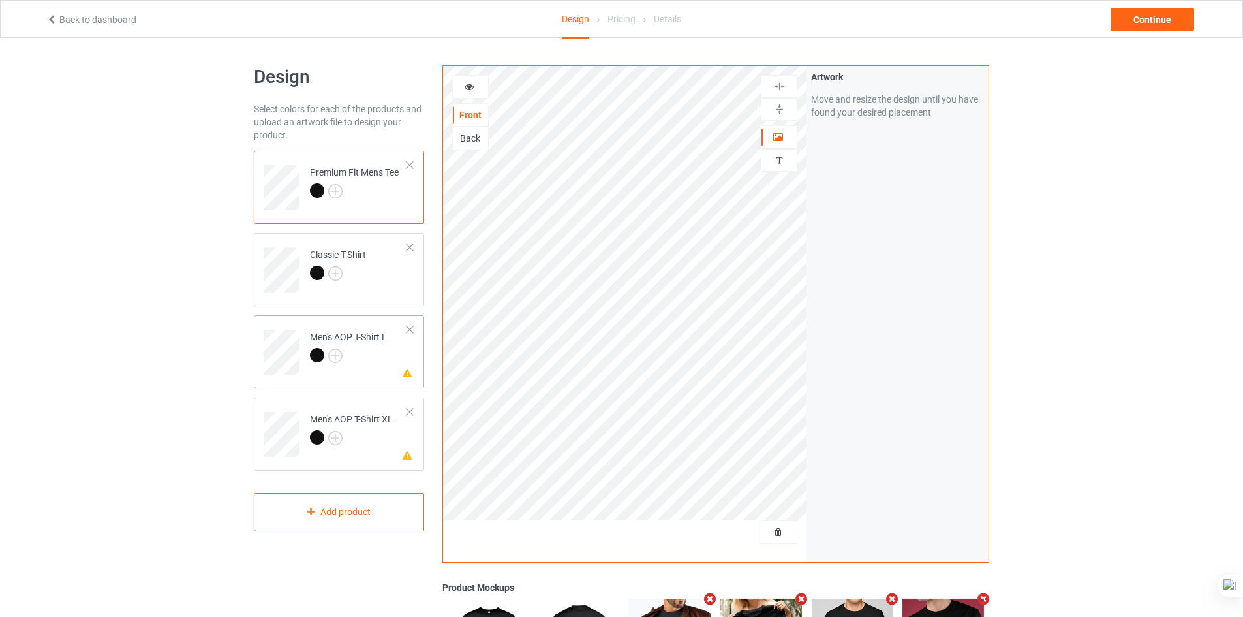
click at [411, 327] on div at bounding box center [409, 329] width 9 height 9
click at [411, 331] on div at bounding box center [409, 329] width 9 height 9
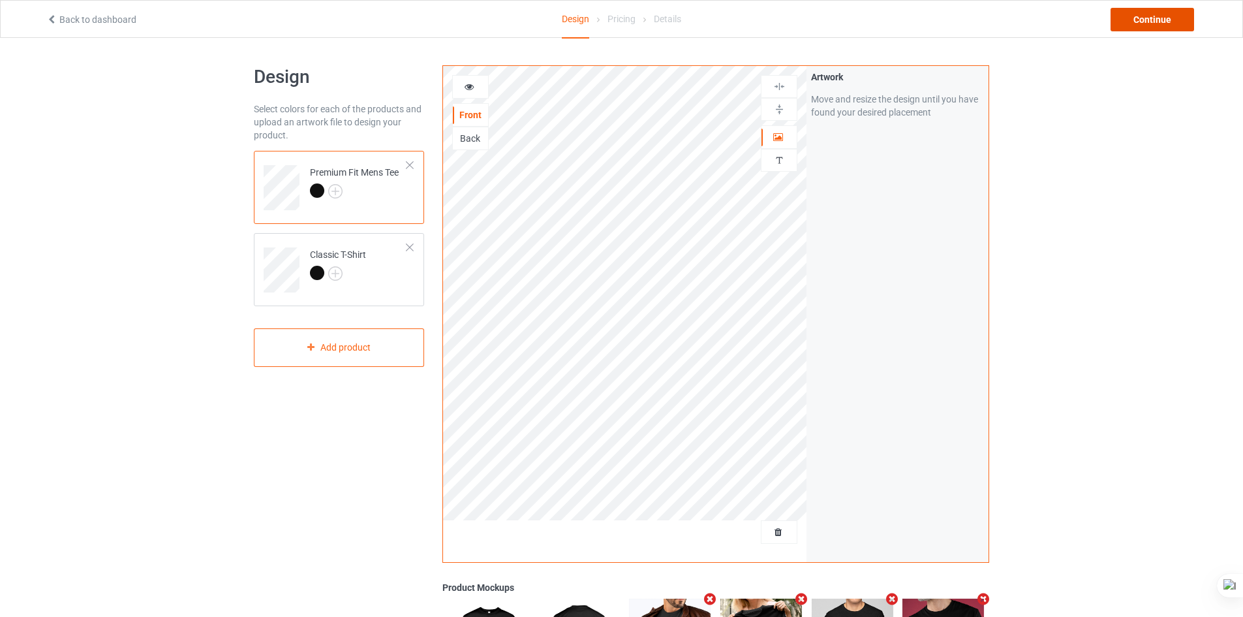
click at [1187, 22] on div "Continue" at bounding box center [1152, 19] width 84 height 23
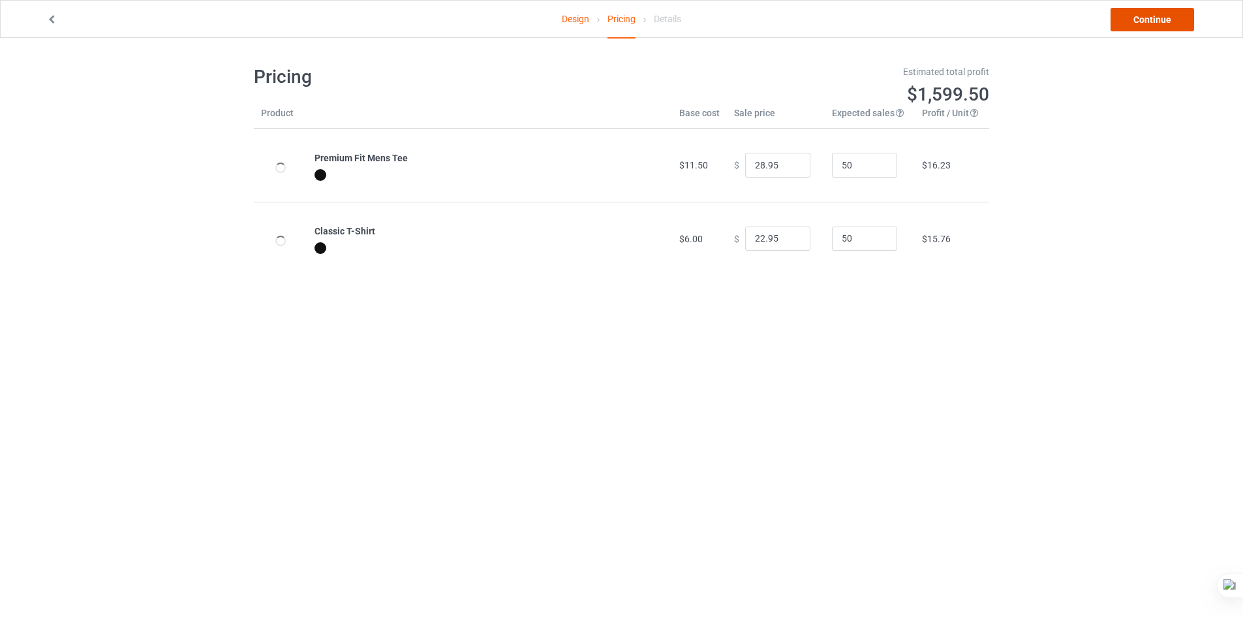
click at [1172, 26] on link "Continue" at bounding box center [1152, 19] width 84 height 23
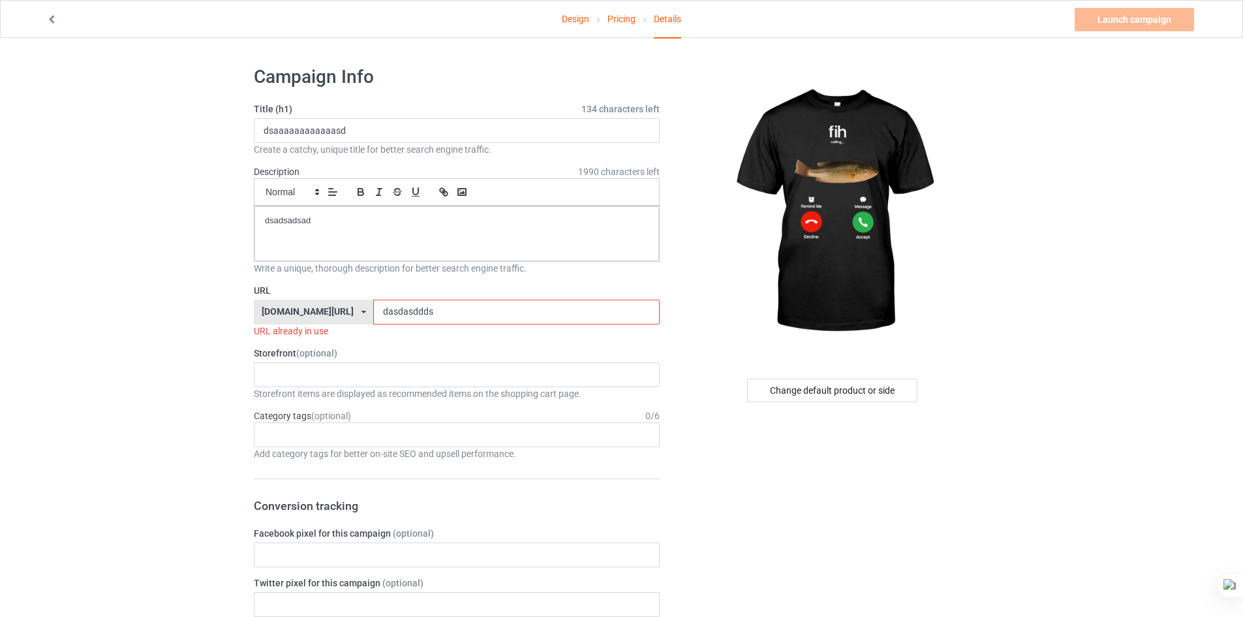
click at [419, 311] on input "dasdasddds" at bounding box center [516, 311] width 286 height 25
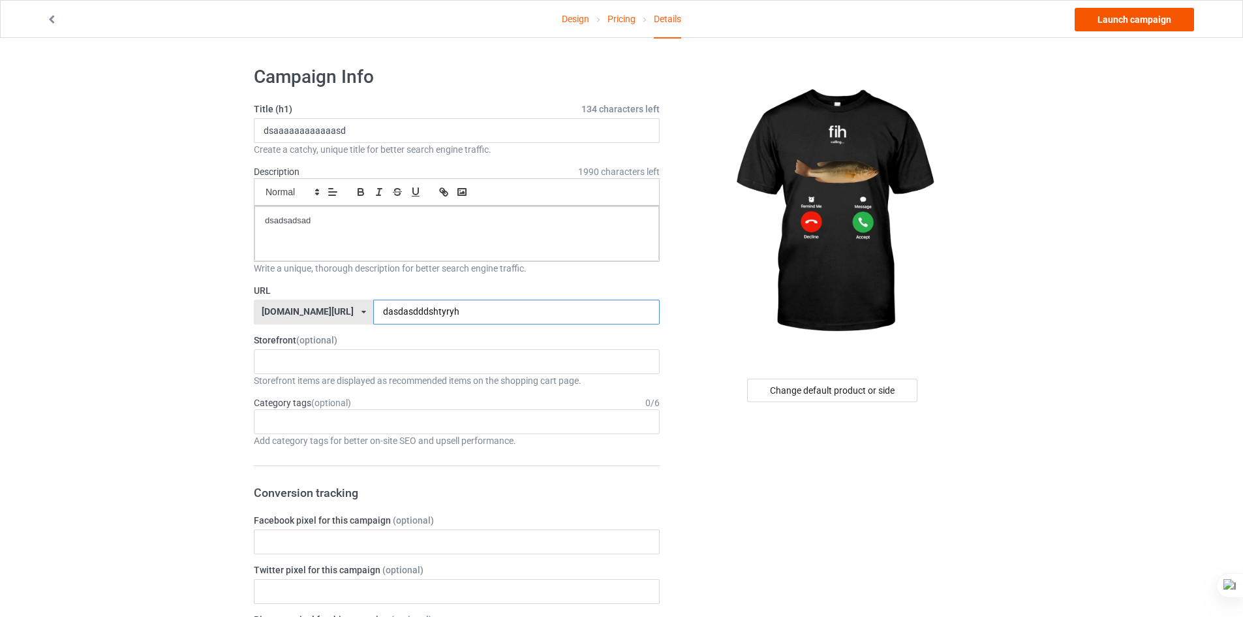
type input "dasdasdddshtyryh"
click at [1095, 12] on link "Launch campaign" at bounding box center [1134, 19] width 119 height 23
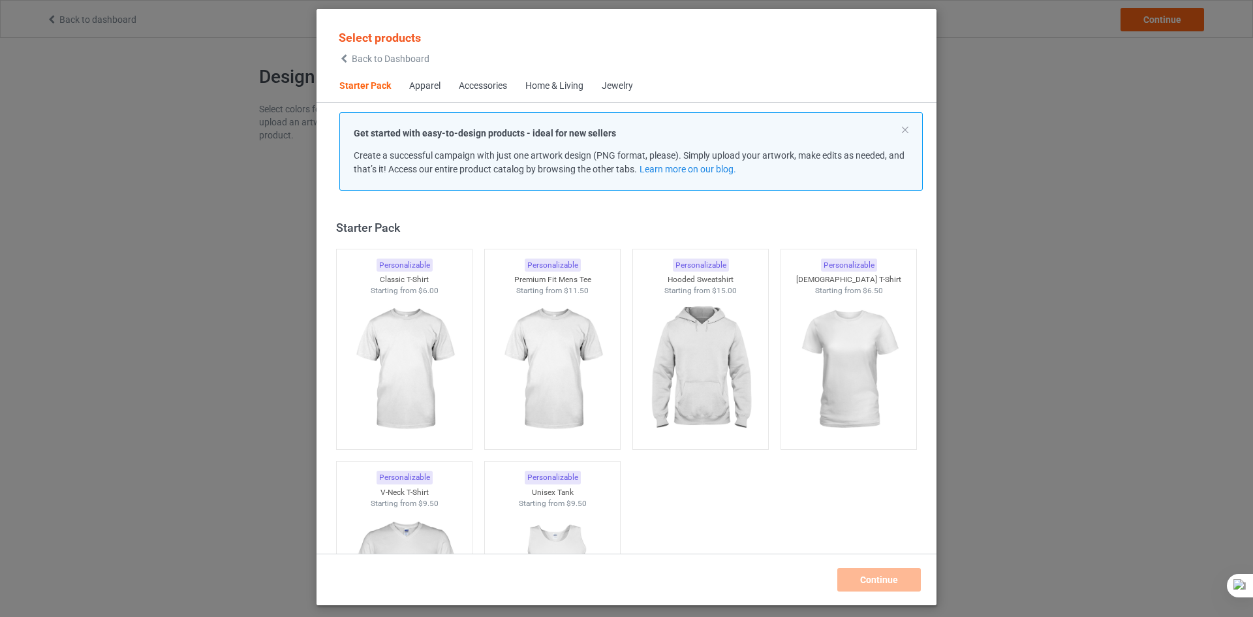
click at [1146, 119] on div "Select products Back to Dashboard Starter Pack Apparel Accessories Home & Livin…" at bounding box center [626, 308] width 1253 height 617
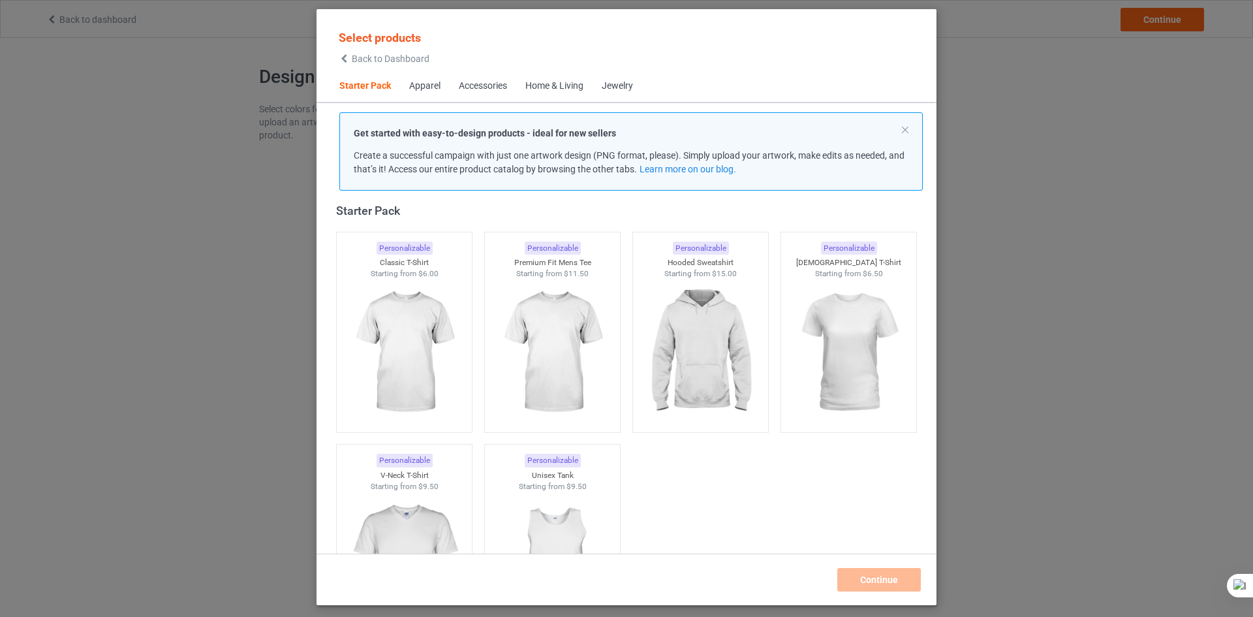
click at [365, 63] on span "Back to Dashboard" at bounding box center [391, 58] width 78 height 10
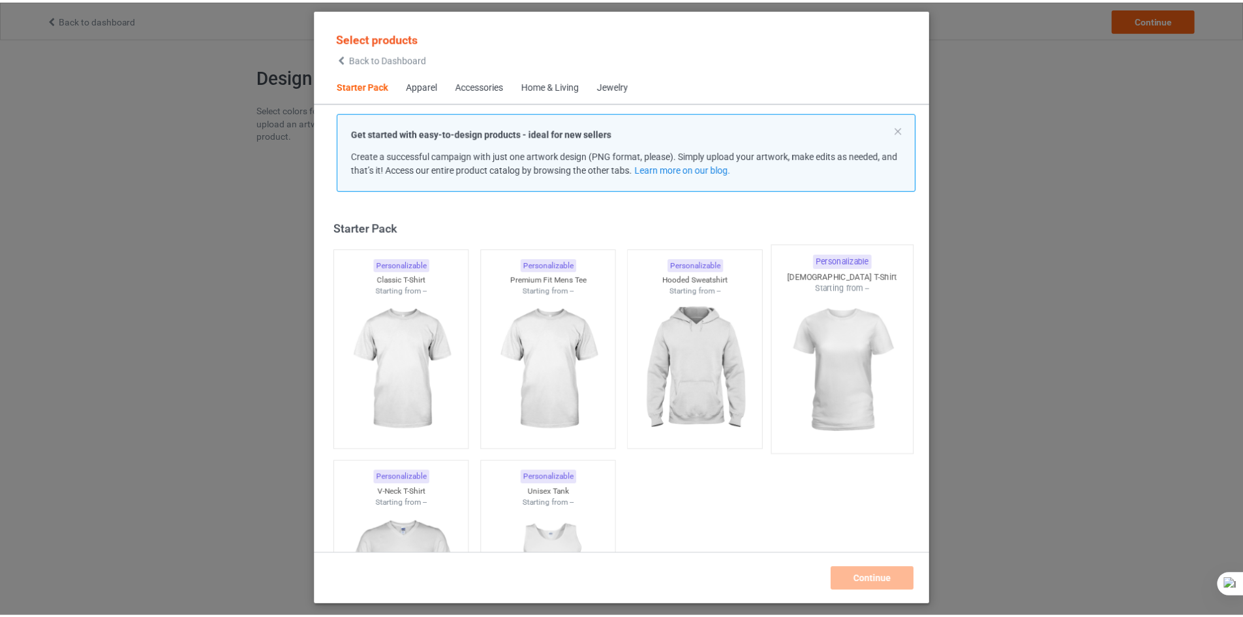
scroll to position [17, 0]
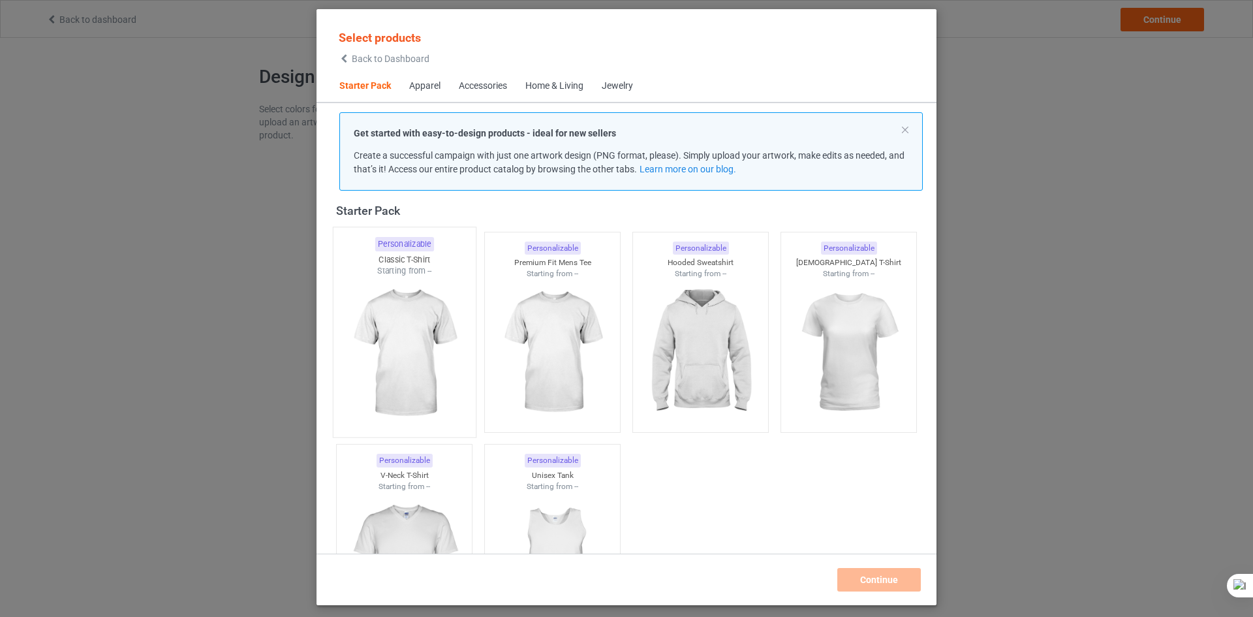
click at [412, 350] on img at bounding box center [404, 353] width 123 height 153
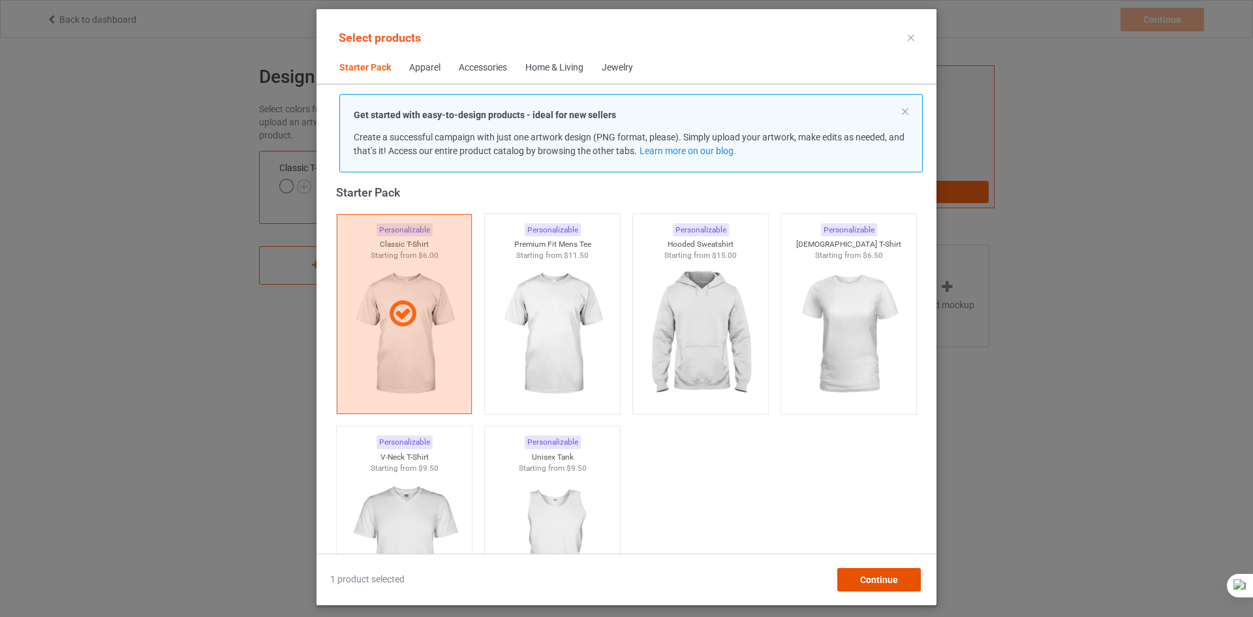
click at [861, 586] on div "Continue" at bounding box center [879, 579] width 84 height 23
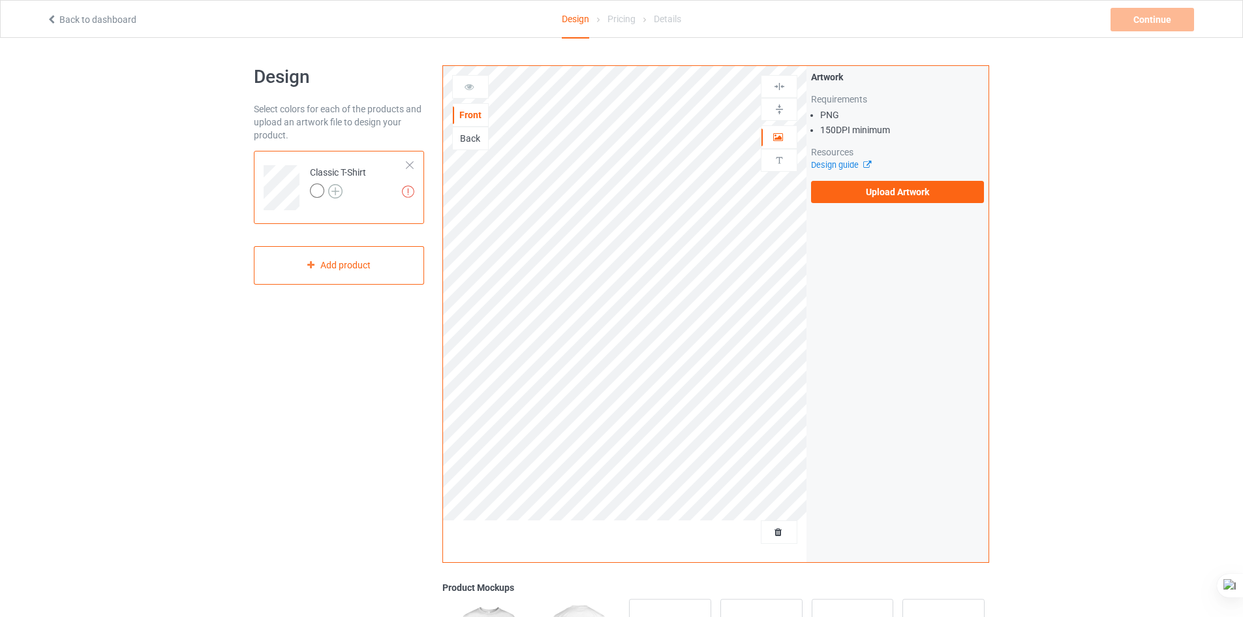
click at [341, 189] on img at bounding box center [335, 191] width 14 height 14
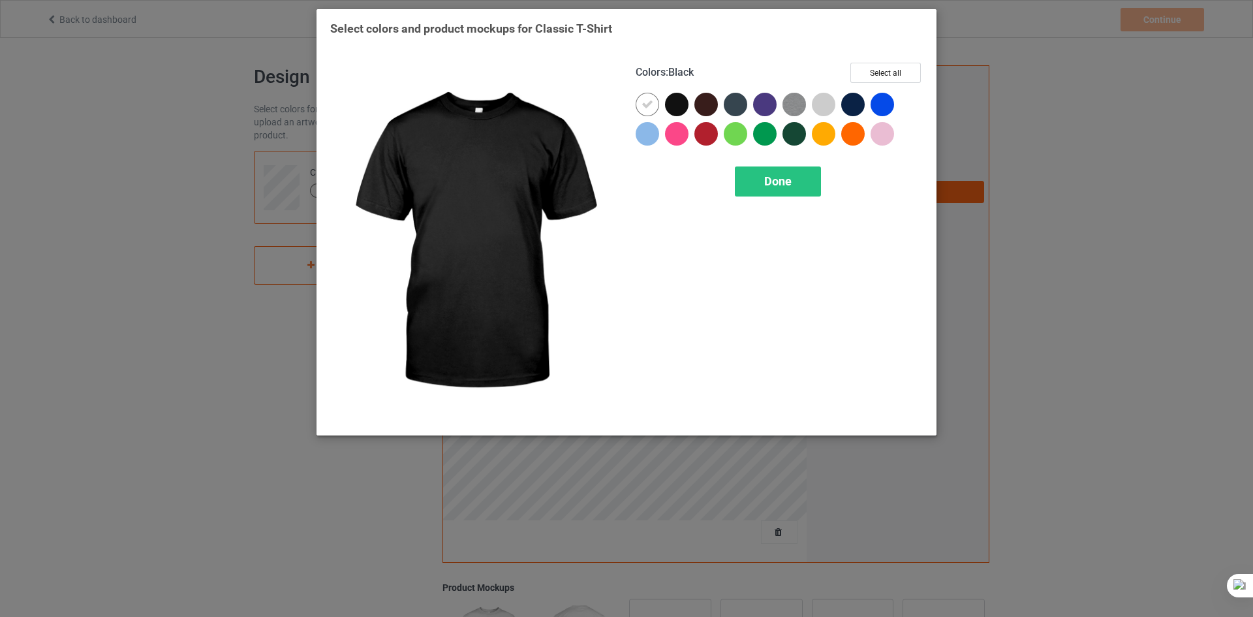
click at [684, 103] on div at bounding box center [676, 104] width 23 height 23
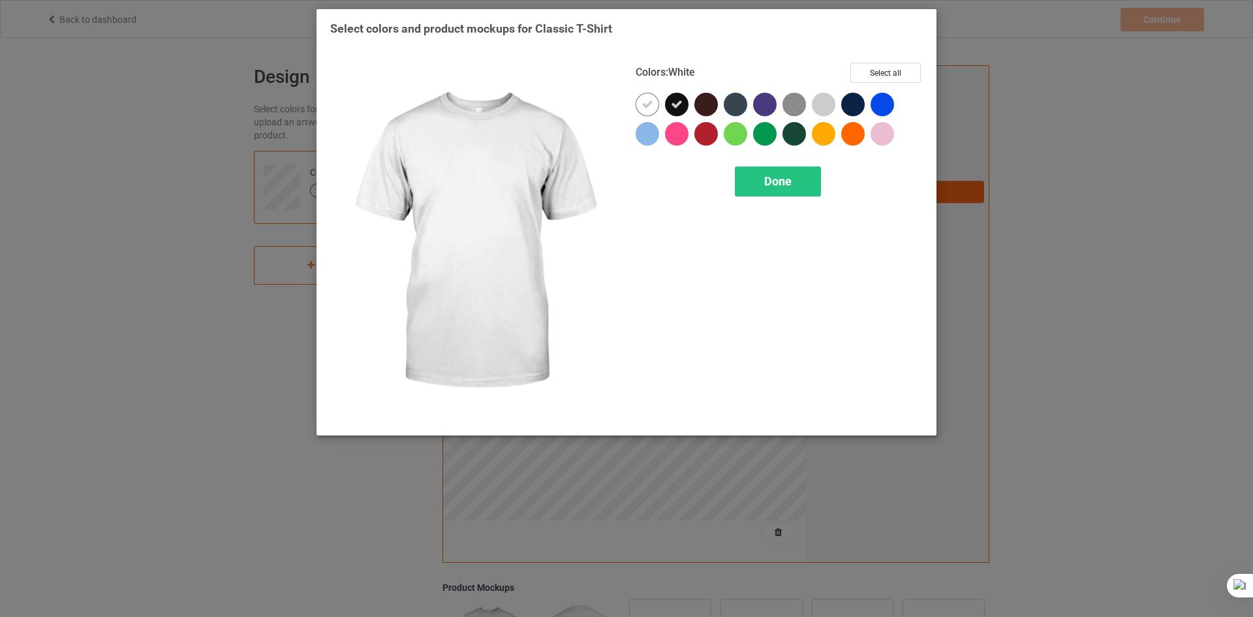
click at [658, 106] on div at bounding box center [646, 104] width 23 height 23
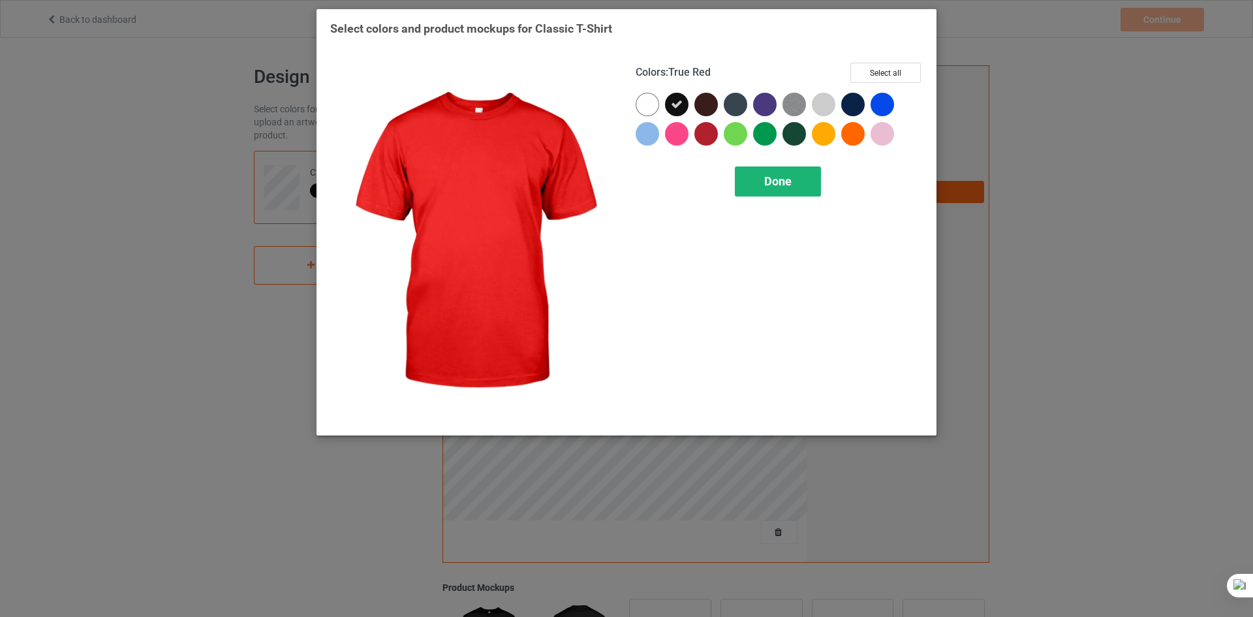
click at [756, 171] on div "Done" at bounding box center [778, 181] width 86 height 30
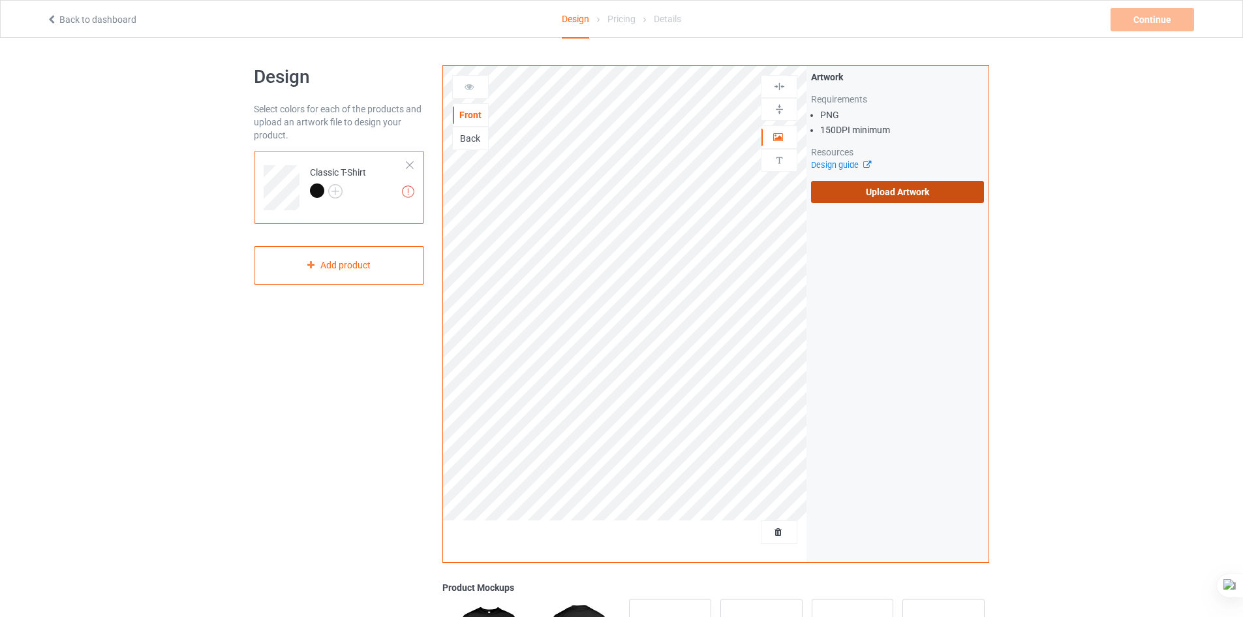
click at [909, 195] on label "Upload Artwork" at bounding box center [897, 192] width 173 height 22
click at [0, 0] on input "Upload Artwork" at bounding box center [0, 0] width 0 height 0
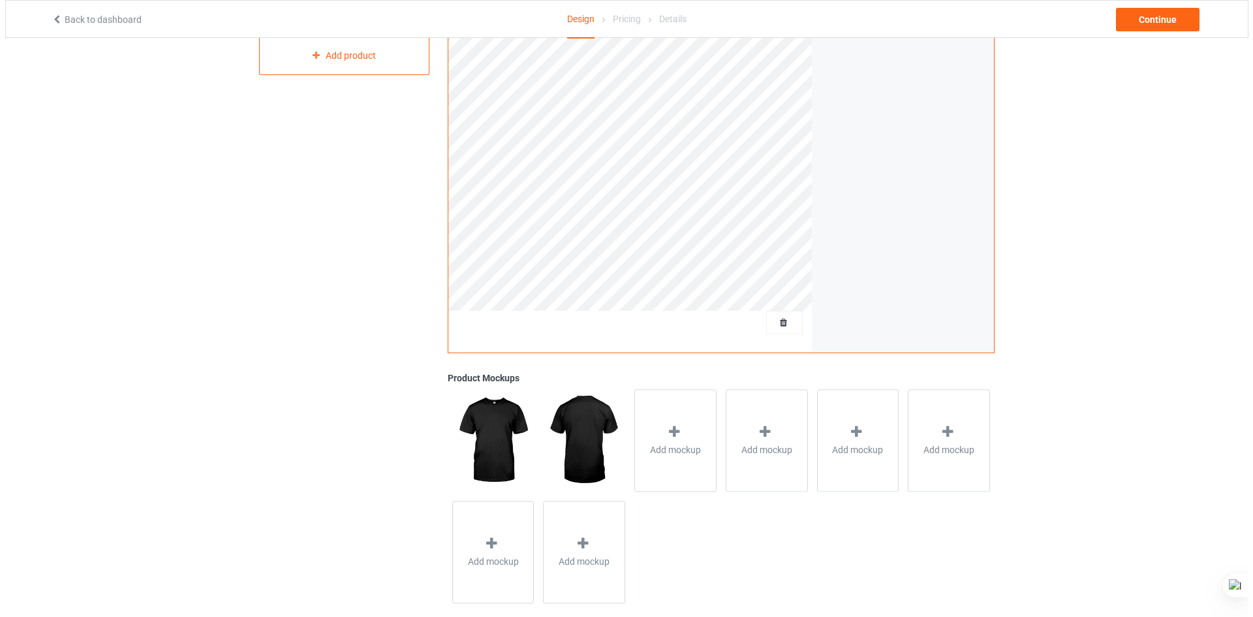
scroll to position [229, 0]
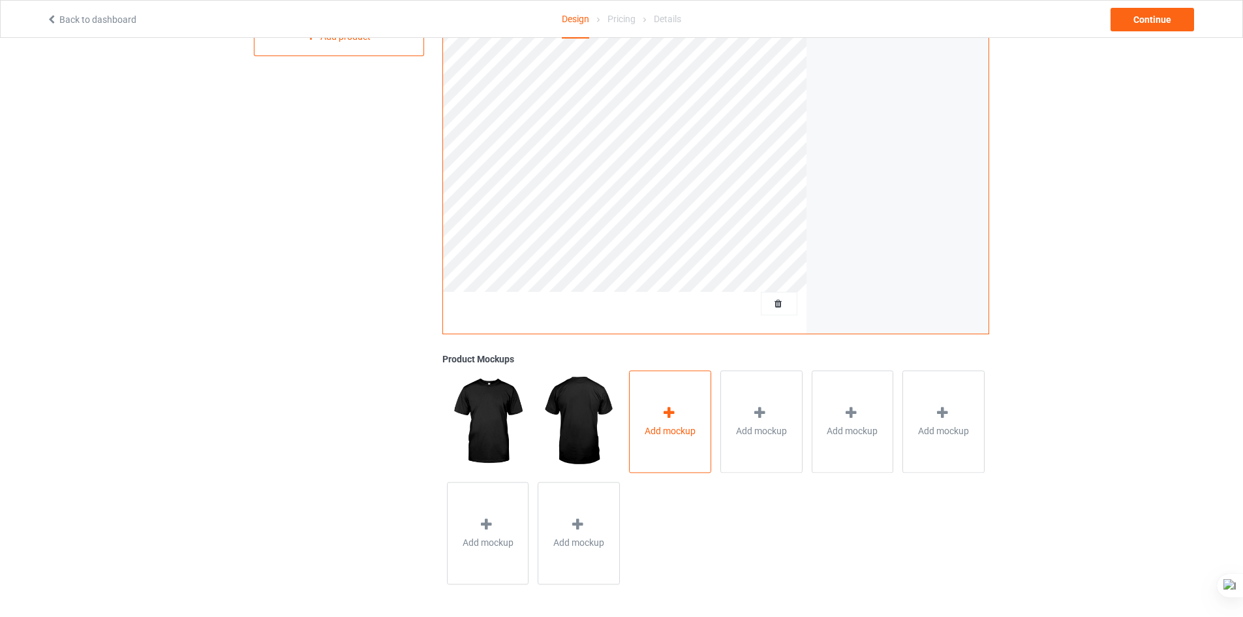
click at [652, 455] on div "Add mockup" at bounding box center [670, 421] width 82 height 102
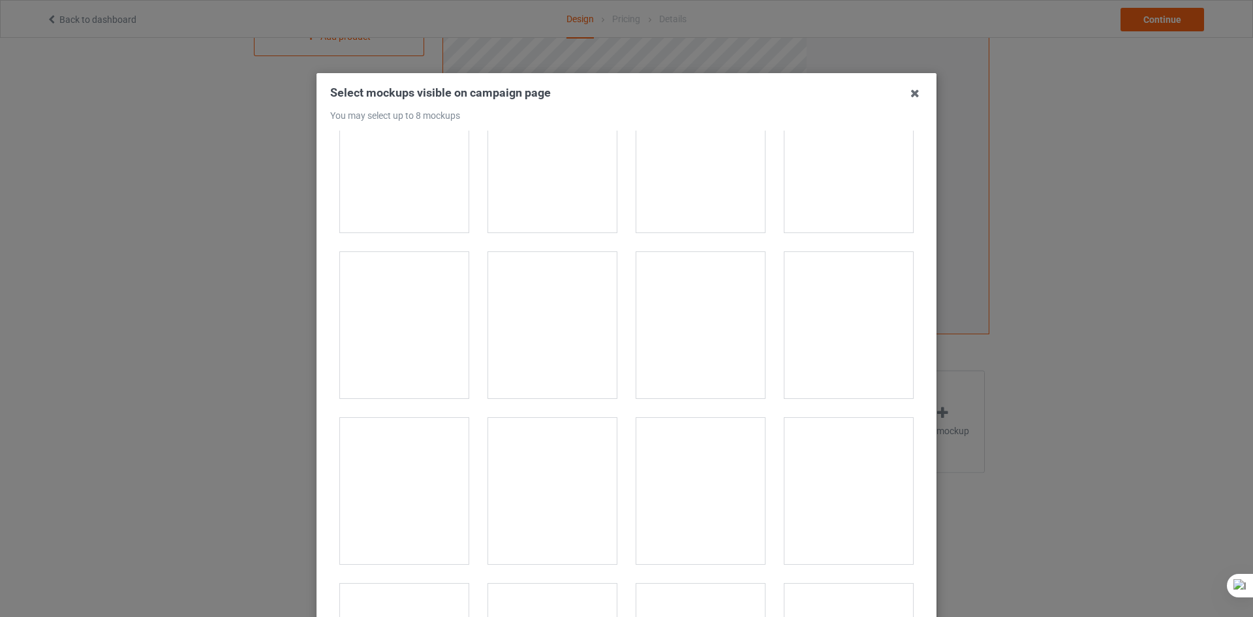
scroll to position [4045, 0]
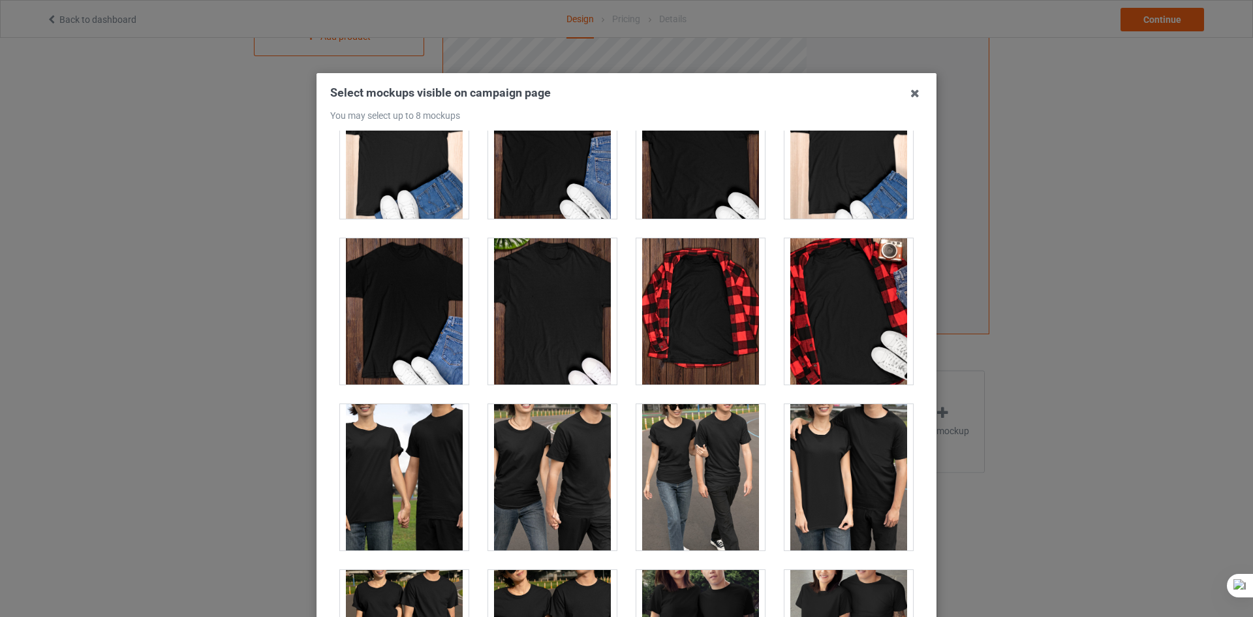
click at [722, 338] on div at bounding box center [700, 311] width 129 height 146
click at [826, 312] on div at bounding box center [848, 311] width 129 height 146
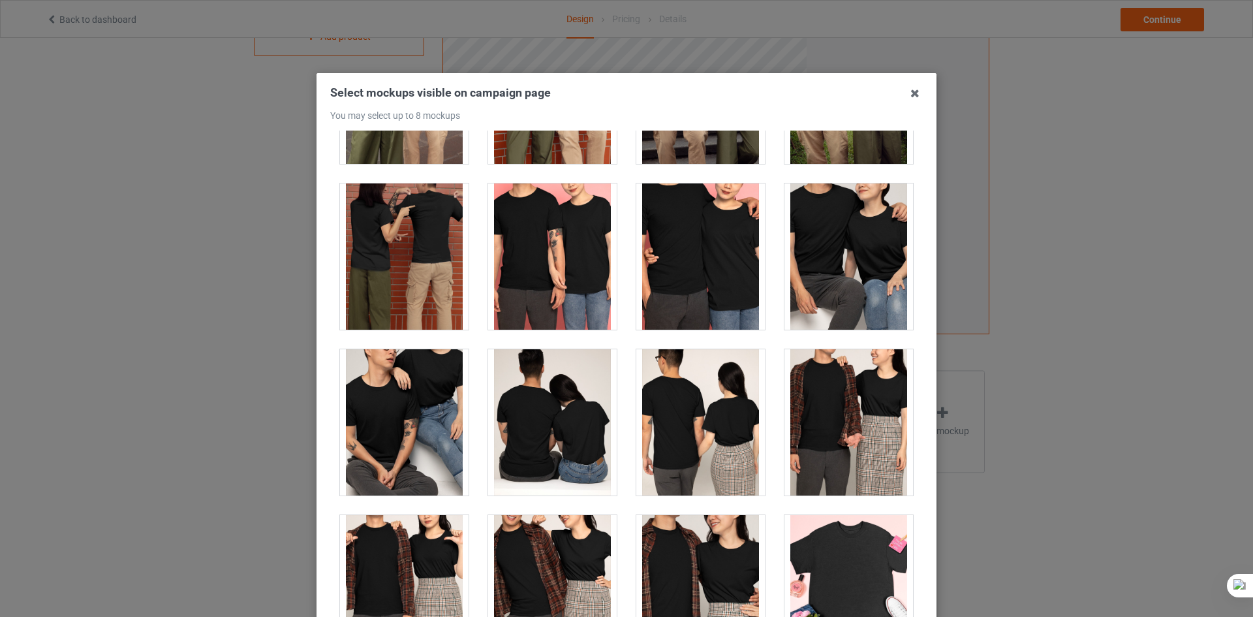
scroll to position [5089, 0]
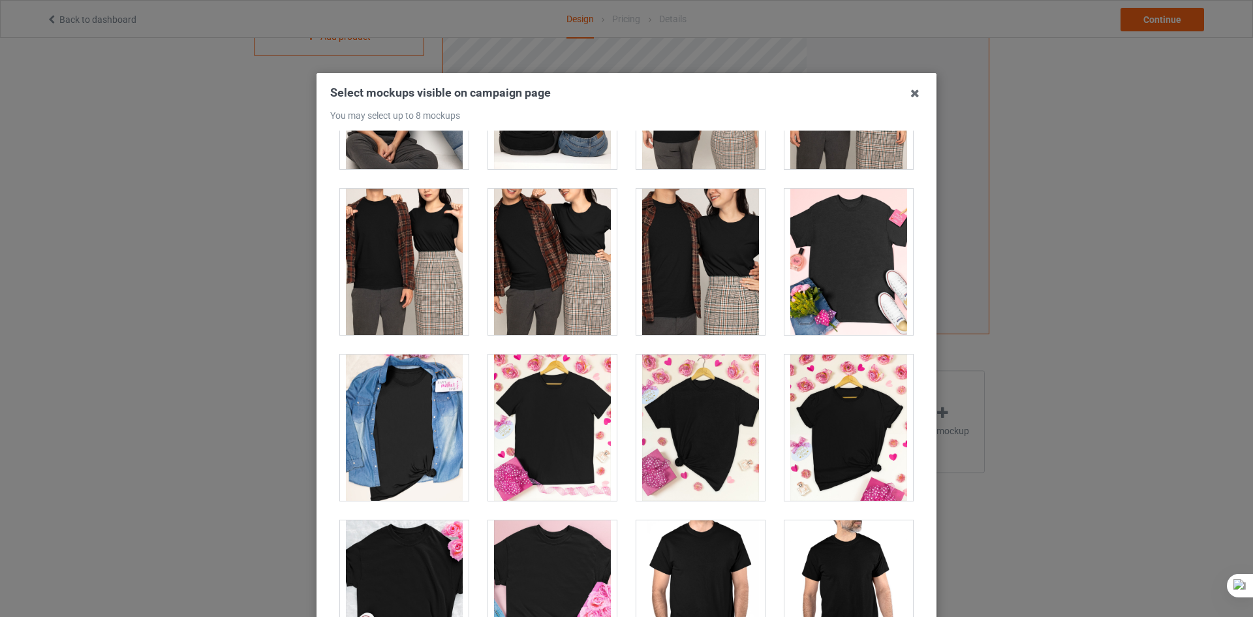
click at [156, 362] on div "Select mockups visible on campaign page You may select up to 8 mockups 1 2 3 4 …" at bounding box center [626, 308] width 1253 height 617
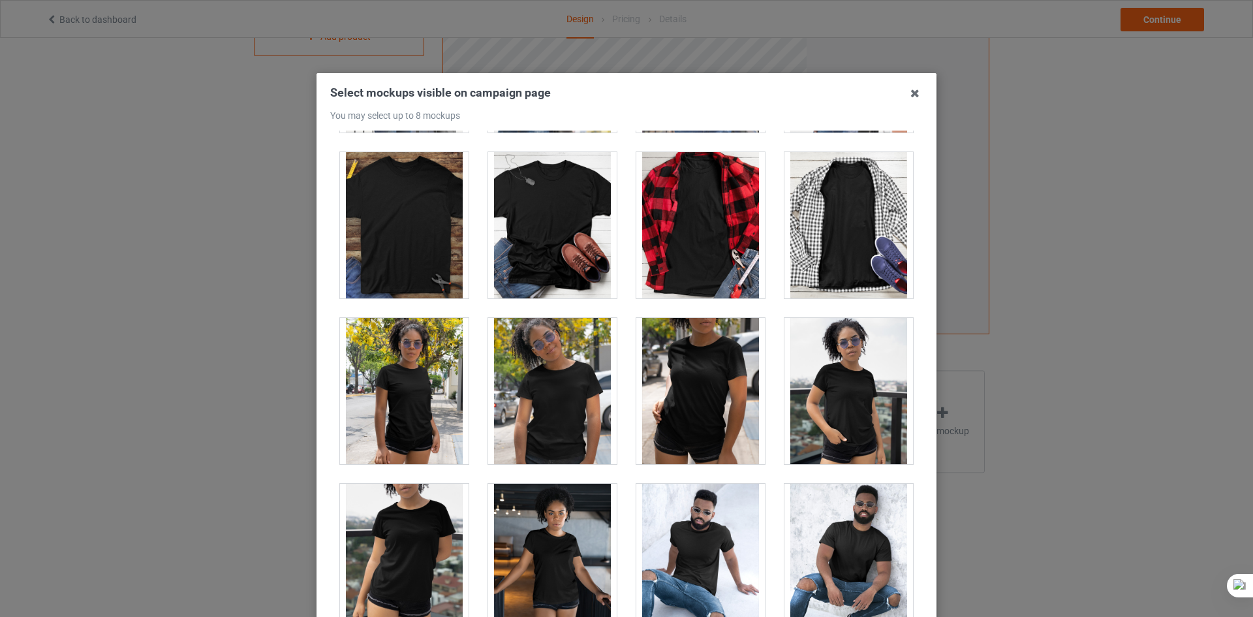
scroll to position [8677, 0]
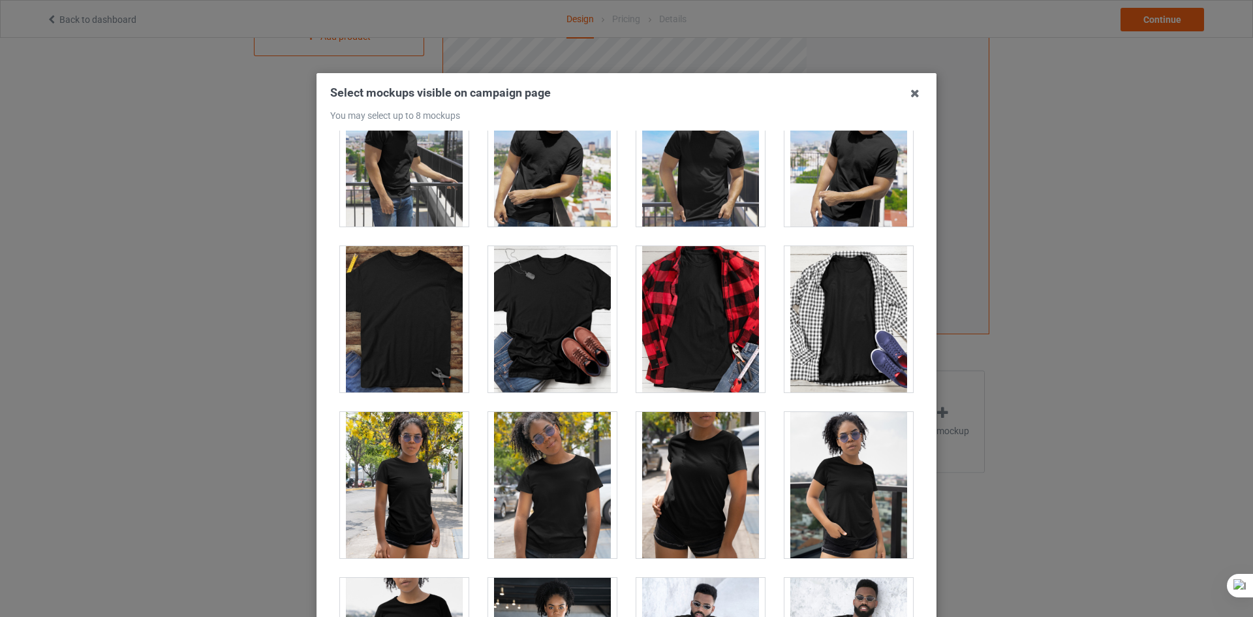
click at [808, 303] on div at bounding box center [848, 319] width 129 height 146
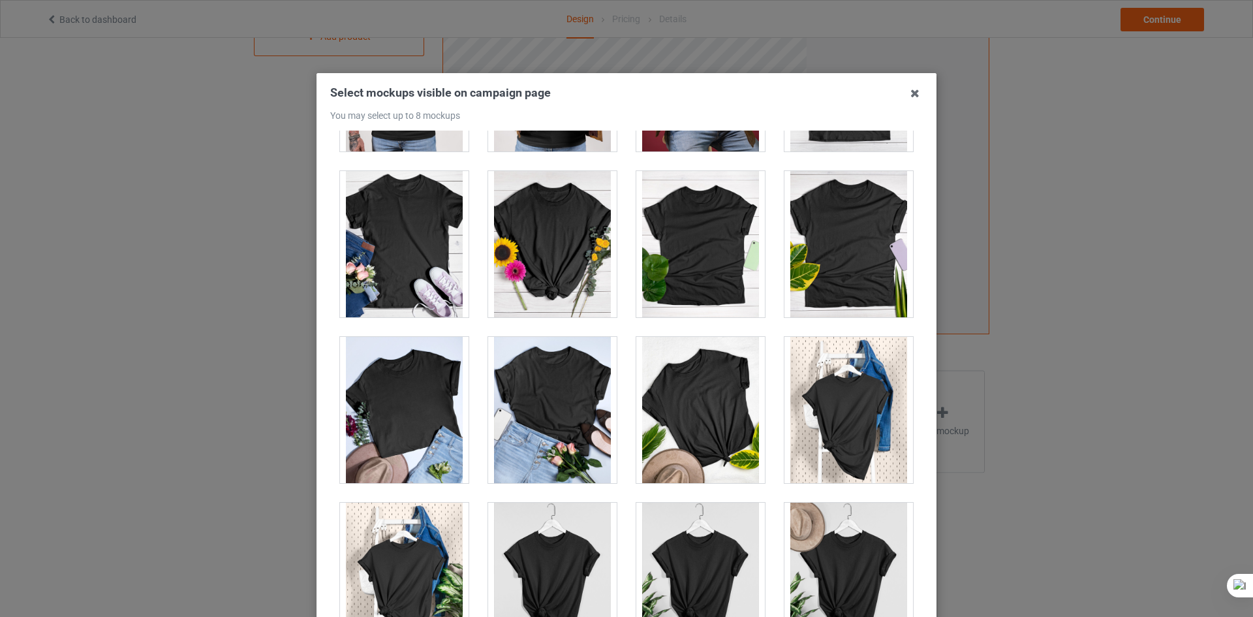
scroll to position [18368, 0]
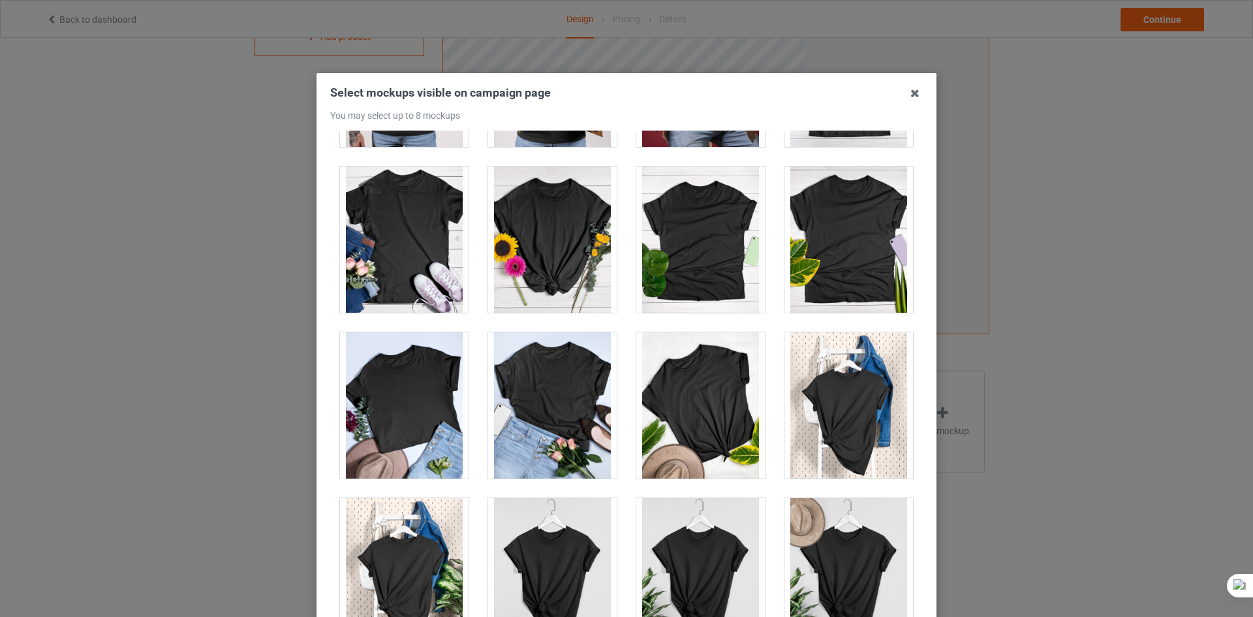
click at [414, 254] on div at bounding box center [404, 239] width 129 height 146
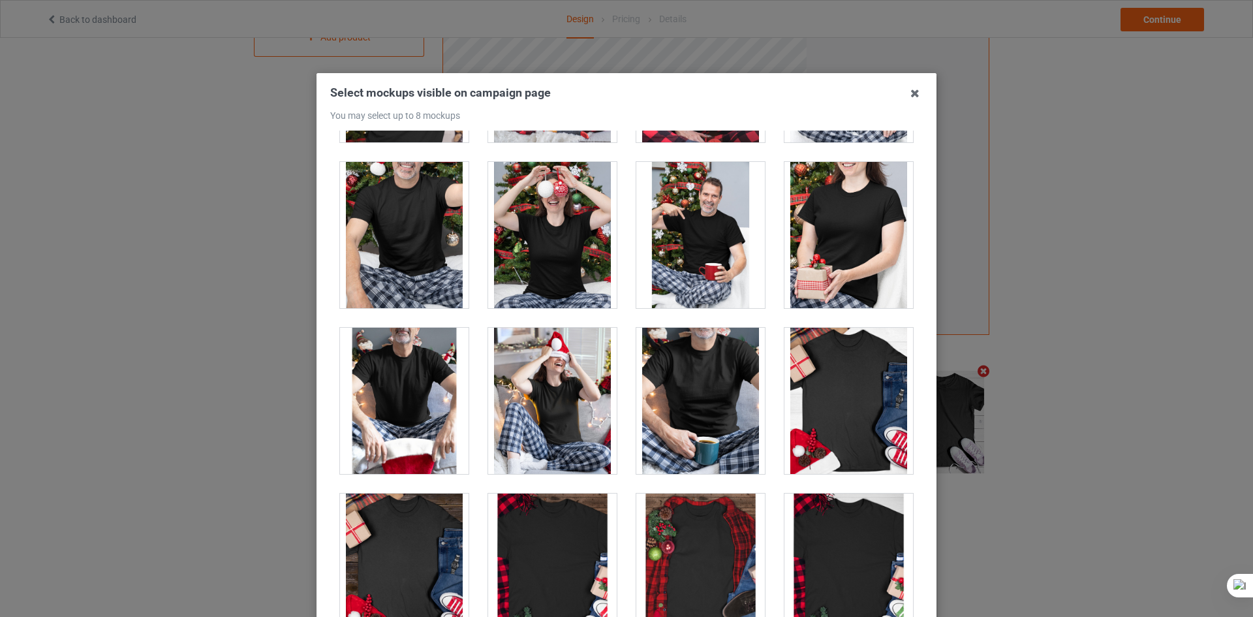
scroll to position [13736, 0]
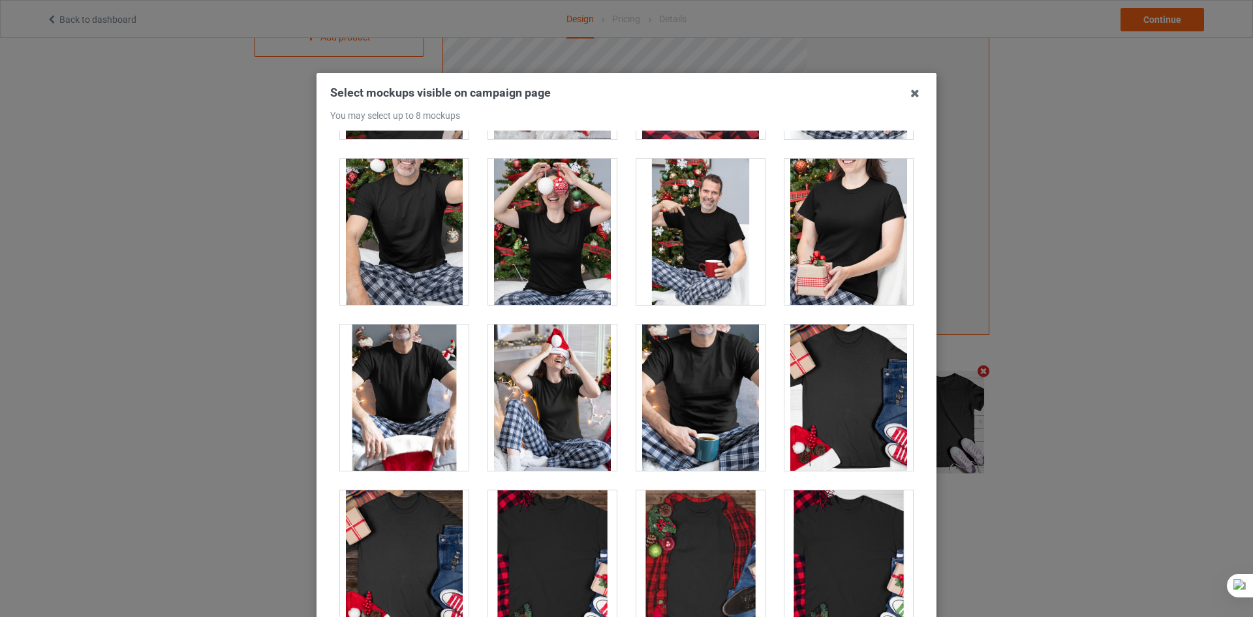
click at [687, 405] on div at bounding box center [700, 397] width 129 height 146
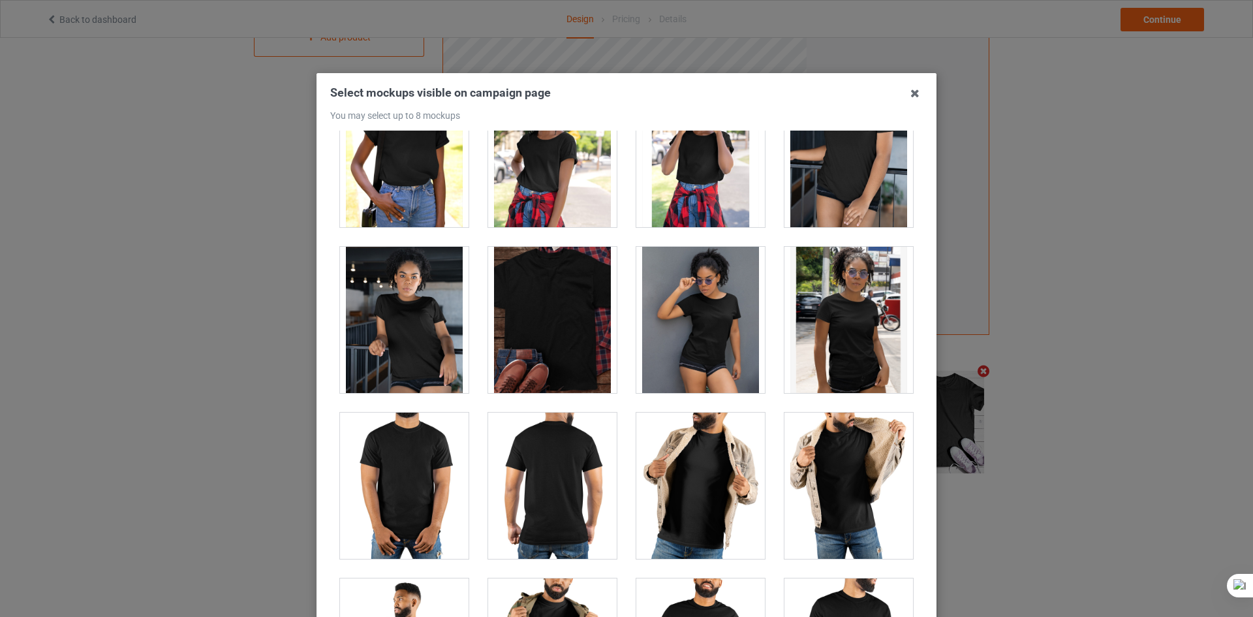
scroll to position [9691, 0]
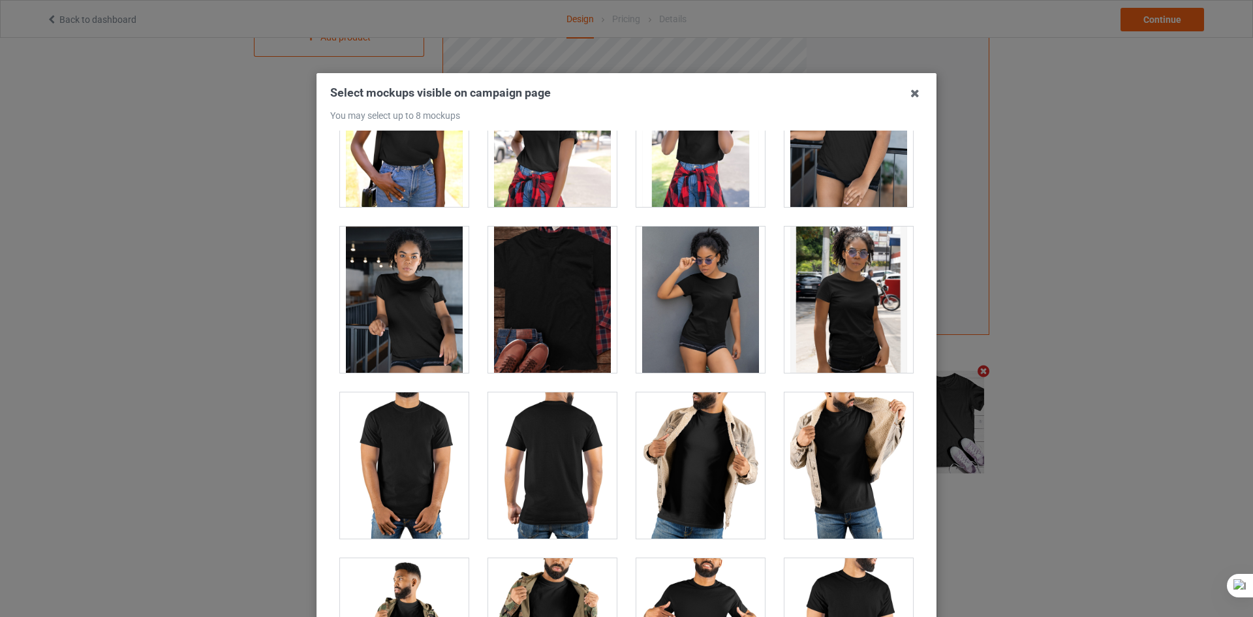
click at [589, 282] on div at bounding box center [552, 299] width 129 height 146
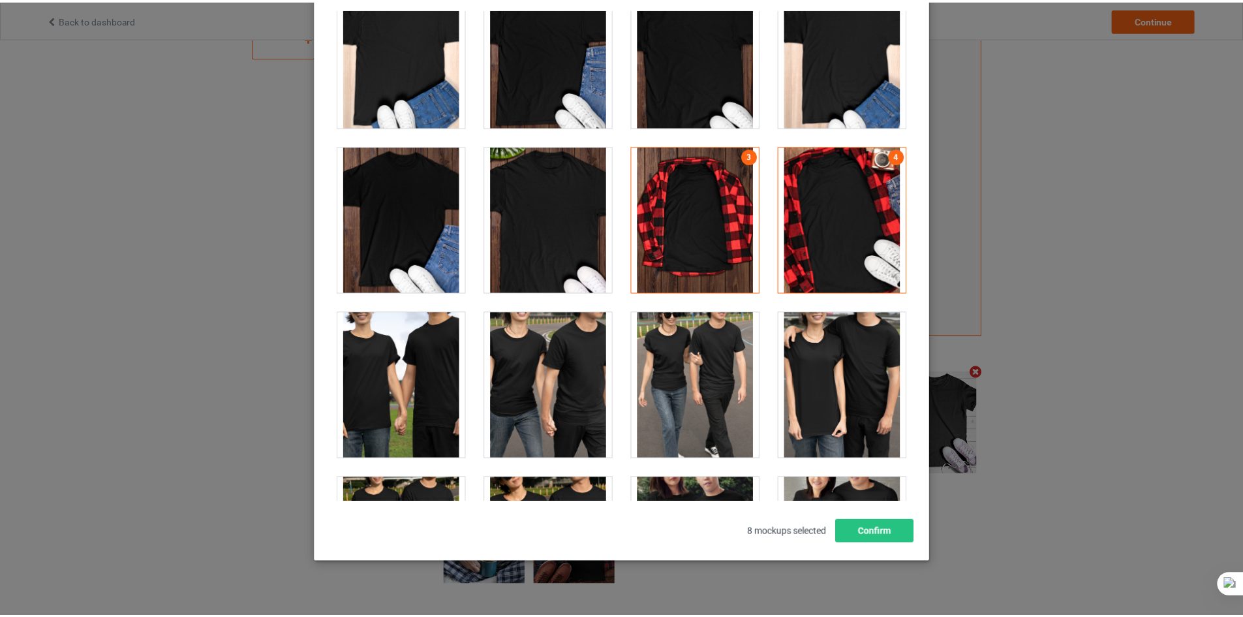
scroll to position [140, 0]
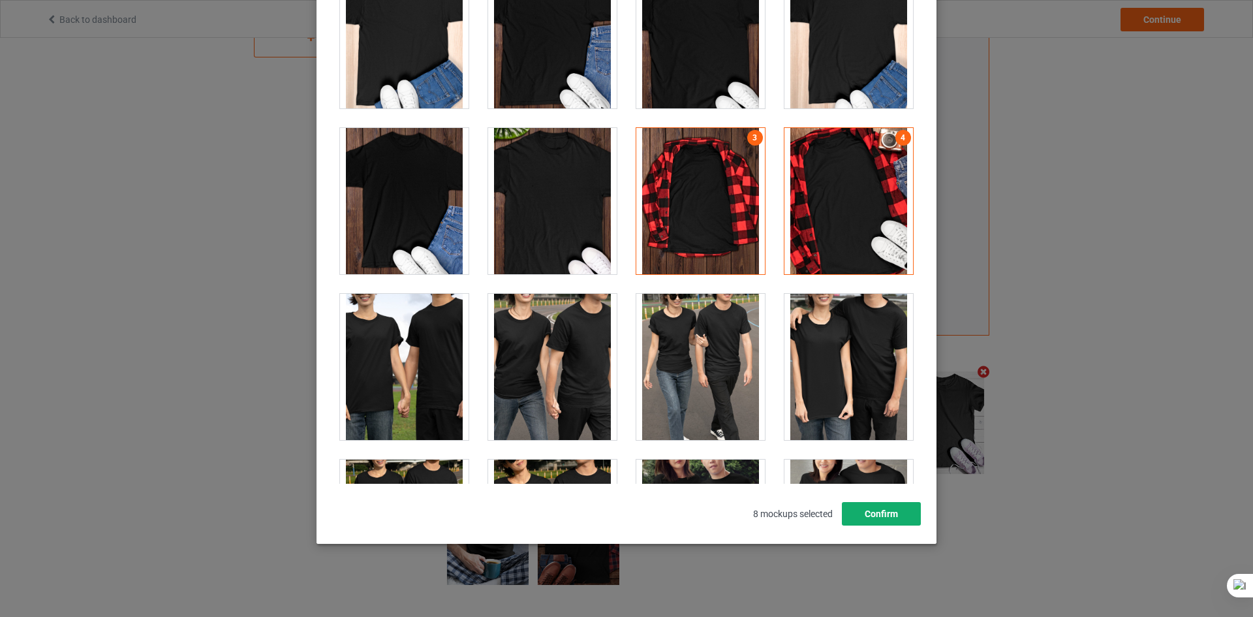
click at [894, 519] on button "Confirm" at bounding box center [881, 513] width 79 height 23
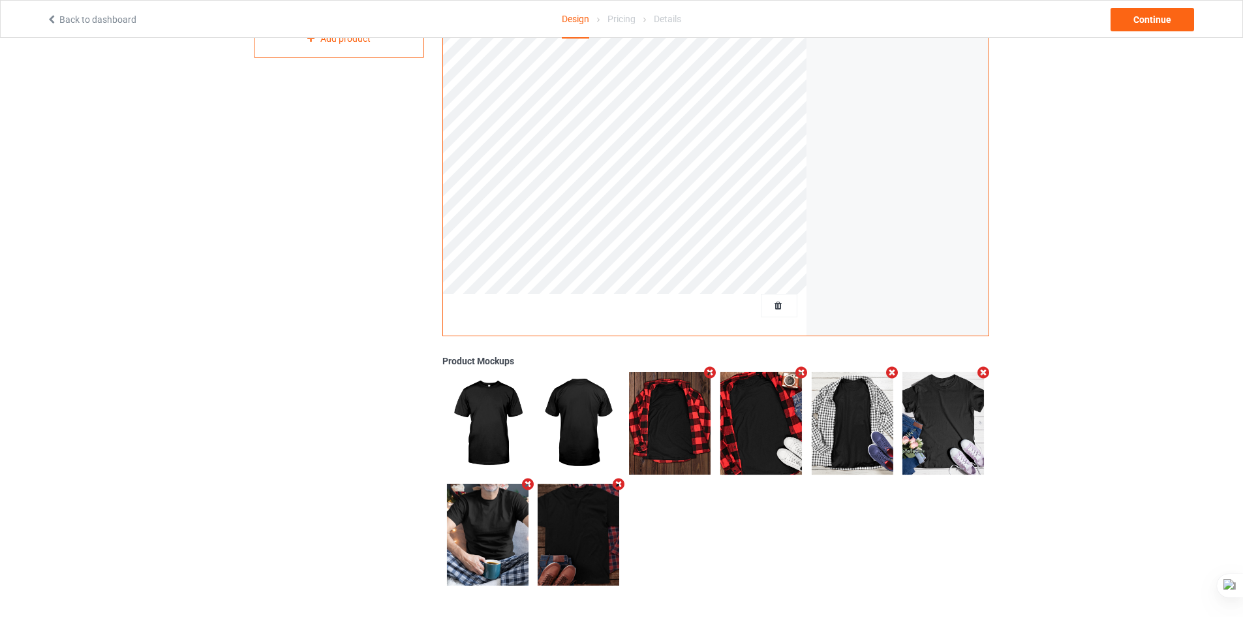
scroll to position [228, 0]
click at [1137, 12] on div "Continue" at bounding box center [1152, 19] width 84 height 23
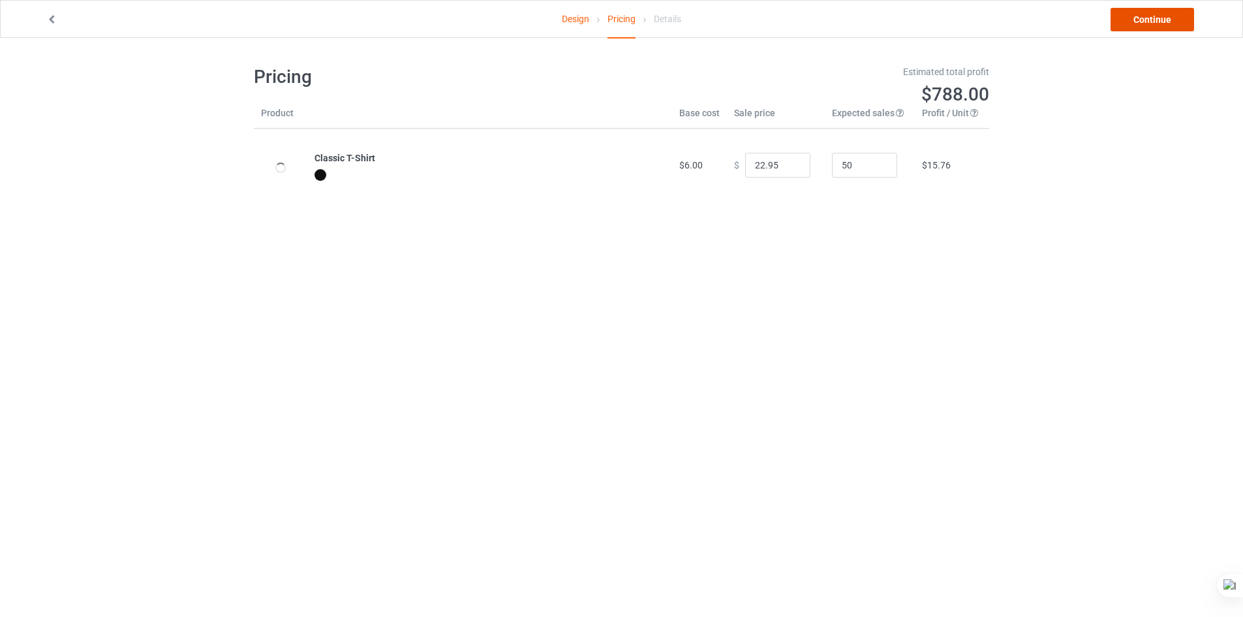
click at [1122, 23] on link "Continue" at bounding box center [1152, 19] width 84 height 23
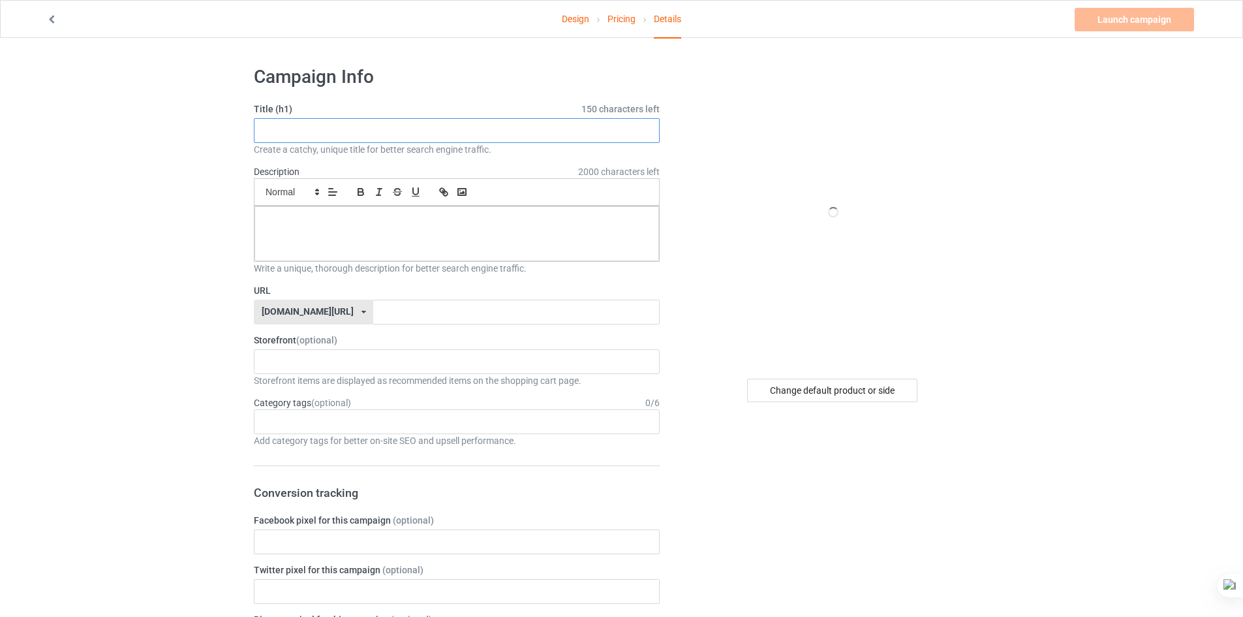
click at [462, 140] on input "text" at bounding box center [457, 130] width 406 height 25
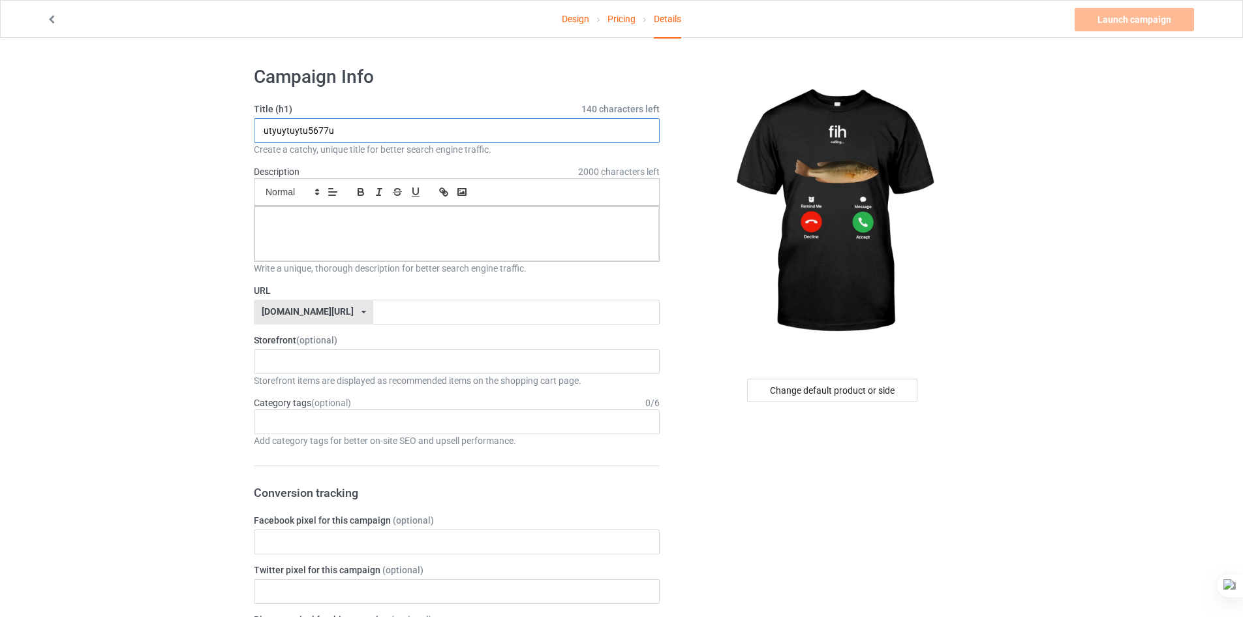
type input "utyuytuytu5677u"
click at [344, 234] on div at bounding box center [456, 233] width 405 height 55
